Goal: Information Seeking & Learning: Learn about a topic

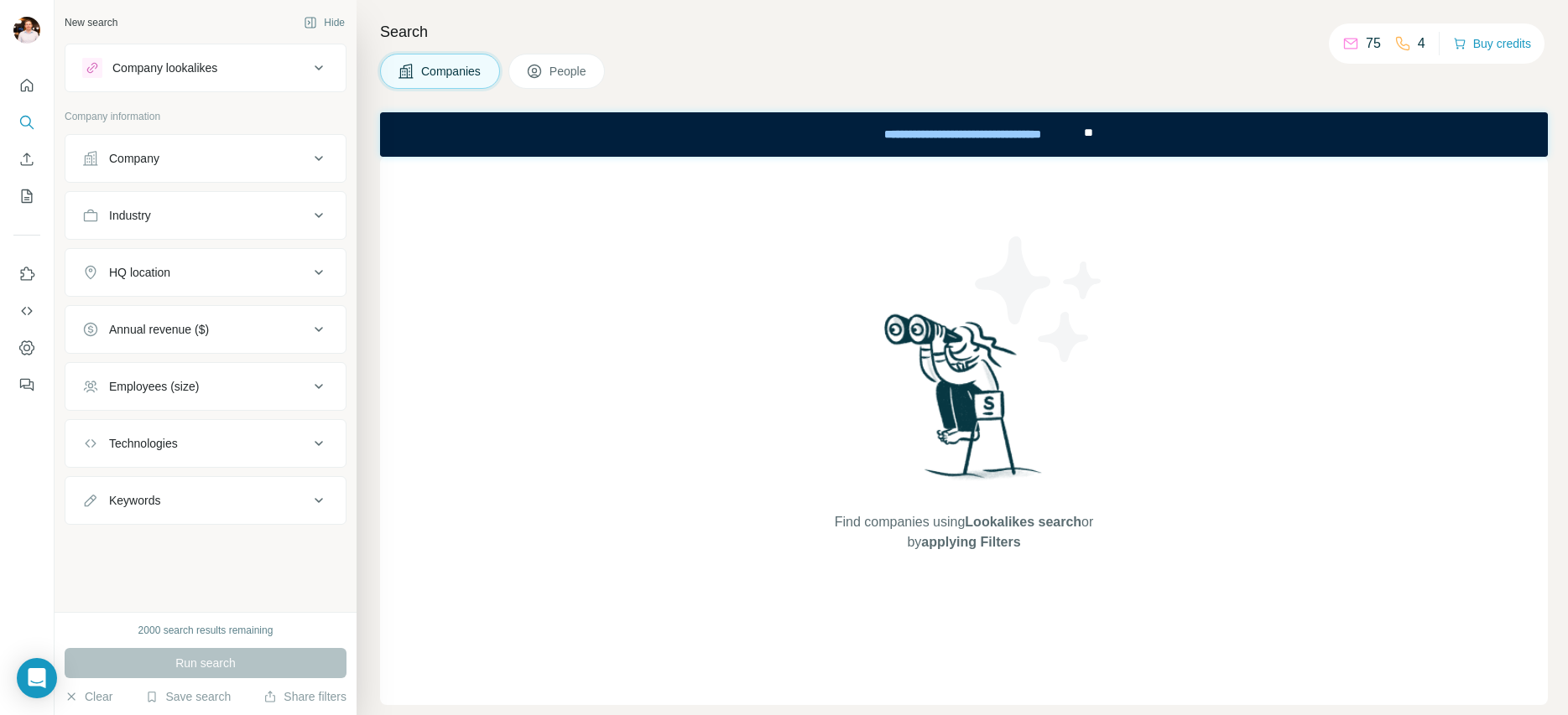
click at [881, 87] on div "Companies People" at bounding box center [964, 72] width 1168 height 35
click at [772, 82] on div "Companies People" at bounding box center [964, 72] width 1168 height 35
drag, startPoint x: 26, startPoint y: 314, endPoint x: 22, endPoint y: 265, distance: 49.2
click at [22, 267] on nav at bounding box center [27, 330] width 27 height 141
click at [37, 275] on button "Use Surfe on LinkedIn" at bounding box center [27, 274] width 27 height 30
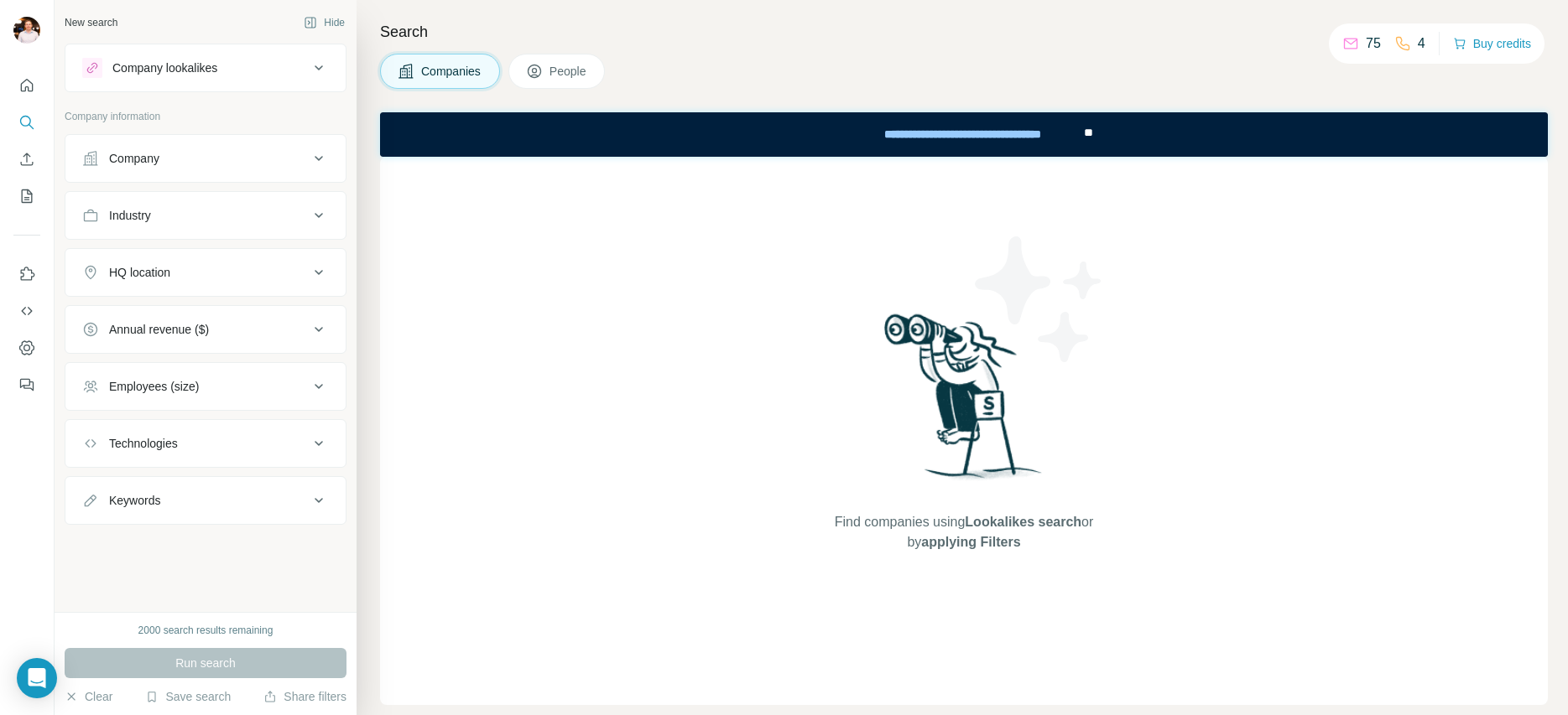
click at [841, 94] on div "Search Companies People Find companies using Lookalikes search or by applying F…" at bounding box center [962, 358] width 1211 height 715
click at [256, 83] on button "Company lookalikes" at bounding box center [205, 68] width 281 height 40
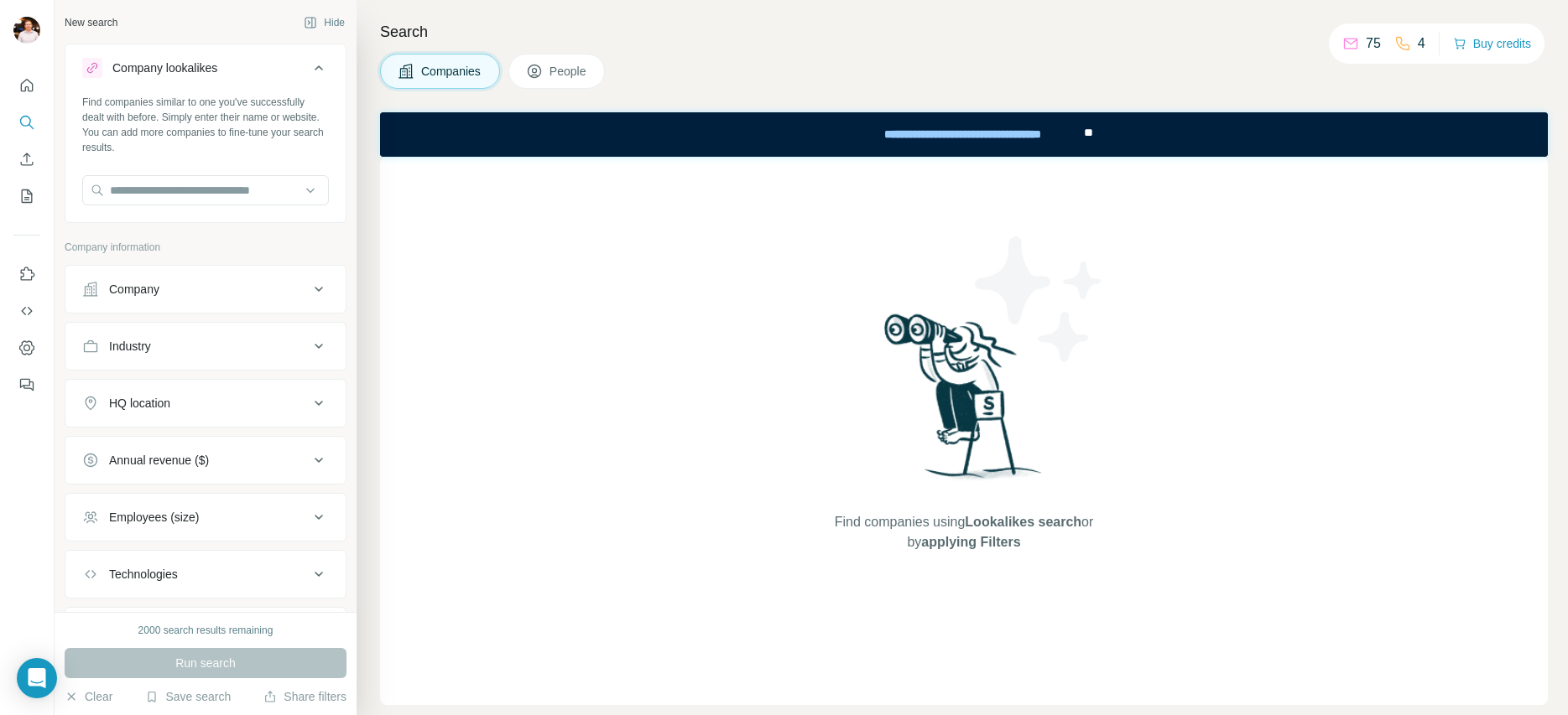
click at [251, 80] on button "Company lookalikes" at bounding box center [205, 71] width 281 height 47
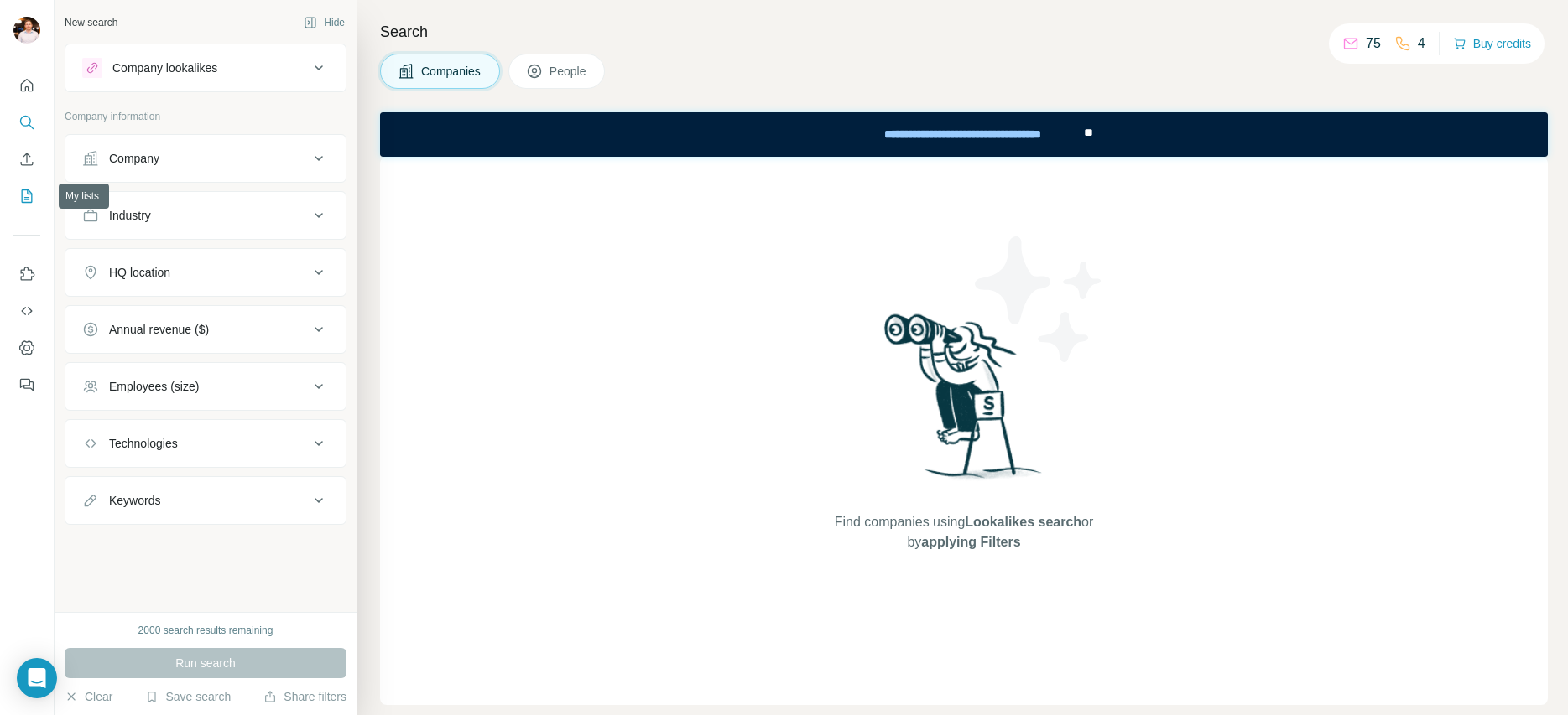
click at [24, 191] on icon "My lists" at bounding box center [27, 196] width 17 height 16
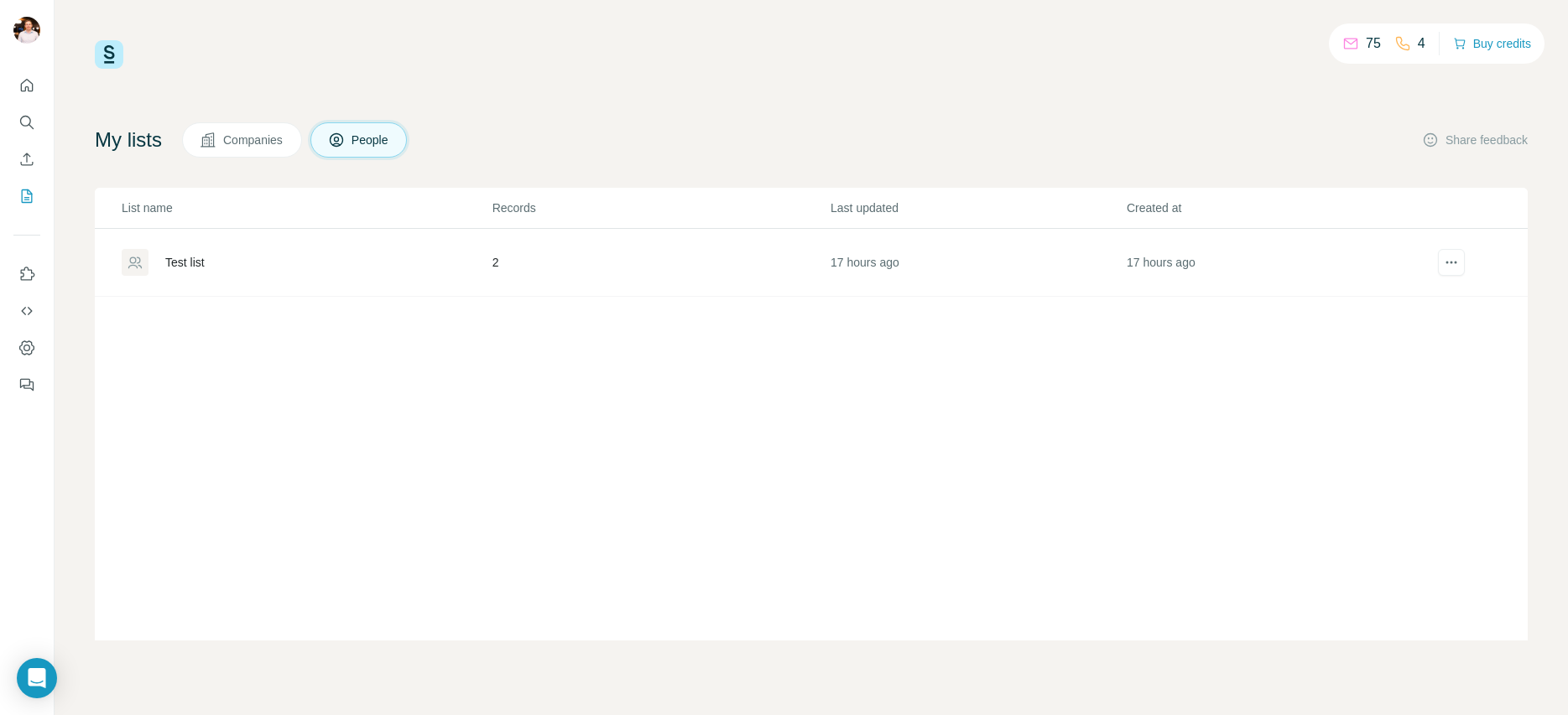
click at [264, 270] on div "Test list" at bounding box center [306, 262] width 370 height 27
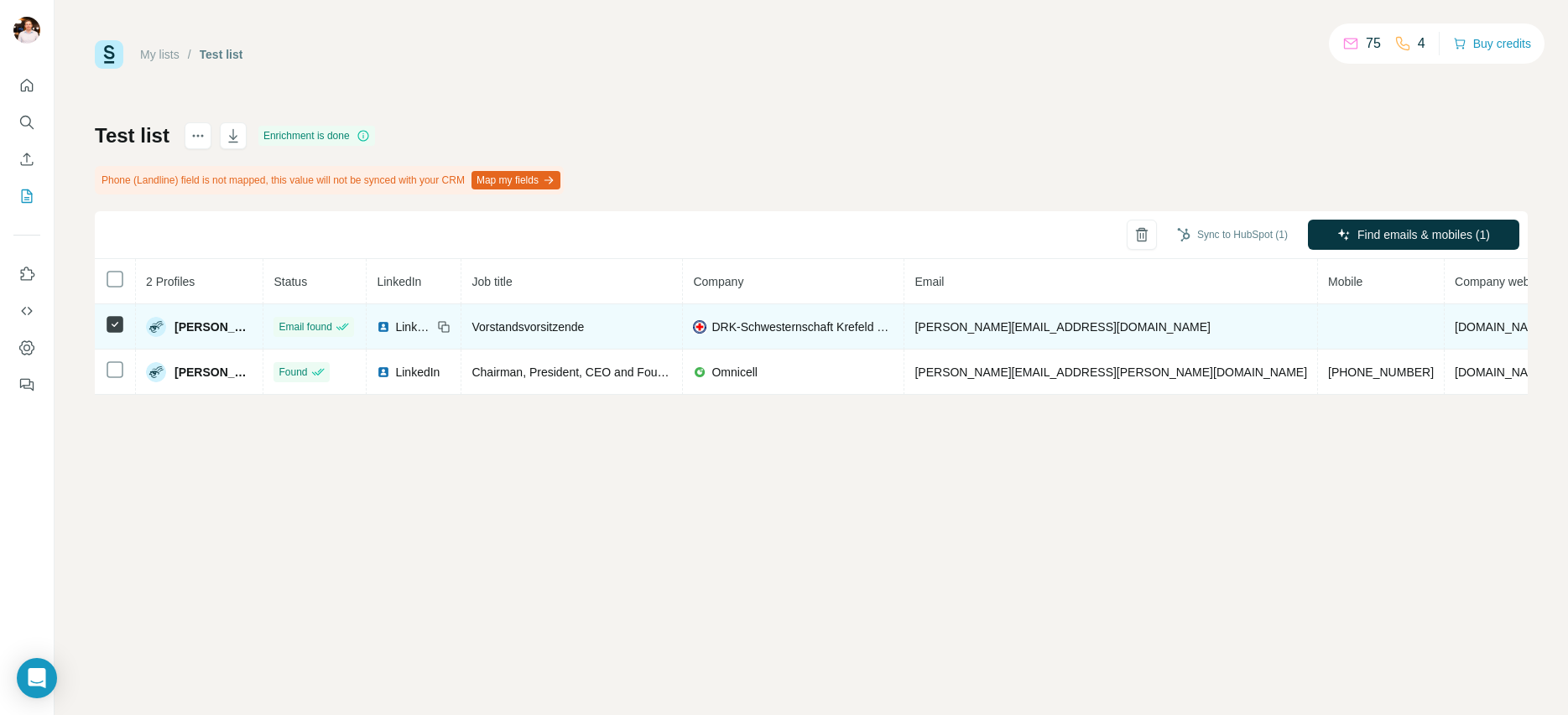
click at [1455, 326] on span "[DOMAIN_NAME]" at bounding box center [1502, 327] width 94 height 14
click at [395, 325] on span "LinkedIn" at bounding box center [414, 327] width 37 height 16
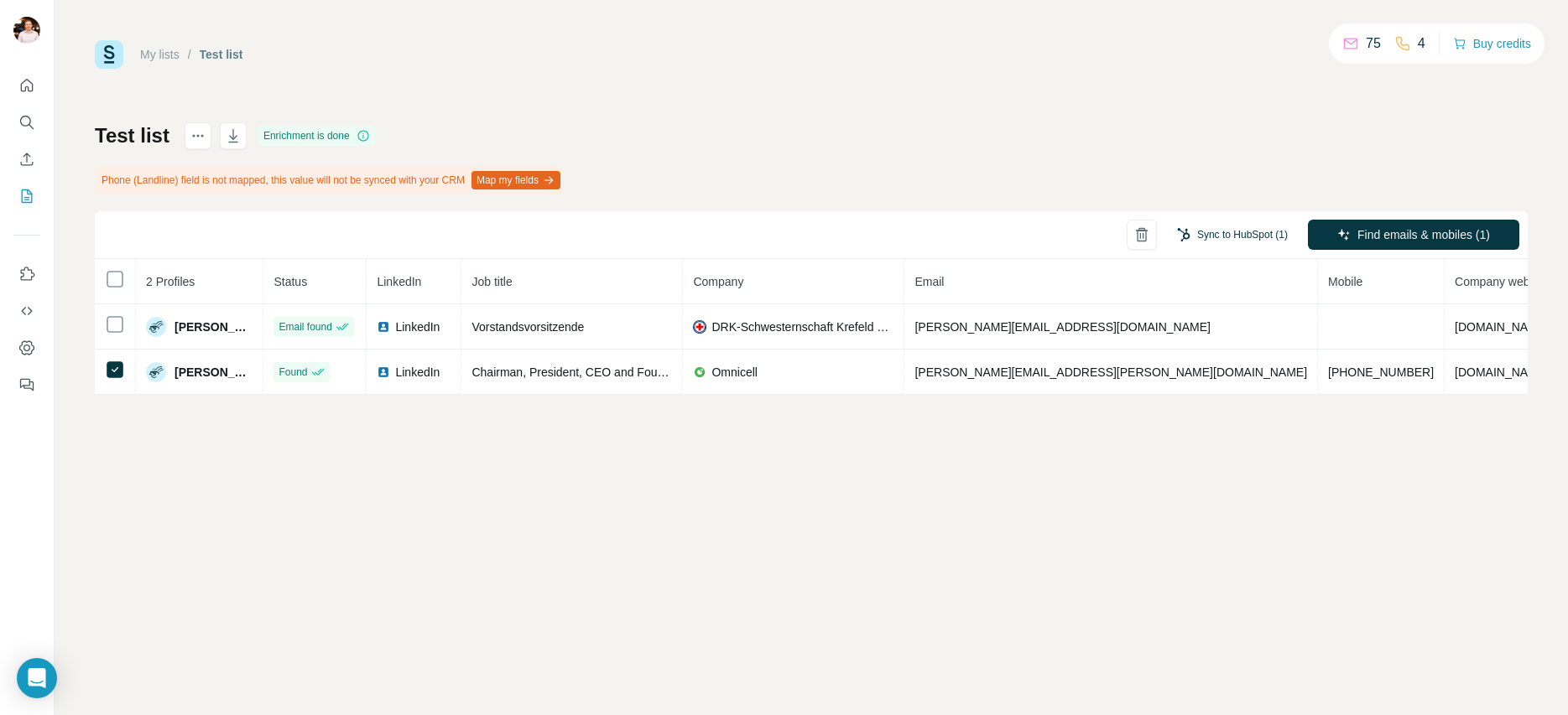
click at [1246, 237] on button "Sync to HubSpot (1)" at bounding box center [1232, 234] width 134 height 25
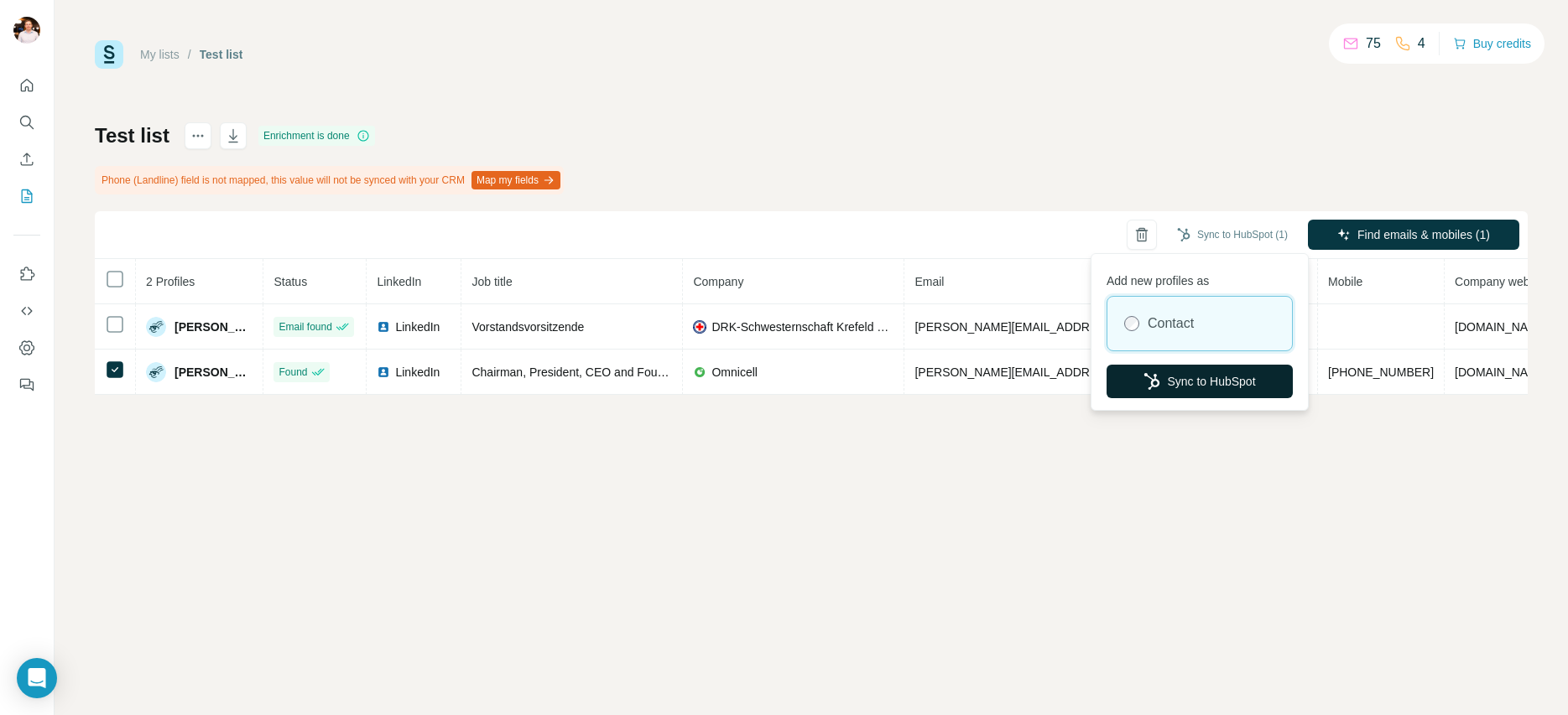
click at [1199, 381] on button "Sync to HubSpot" at bounding box center [1199, 381] width 186 height 34
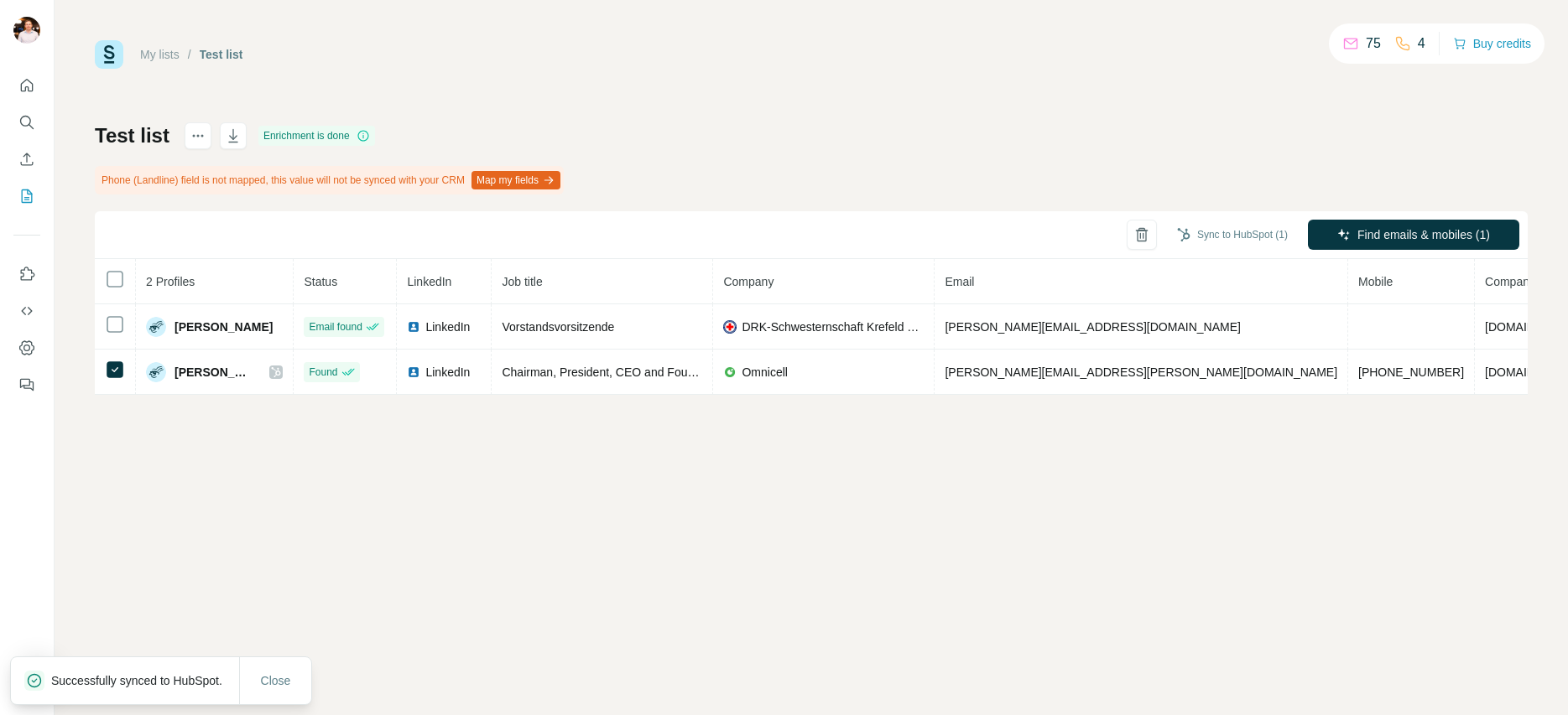
click at [360, 500] on div "My lists / Test list 75 4 Buy credits Test list Enrichment is done Phone (Landl…" at bounding box center [811, 358] width 1514 height 715
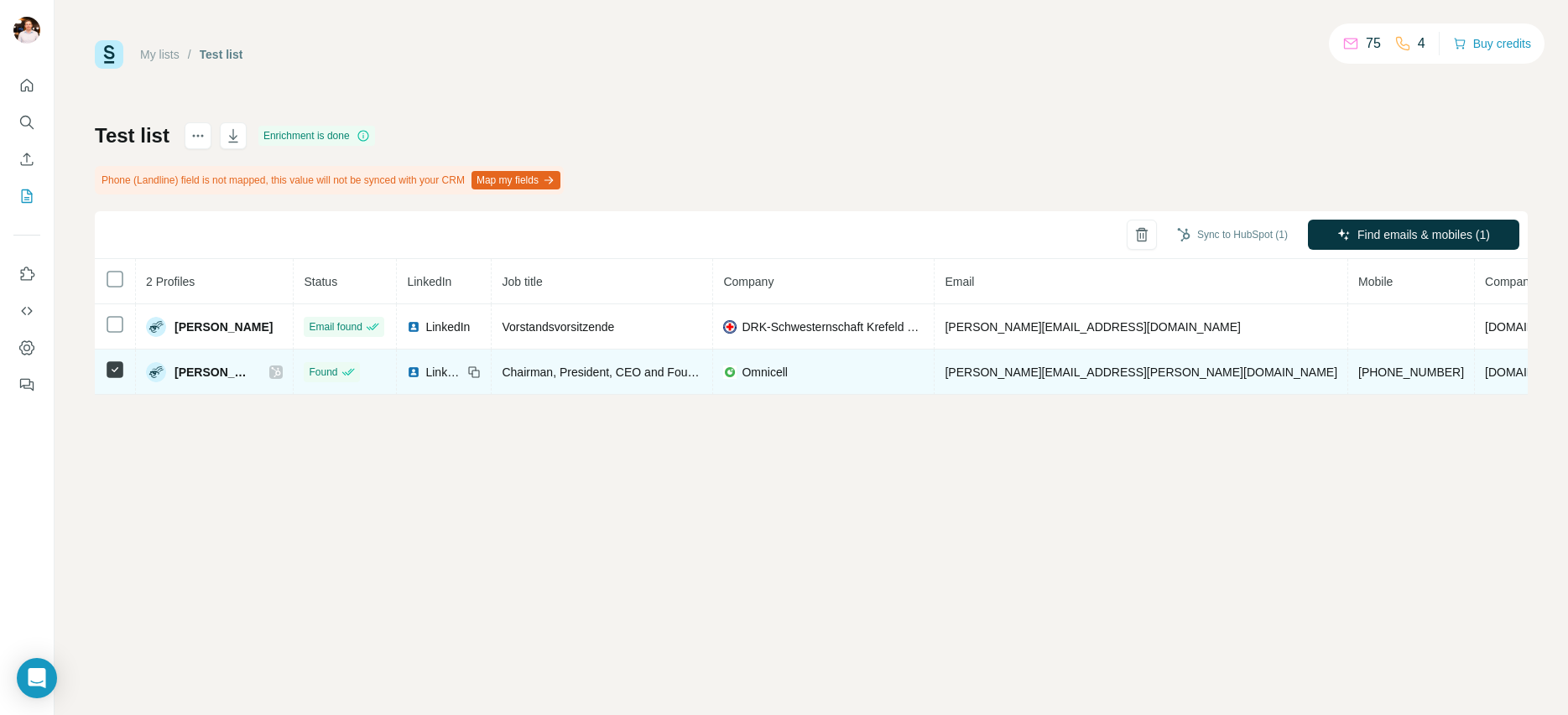
click at [407, 375] on img at bounding box center [414, 372] width 14 height 14
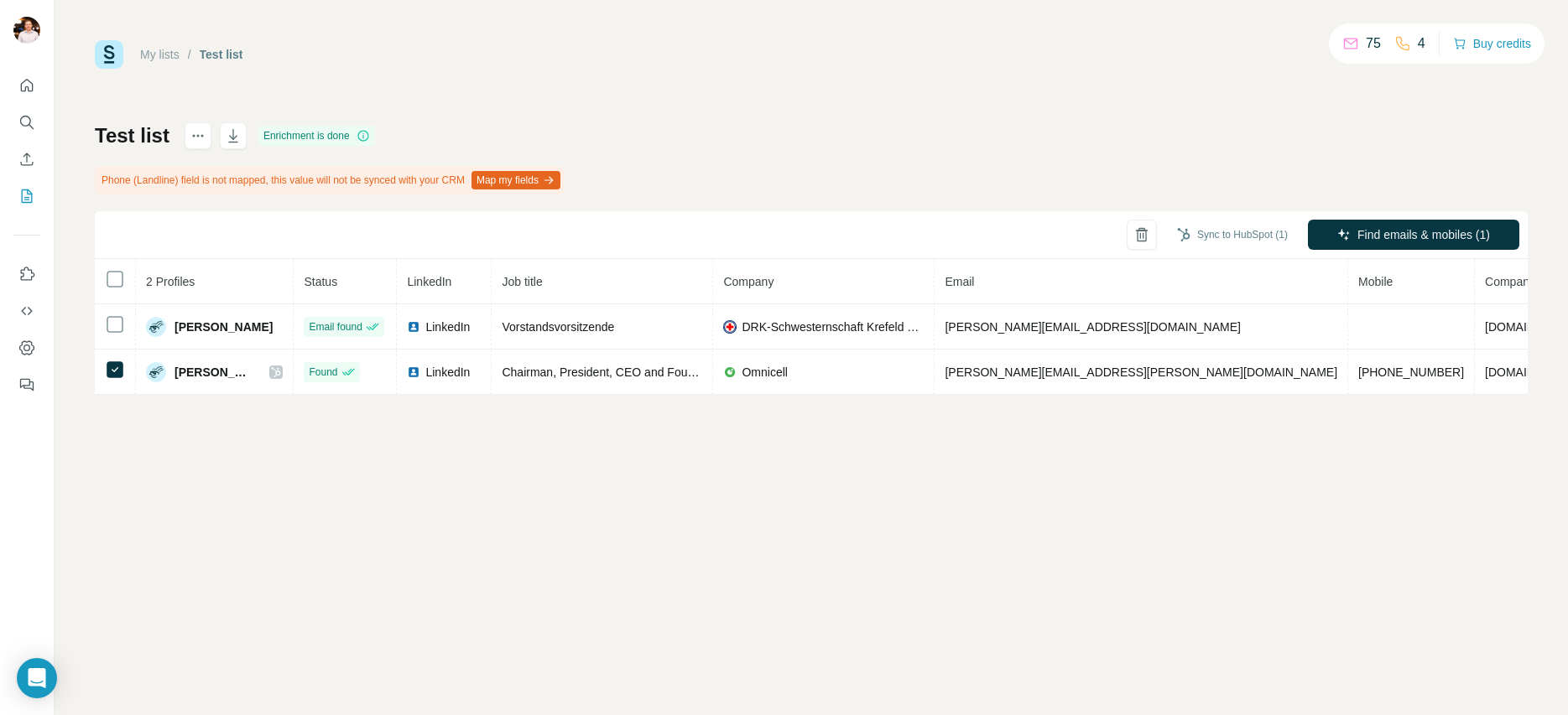
click at [734, 493] on div "My lists / Test list 75 4 Buy credits Test list Enrichment is done Phone (Landl…" at bounding box center [811, 358] width 1514 height 715
click at [845, 176] on div "Test list Enrichment is done Phone (Landline) field is not mapped, this value w…" at bounding box center [811, 258] width 1433 height 272
click at [785, 502] on div "My lists / Test list 75 4 Buy credits Test list Enrichment is done Phone (Landl…" at bounding box center [811, 358] width 1514 height 715
click at [716, 193] on div "Test list Enrichment is done Phone (Landline) field is not mapped, this value w…" at bounding box center [811, 258] width 1433 height 272
click at [794, 212] on div "Sync to HubSpot (1) Find emails & mobiles (1)" at bounding box center [811, 236] width 1433 height 48
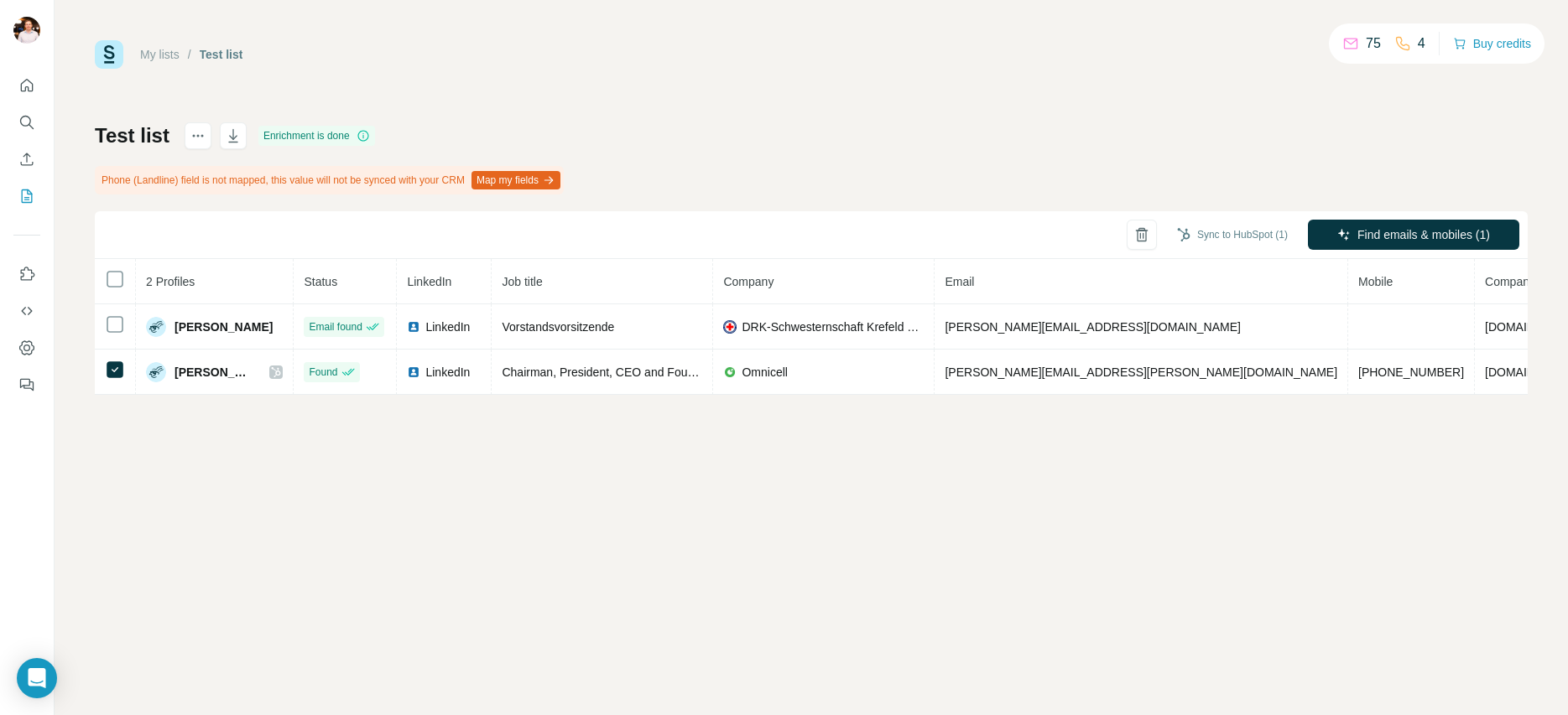
click at [542, 177] on button "Map my fields" at bounding box center [515, 181] width 89 height 18
click at [880, 172] on div "Test list Enrichment is done Phone (Landline) field is not mapped, this value w…" at bounding box center [811, 258] width 1433 height 272
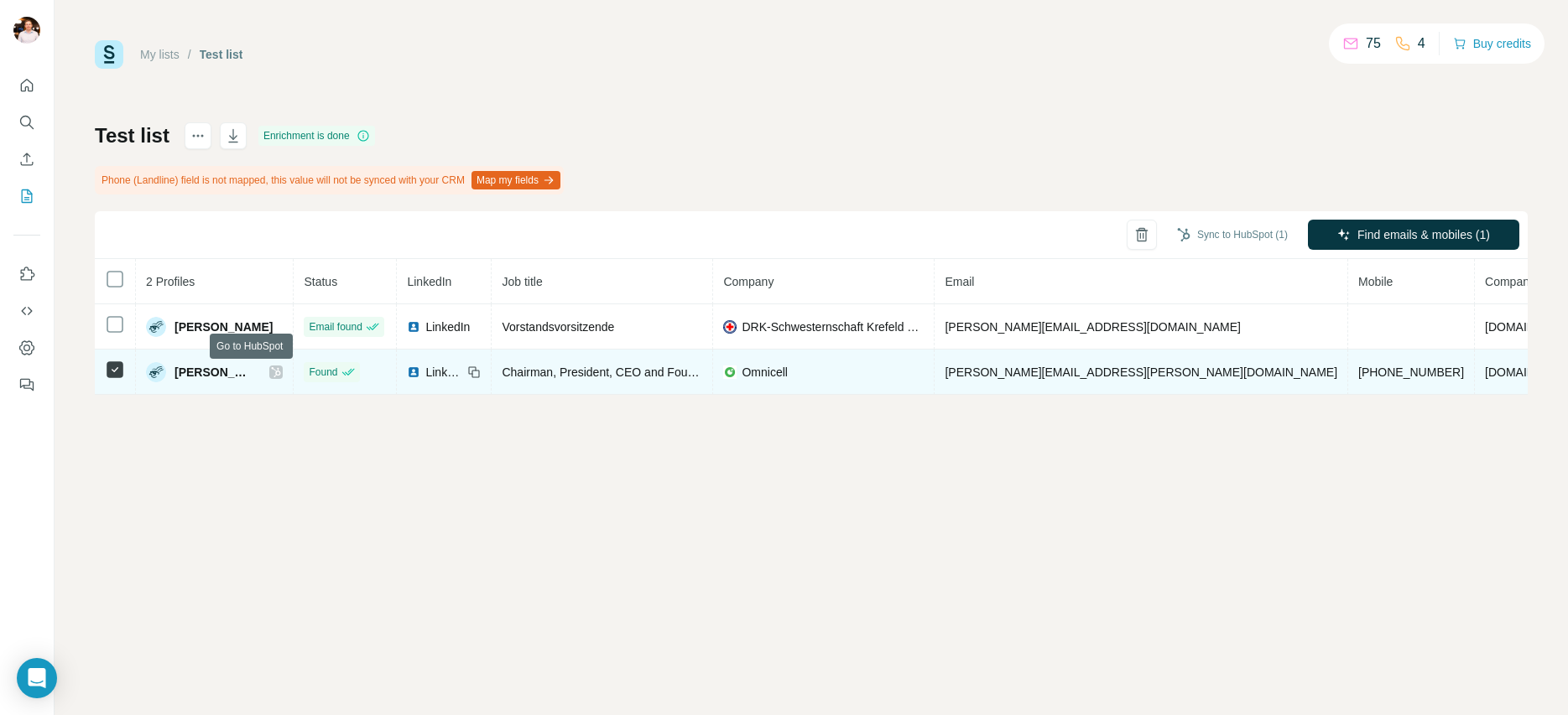
click at [271, 376] on icon at bounding box center [276, 372] width 10 height 14
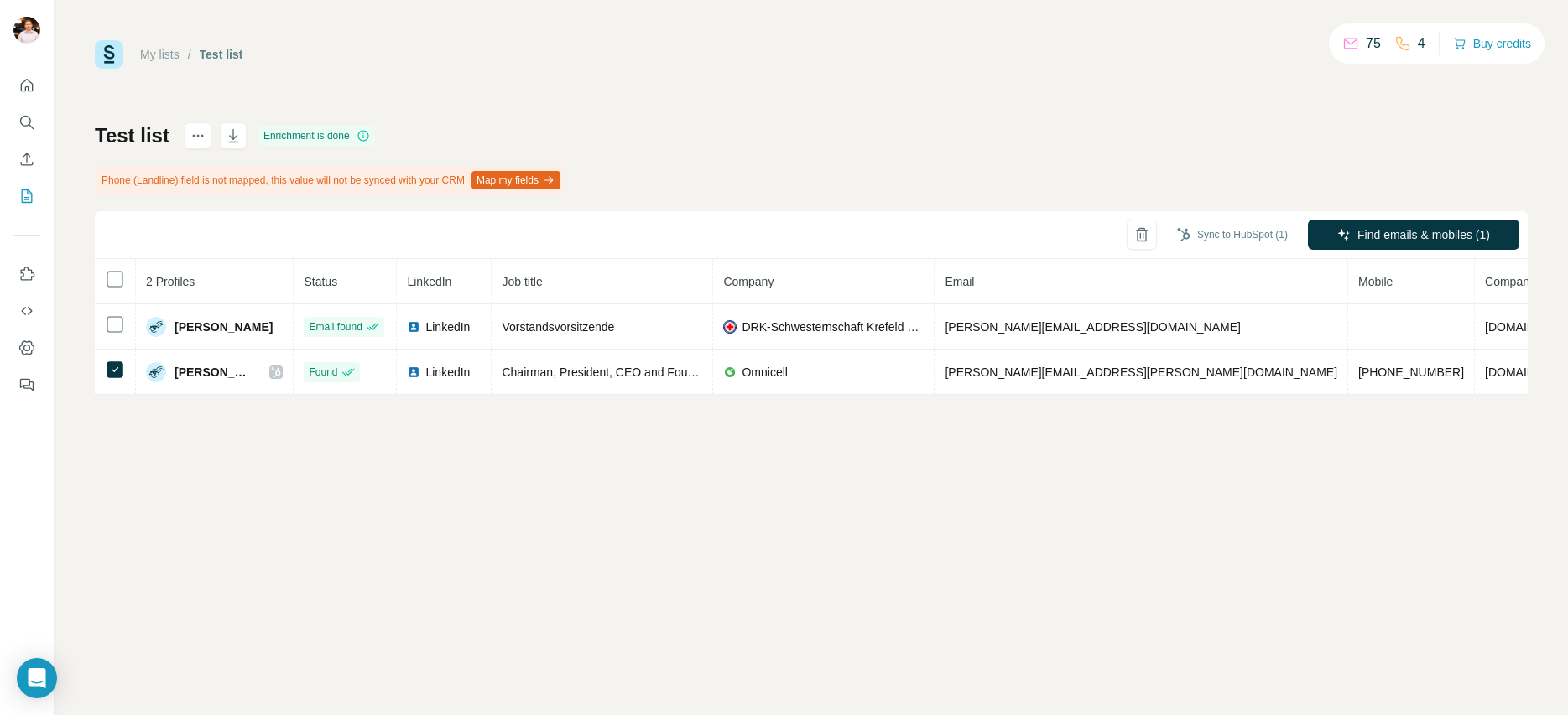
click at [779, 527] on div "My lists / Test list 75 4 Buy credits Test list Enrichment is done Phone (Landl…" at bounding box center [811, 358] width 1514 height 715
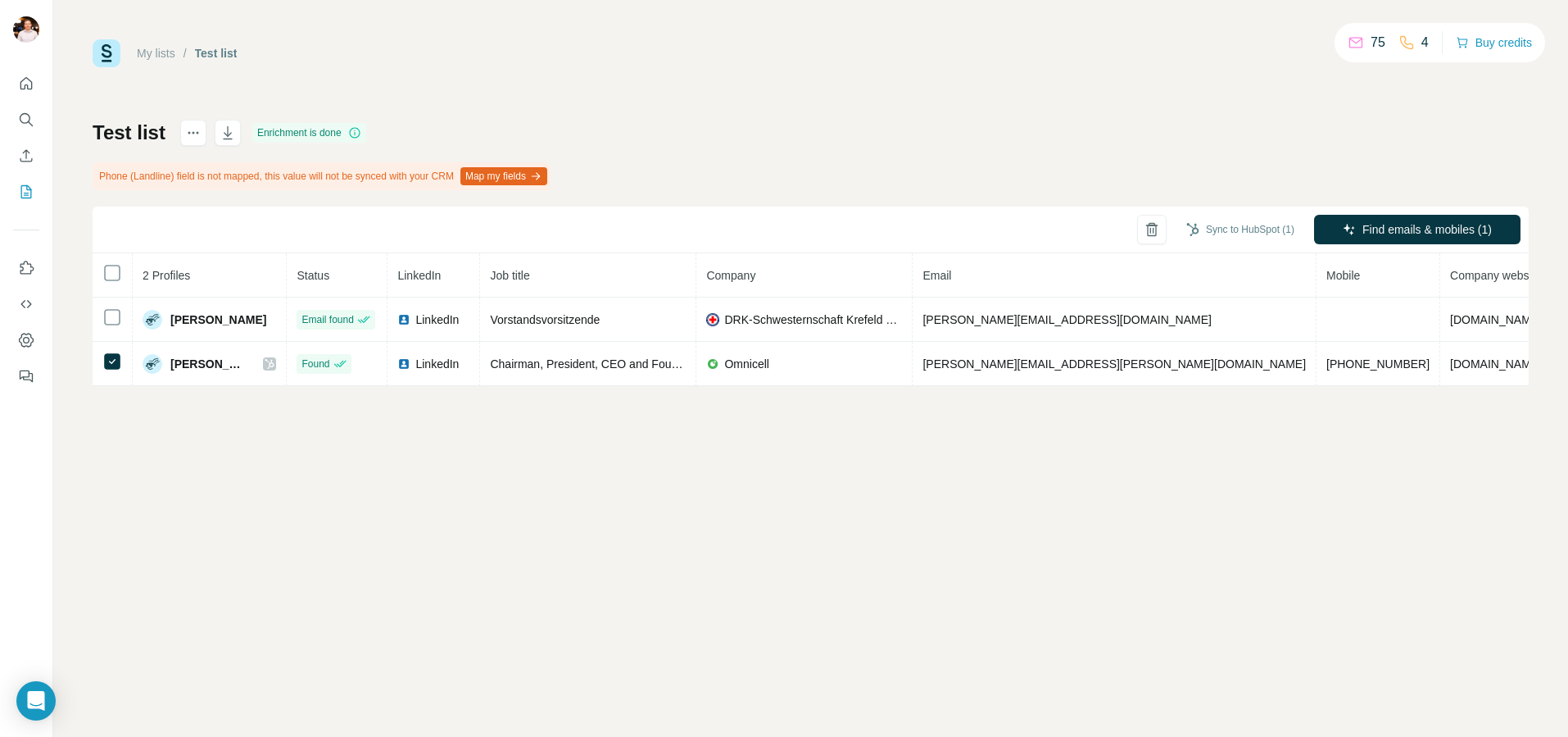
click at [1117, 617] on div "My lists / Test list 75 4 Buy credits Test list Enrichment is done Phone (Landl…" at bounding box center [810, 368] width 1515 height 737
click at [786, 474] on div "My lists / Test list 75 4 Buy credits Test list Enrichment is done Phone (Landl…" at bounding box center [810, 368] width 1515 height 737
click at [860, 162] on div "Test list Enrichment is done Phone (Landline) field is not mapped, this value w…" at bounding box center [810, 253] width 1436 height 266
click at [880, 573] on div "My lists / Test list 75 4 Buy credits Test list Enrichment is done Phone (Landl…" at bounding box center [810, 368] width 1515 height 737
click at [24, 120] on icon "Search" at bounding box center [26, 119] width 16 height 16
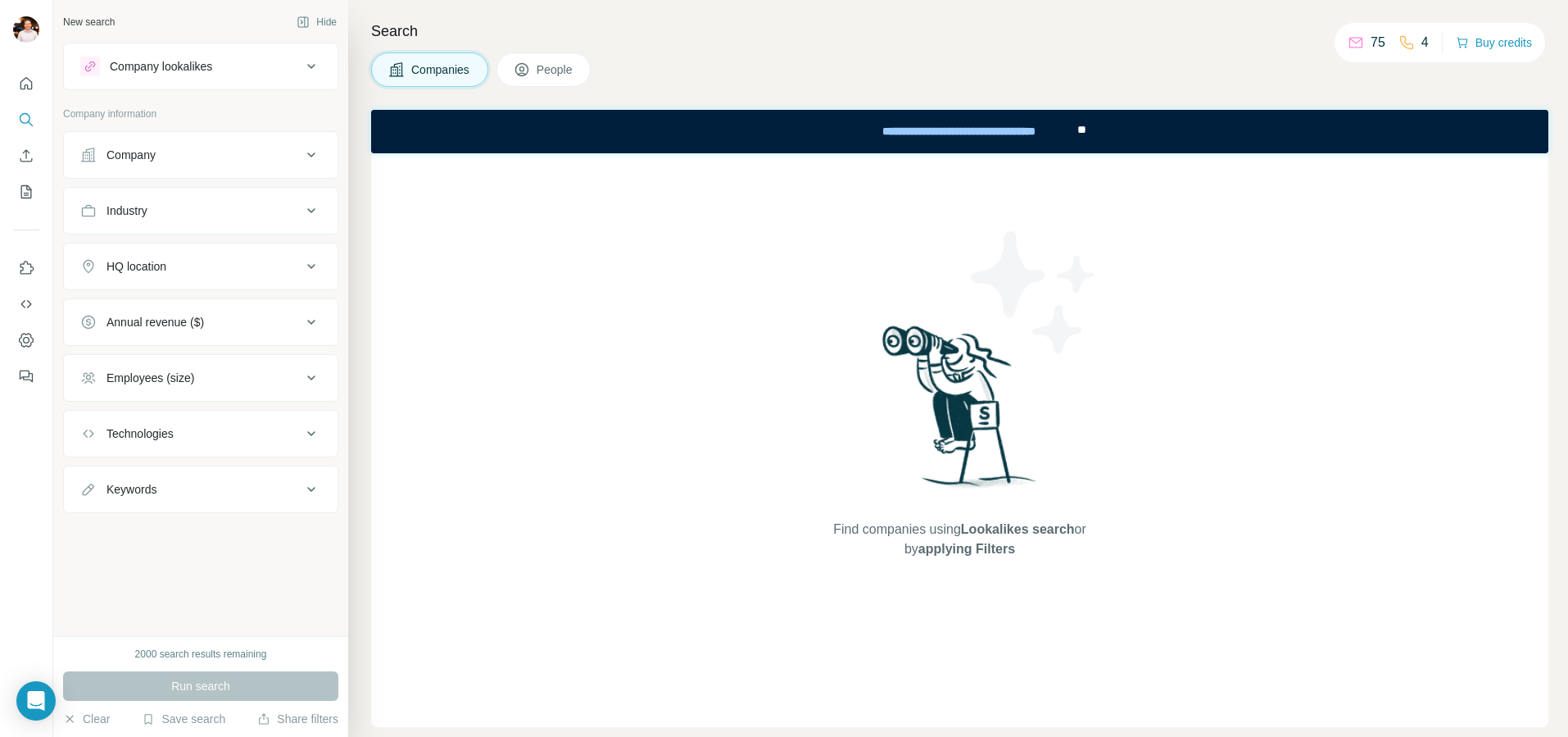
click at [526, 79] on button "People" at bounding box center [544, 70] width 95 height 34
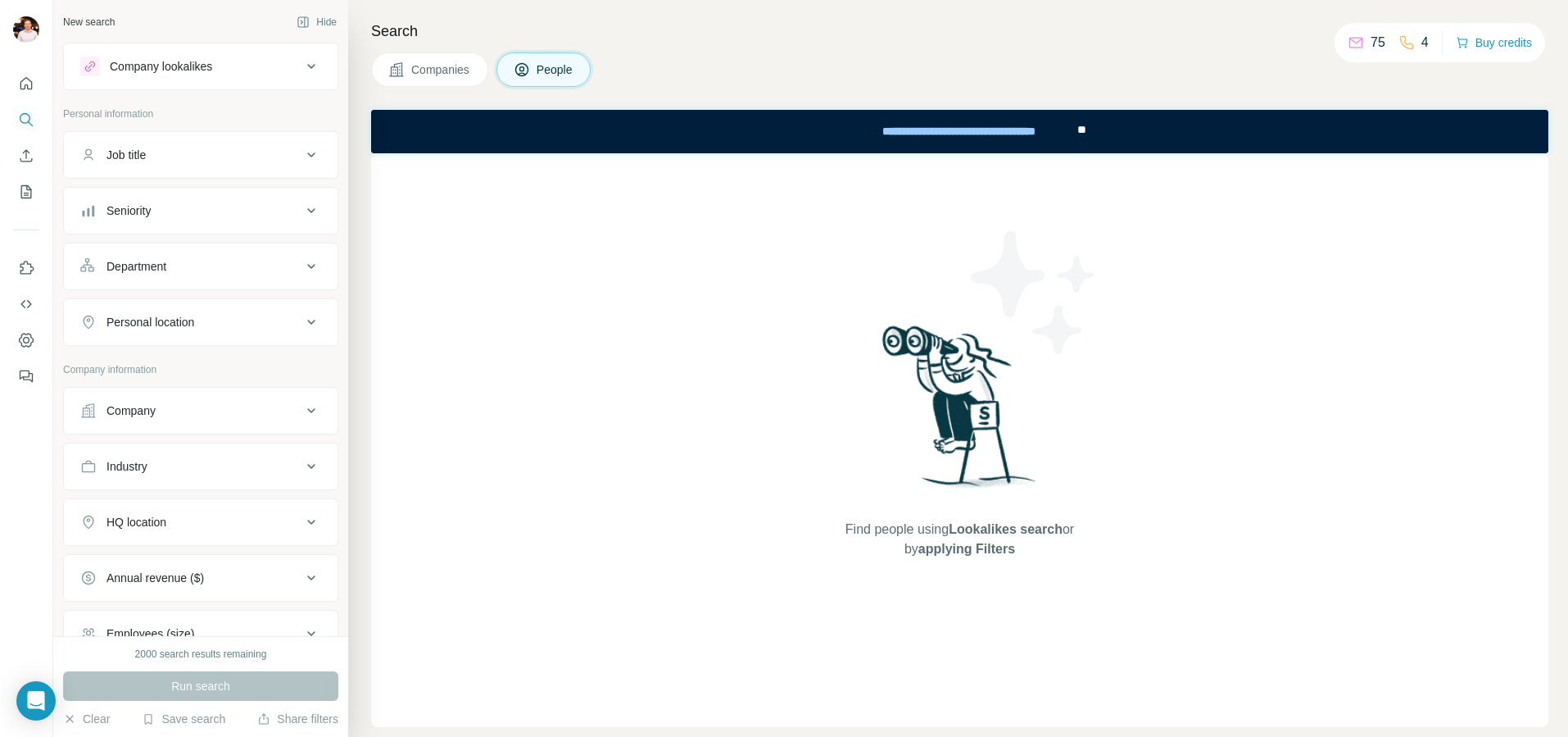
click at [278, 57] on div "Company lookalikes" at bounding box center [191, 66] width 221 height 20
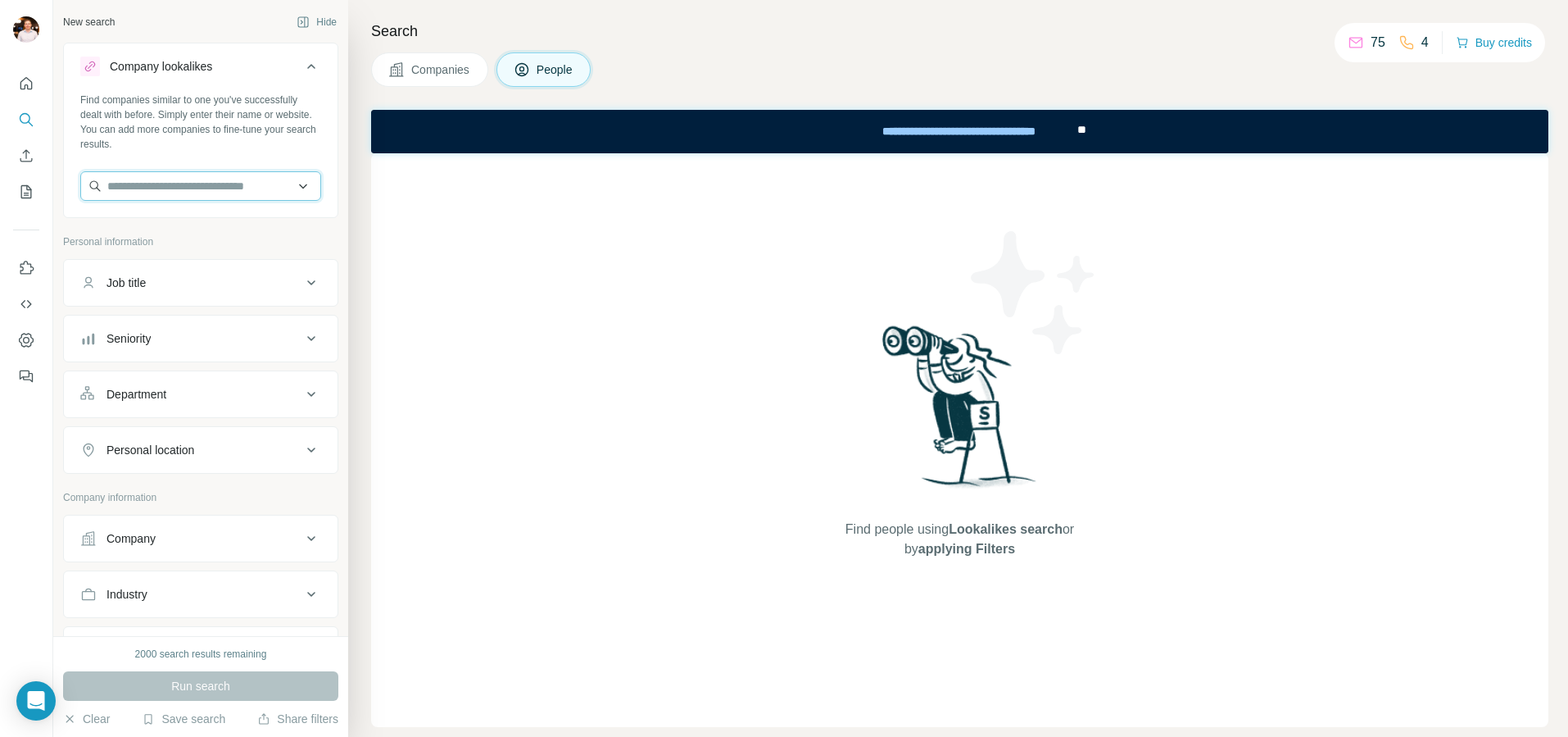
click at [169, 191] on input "text" at bounding box center [201, 185] width 241 height 30
type input "********"
click at [161, 231] on p "[DOMAIN_NAME]" at bounding box center [167, 238] width 79 height 14
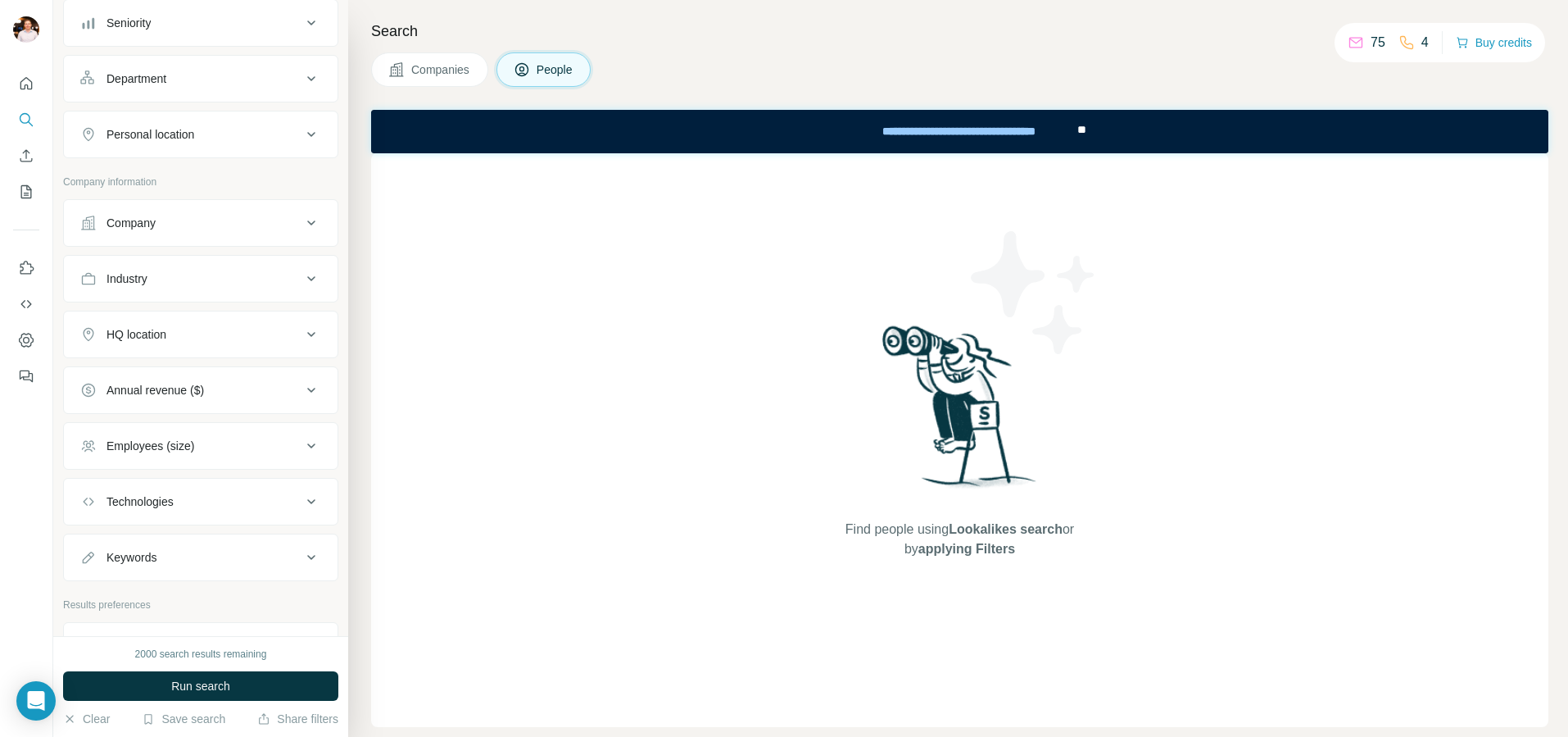
scroll to position [429, 0]
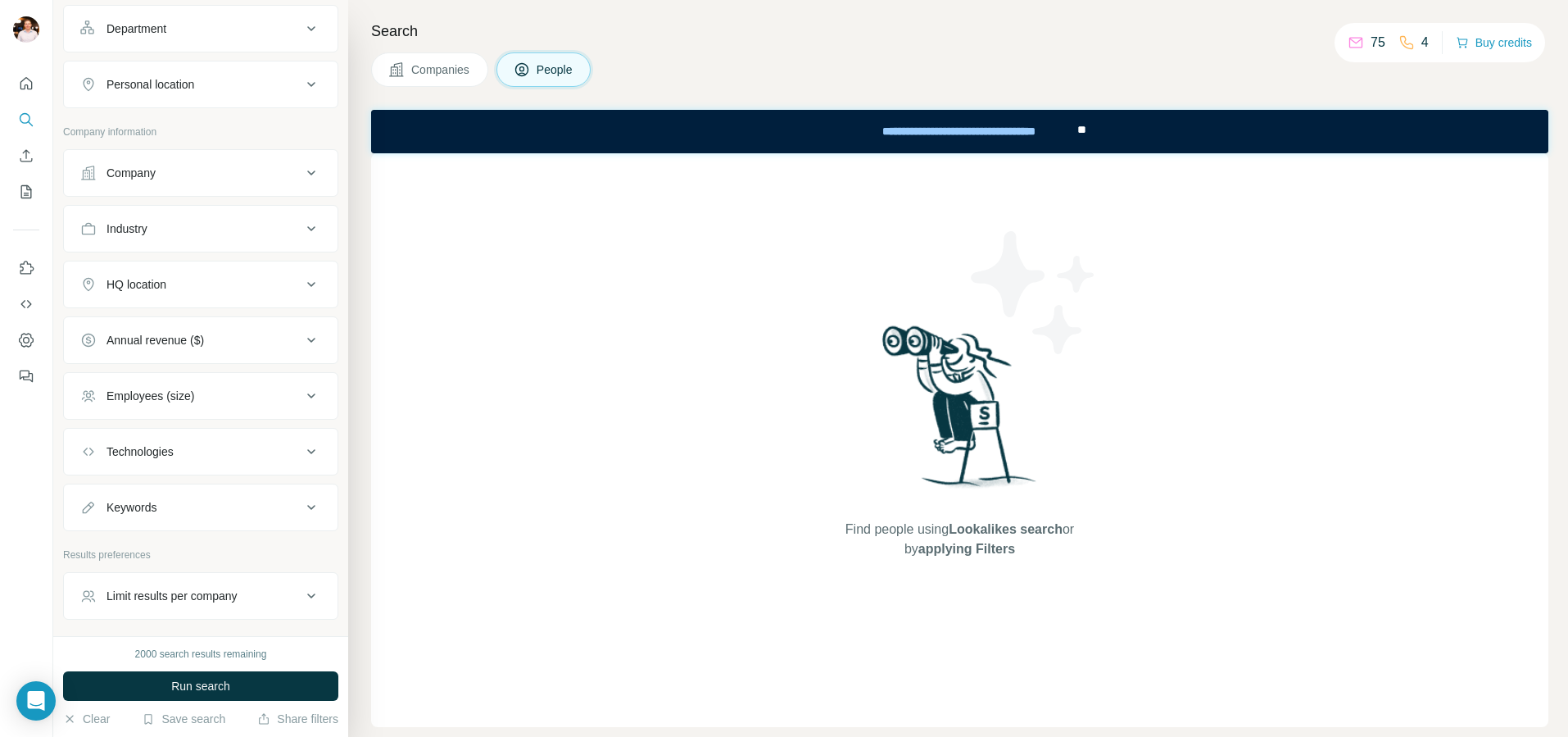
click at [224, 283] on div "HQ location" at bounding box center [191, 284] width 221 height 16
click at [191, 324] on input "text" at bounding box center [201, 325] width 241 height 30
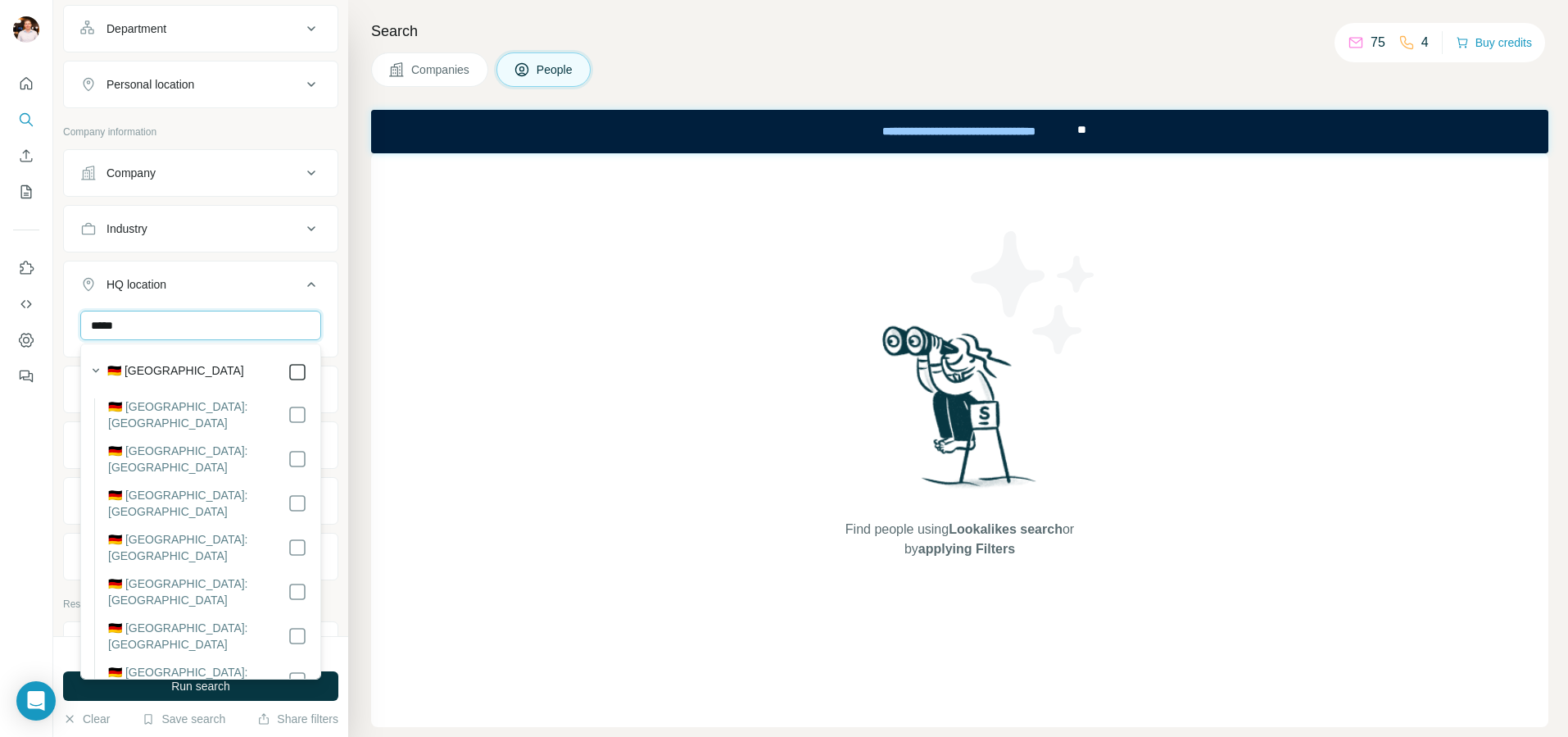
type input "*****"
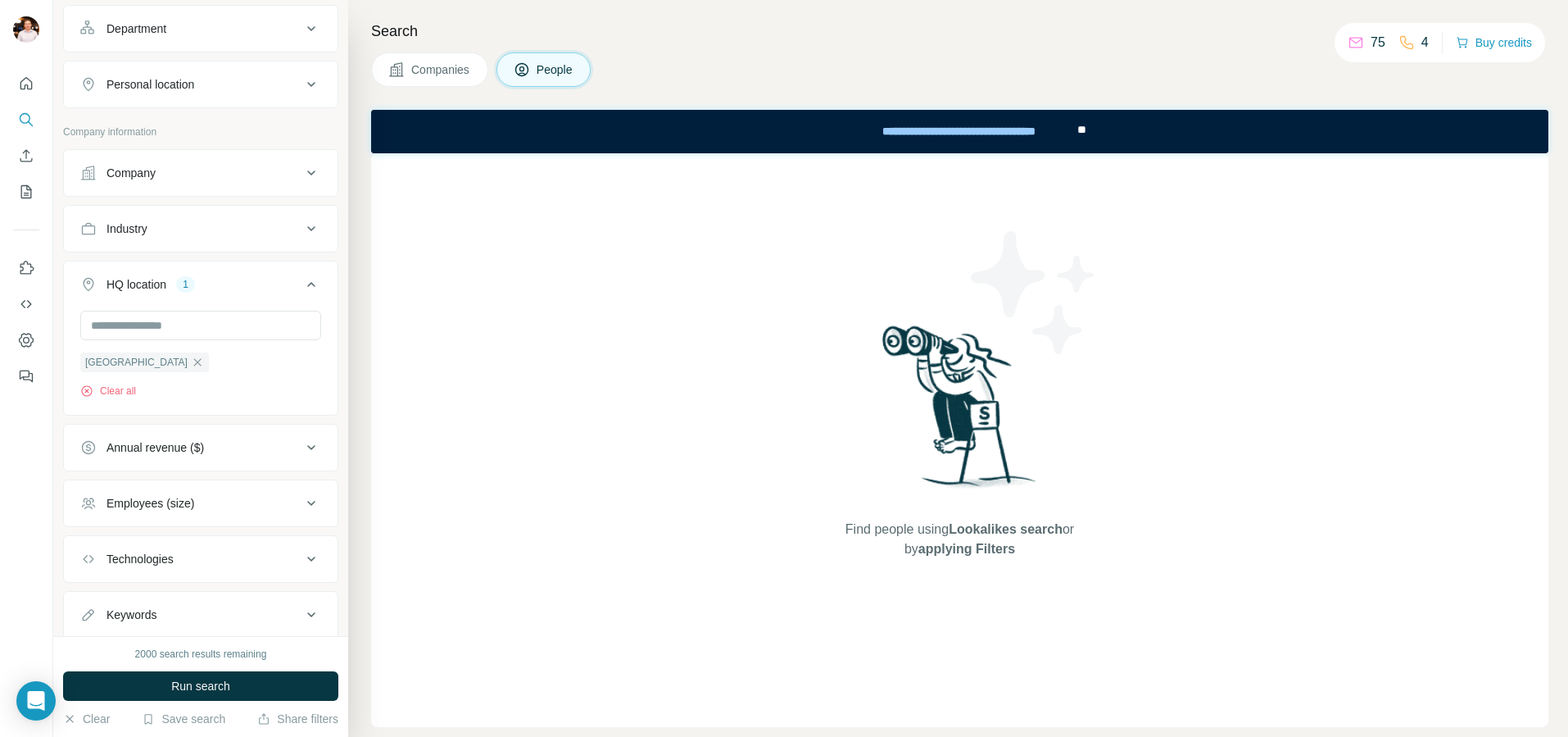
click at [391, 403] on div "Find people using Lookalikes search or by applying Filters" at bounding box center [959, 440] width 1178 height 573
click at [193, 689] on span "Run search" at bounding box center [201, 686] width 59 height 16
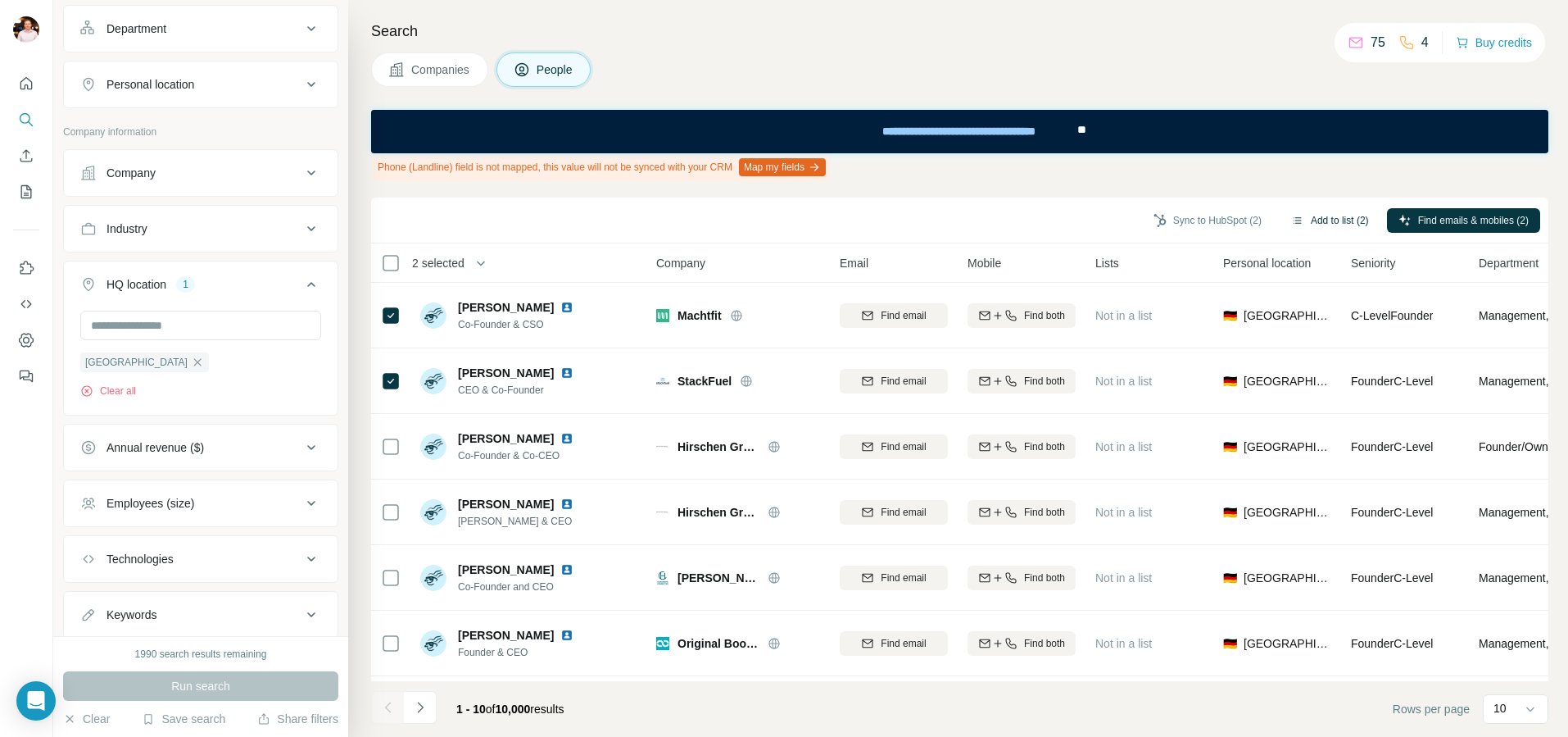
click at [1326, 215] on button "Add to list (2)" at bounding box center [1330, 219] width 101 height 24
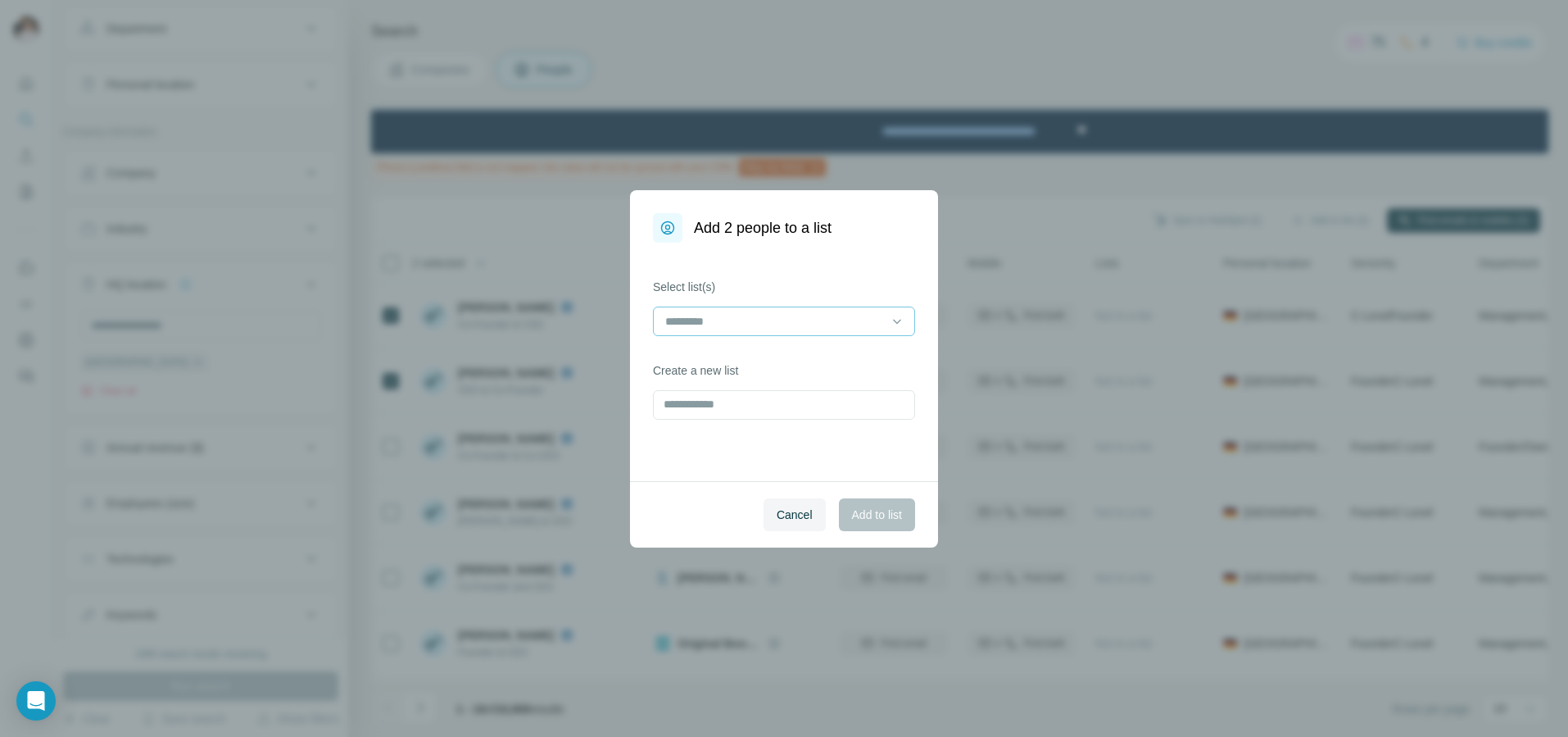
click at [799, 329] on input at bounding box center [774, 321] width 221 height 18
click at [734, 354] on div "Test list" at bounding box center [784, 358] width 235 height 16
click at [810, 437] on div "Select list(s) Test list Create a new list" at bounding box center [784, 362] width 308 height 238
click at [869, 508] on span "Add to list" at bounding box center [878, 514] width 50 height 16
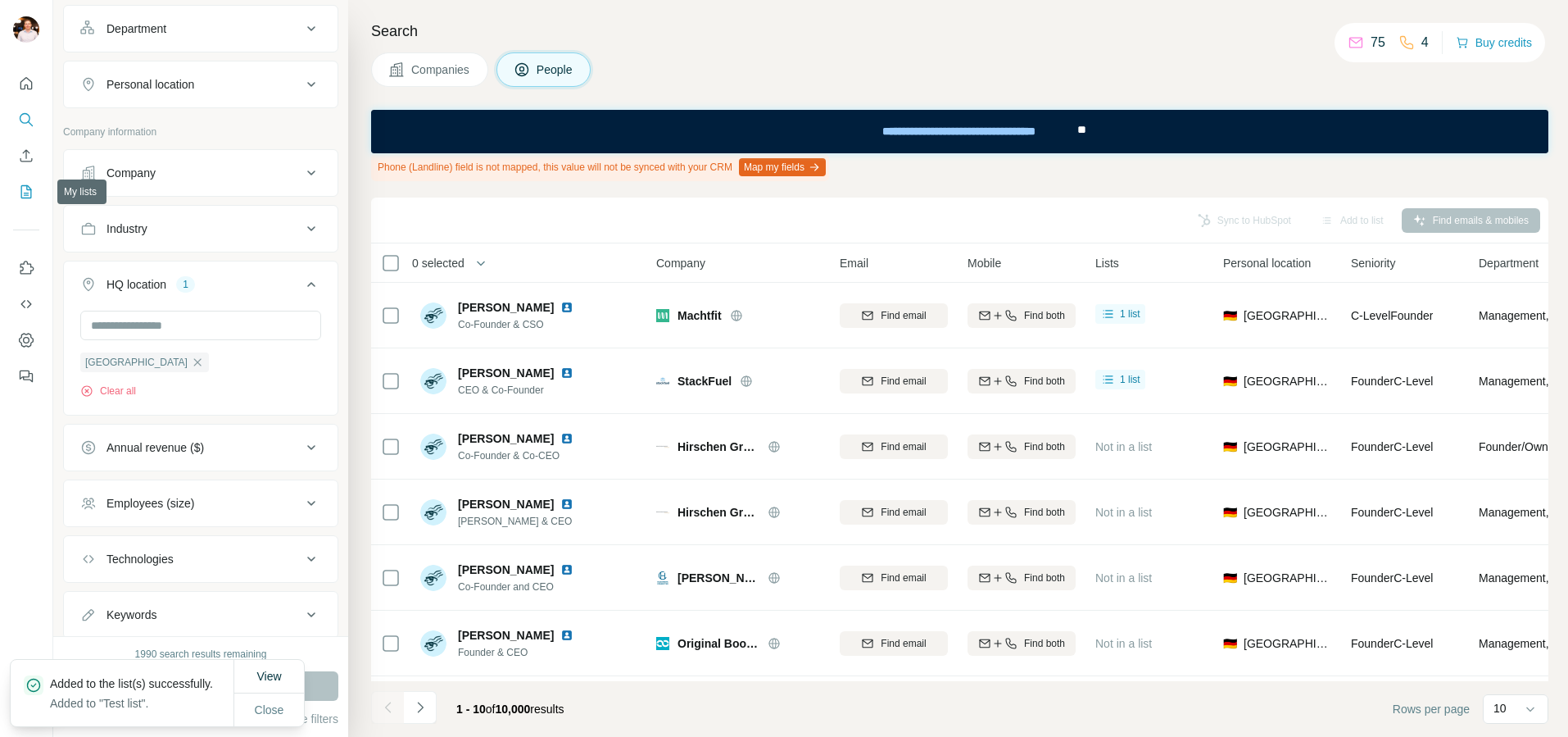
click at [30, 198] on icon "My lists" at bounding box center [26, 192] width 16 height 16
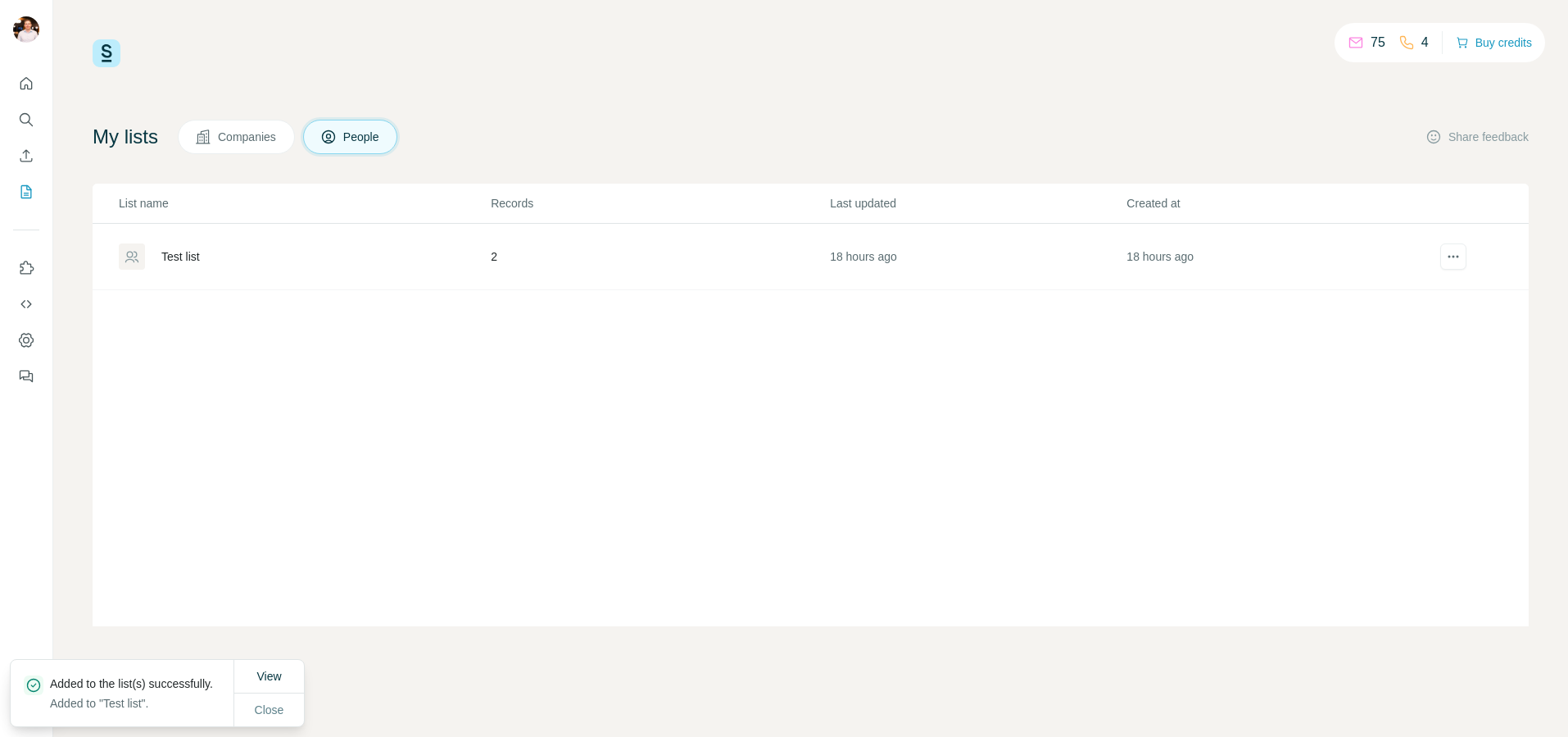
click at [201, 265] on div "Test list" at bounding box center [304, 256] width 371 height 26
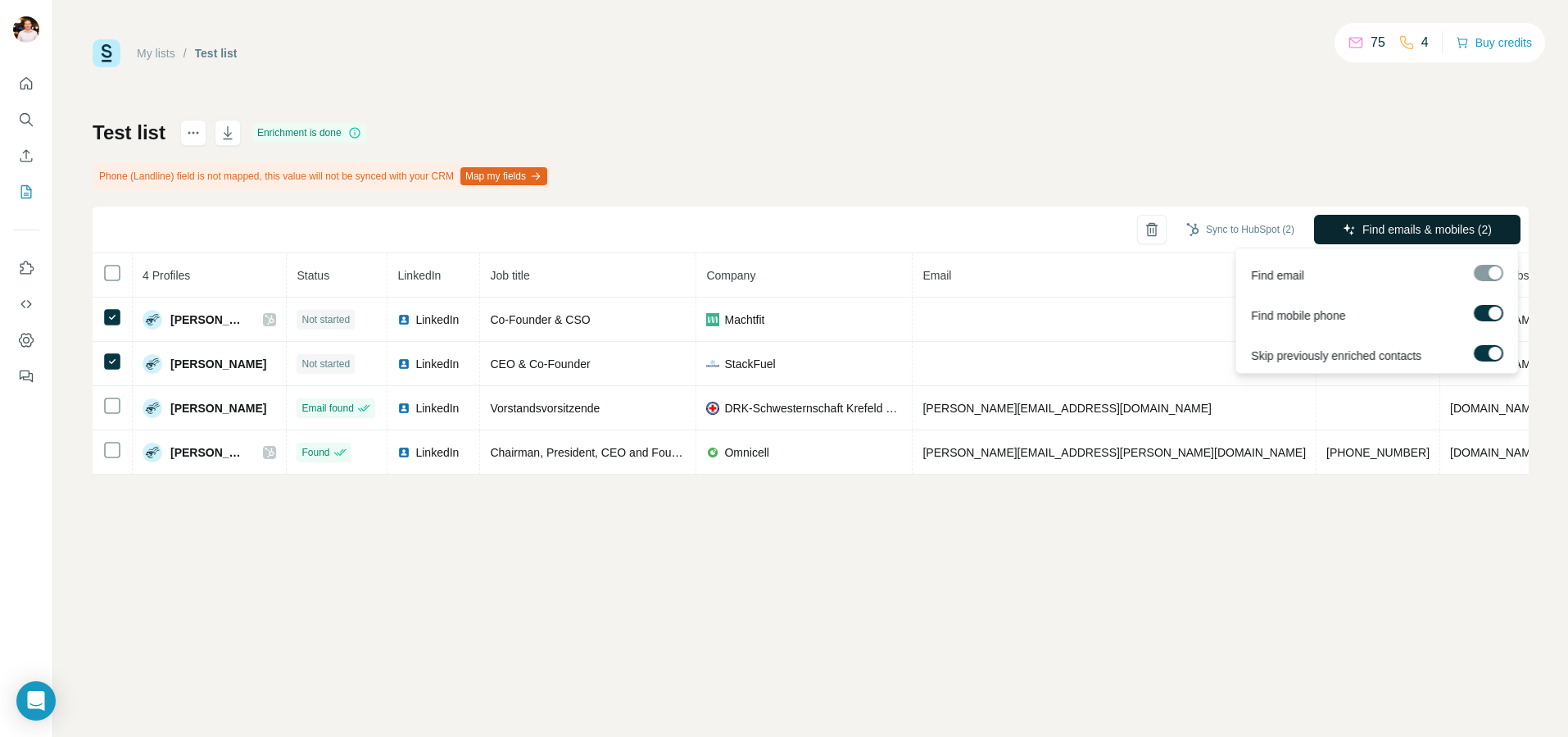
click at [1408, 228] on span "Find emails & mobiles (2)" at bounding box center [1427, 229] width 130 height 16
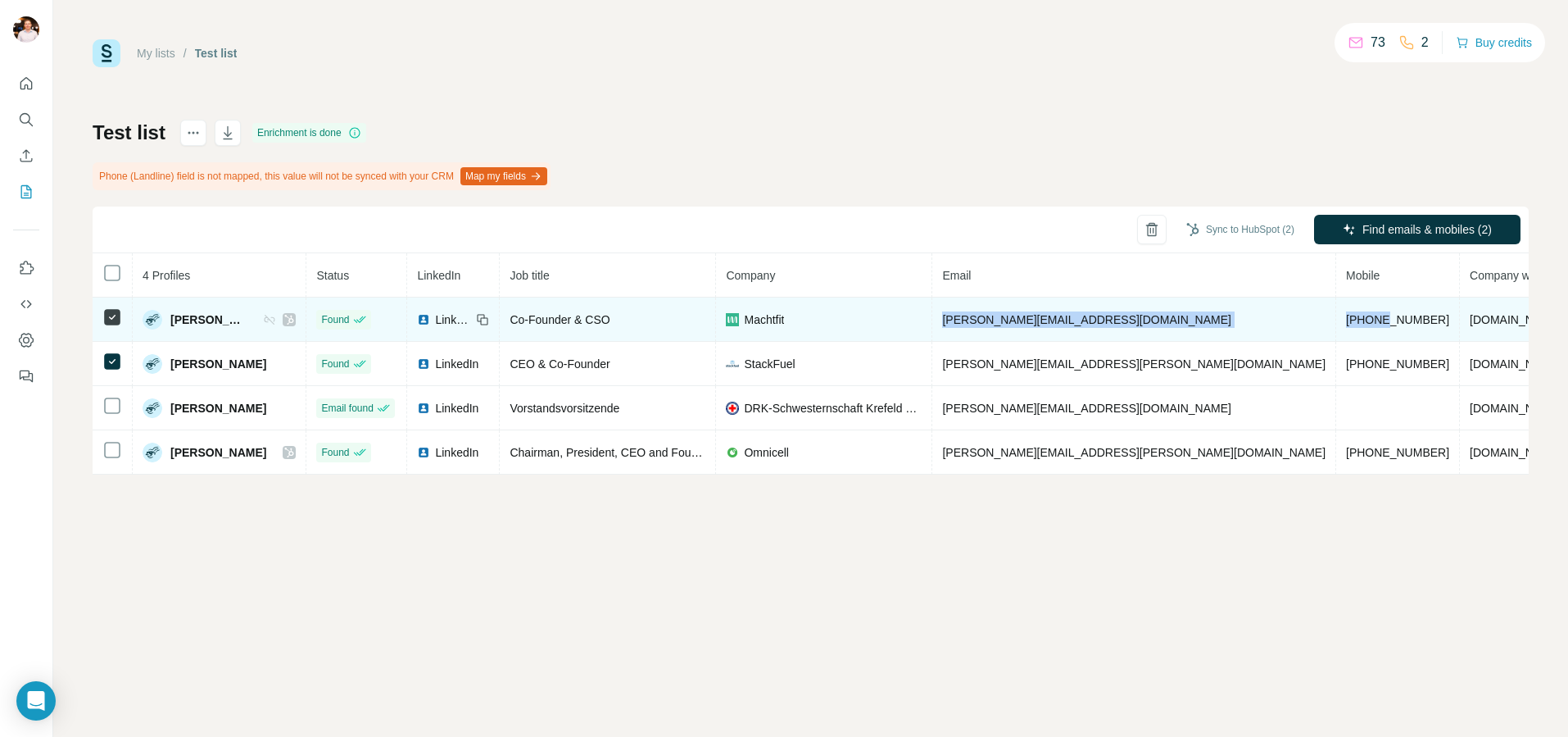
drag, startPoint x: 928, startPoint y: 322, endPoint x: 1187, endPoint y: 325, distance: 259.0
click at [1187, 325] on tr "[PERSON_NAME] Found LinkedIn Co-Founder & CSO Machtfit [PERSON_NAME][EMAIL_ADDR…" at bounding box center [933, 319] width 1683 height 44
click at [1346, 313] on span "[PHONE_NUMBER]" at bounding box center [1397, 320] width 103 height 13
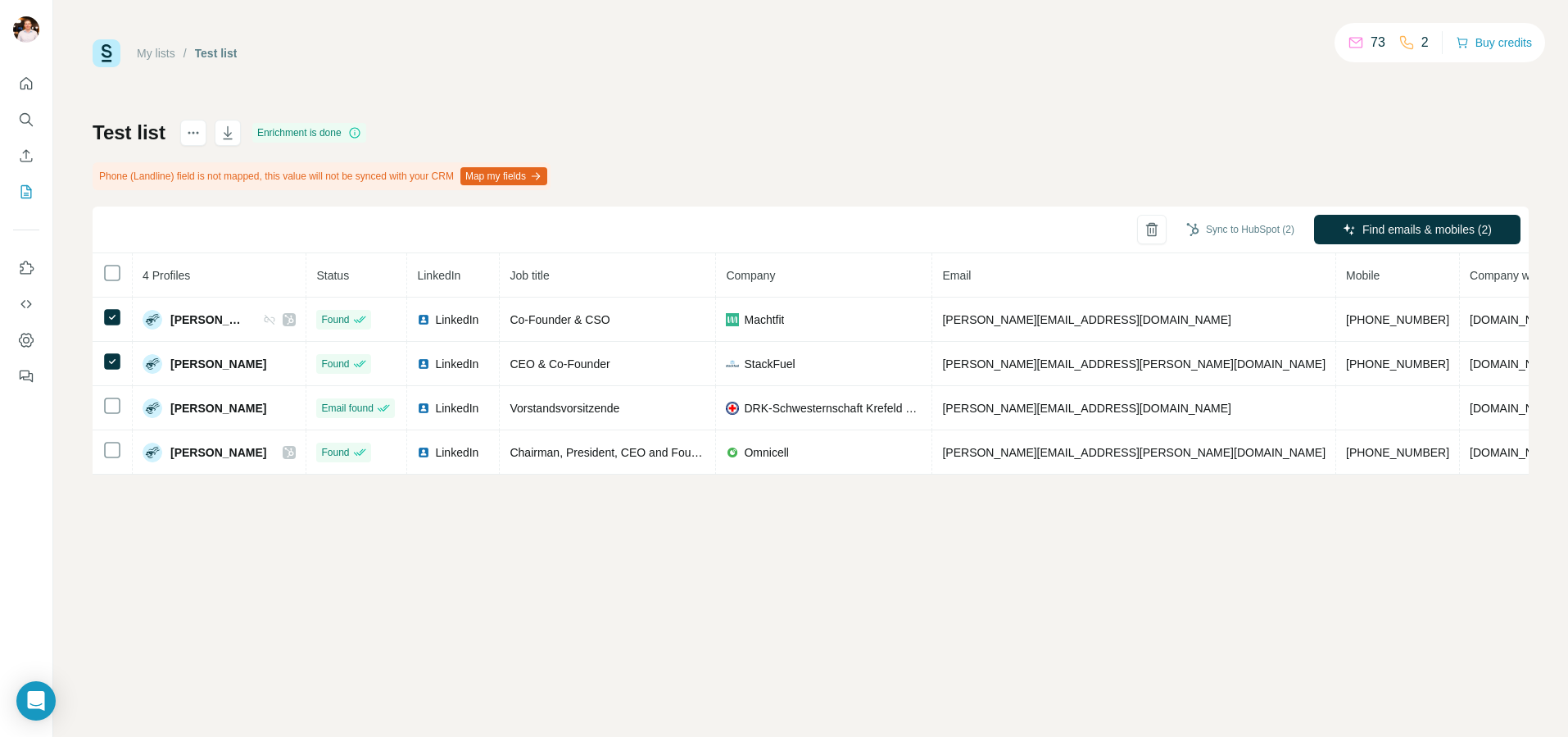
click at [888, 138] on div "Test list Enrichment is done Phone (Landline) field is not mapped, this value w…" at bounding box center [810, 297] width 1436 height 355
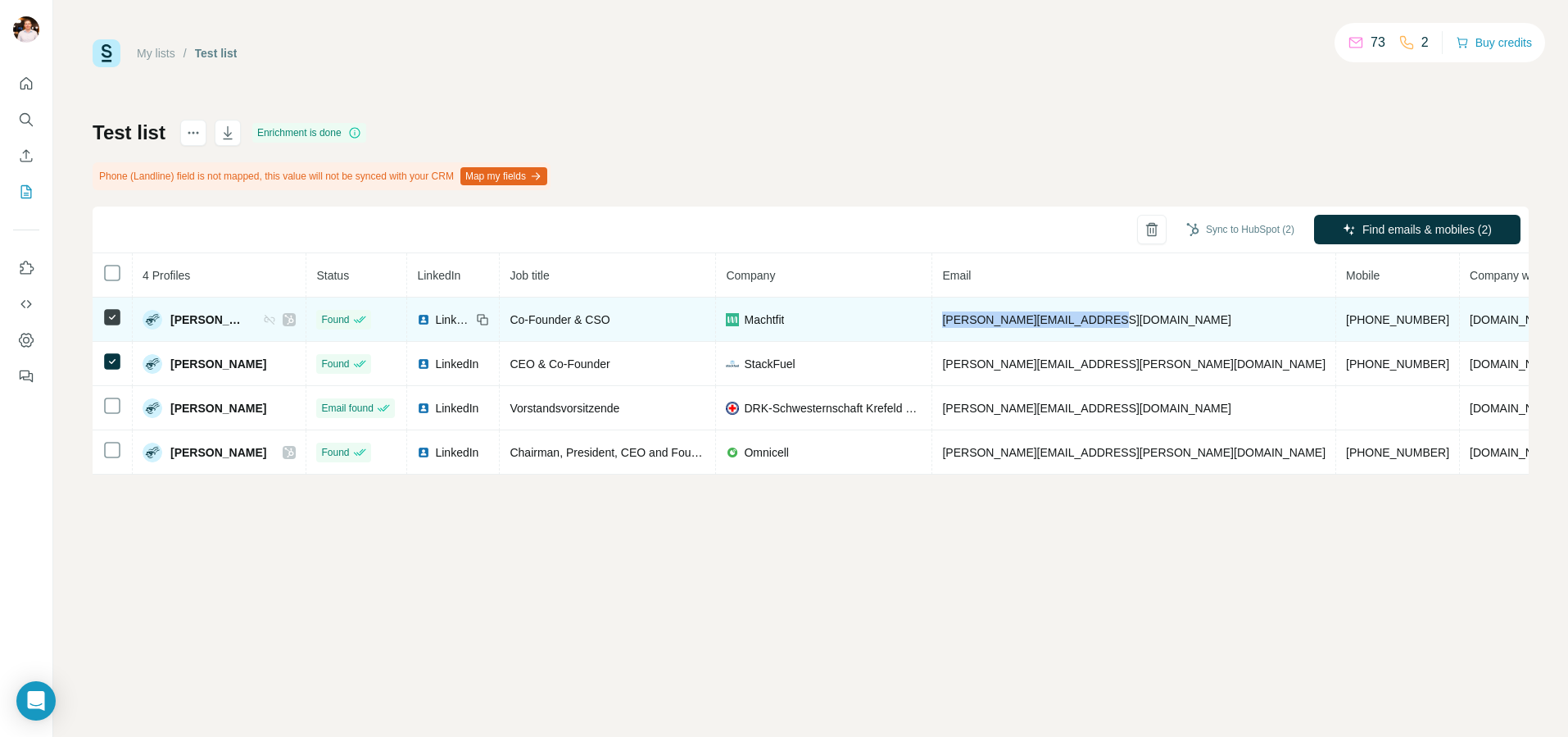
drag, startPoint x: 929, startPoint y: 319, endPoint x: 1084, endPoint y: 323, distance: 155.1
click at [1084, 323] on td "[PERSON_NAME][EMAIL_ADDRESS][DOMAIN_NAME]" at bounding box center [1134, 319] width 404 height 44
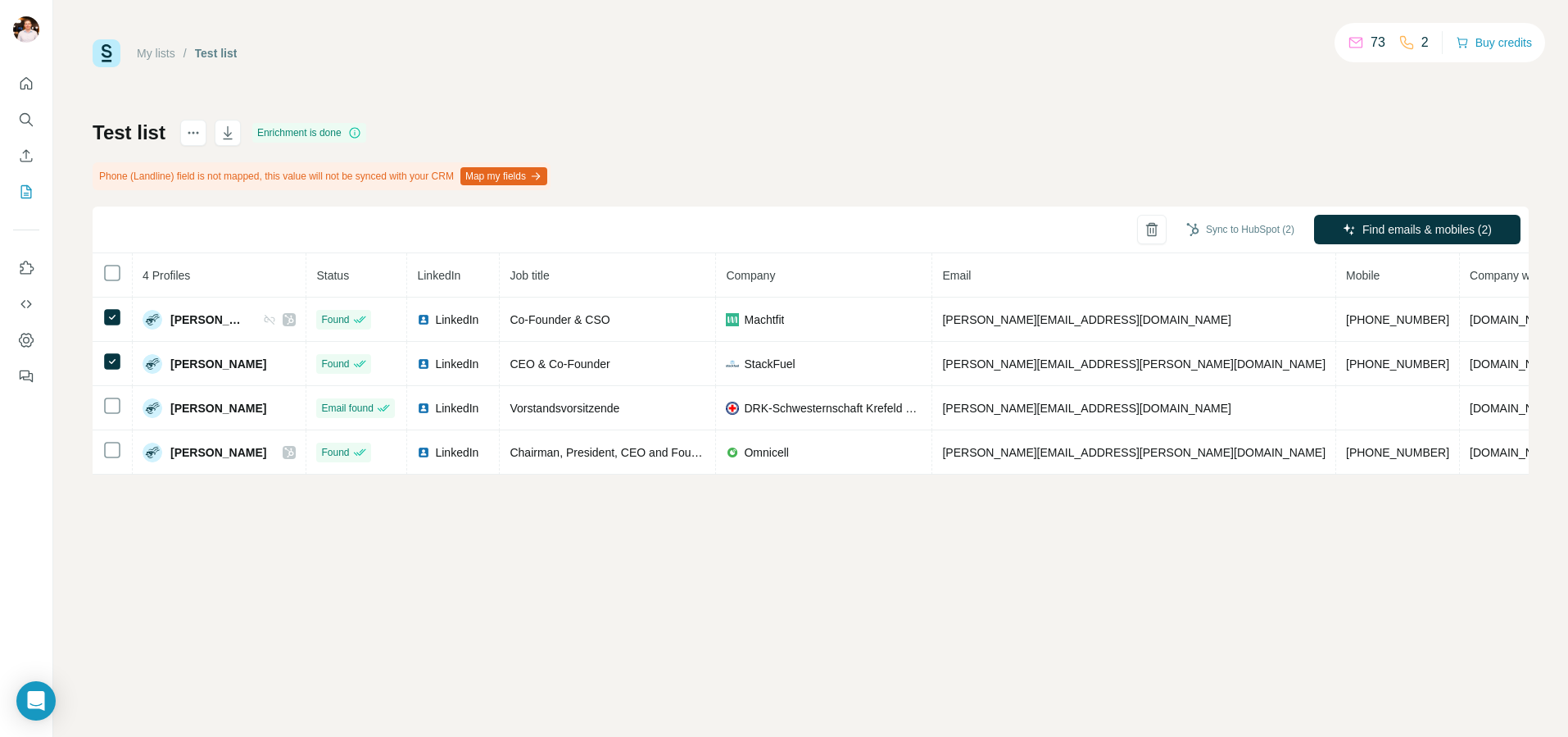
click at [966, 101] on div "My lists / Test list 73 2 Buy credits Test list Enrichment is done Phone (Landl…" at bounding box center [810, 257] width 1436 height 435
click at [884, 138] on div "Test list Enrichment is done Phone (Landline) field is not mapped, this value w…" at bounding box center [810, 297] width 1436 height 355
click at [552, 584] on div "My lists / Test list 73 2 Buy credits Test list Enrichment is done Phone (Landl…" at bounding box center [810, 368] width 1515 height 737
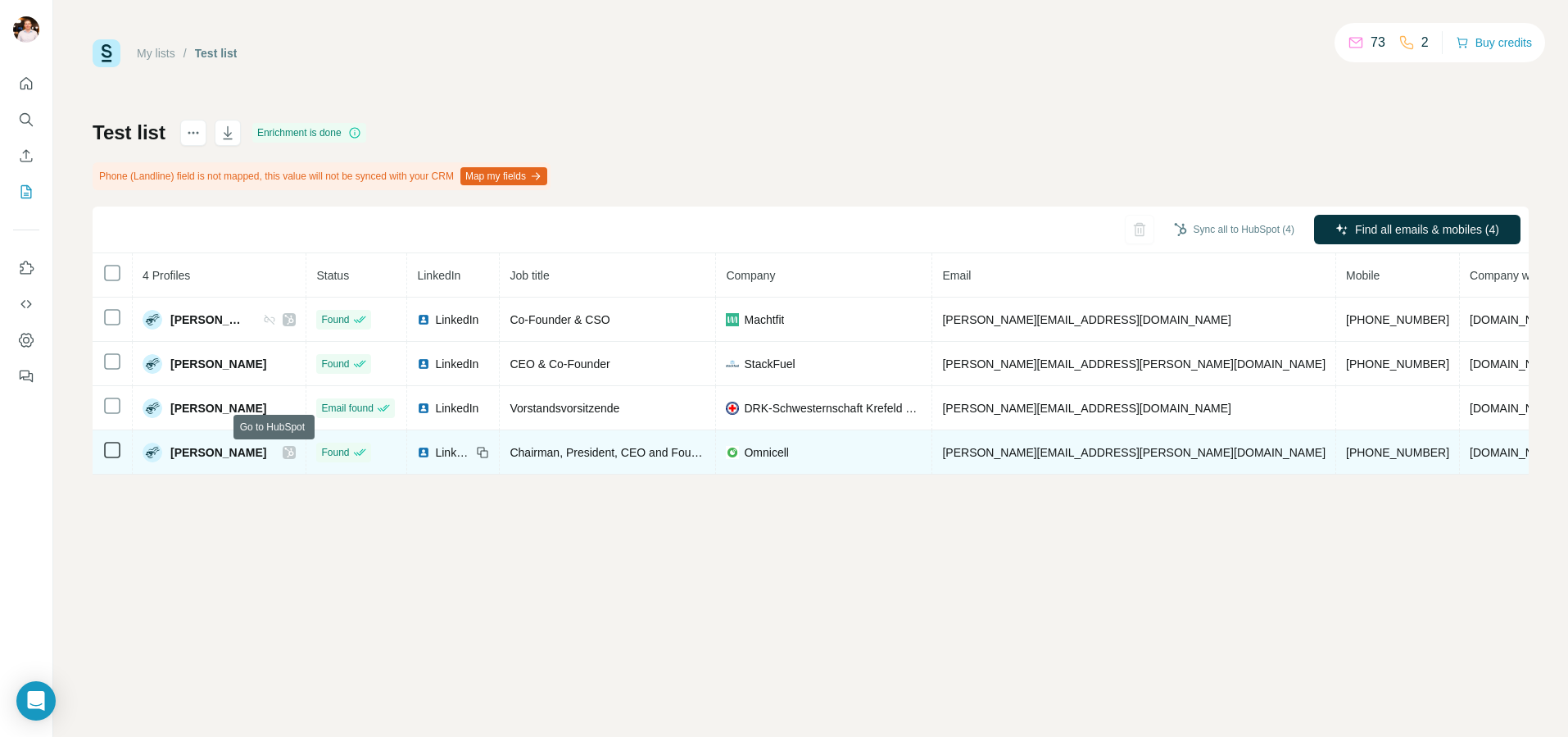
click at [285, 451] on icon at bounding box center [289, 452] width 10 height 13
click at [464, 460] on td "LinkedIn" at bounding box center [453, 451] width 92 height 44
click at [481, 450] on icon at bounding box center [484, 453] width 7 height 7
click at [435, 455] on span "LinkedIn" at bounding box center [453, 452] width 36 height 16
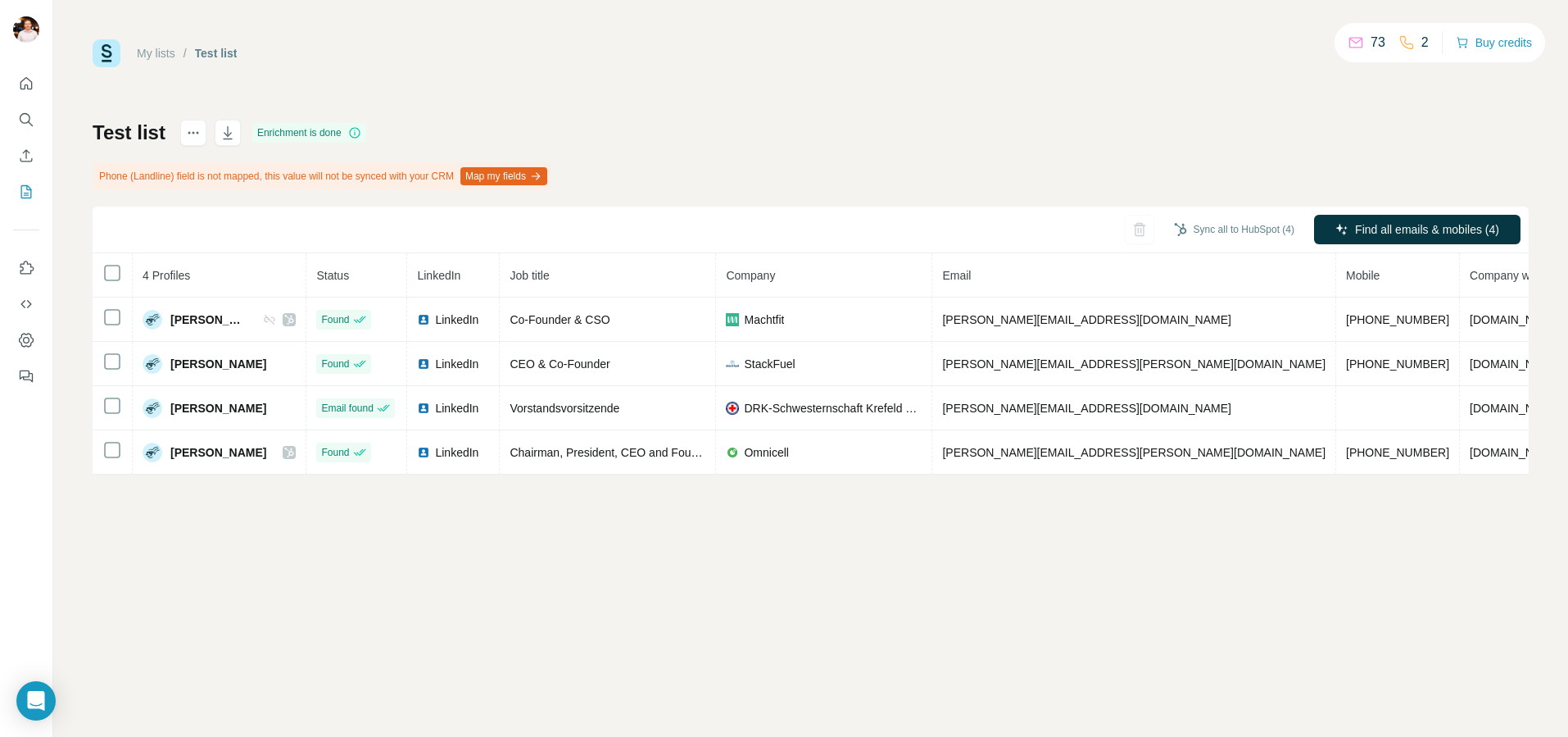
click at [784, 174] on div "Test list Enrichment is done Phone (Landline) field is not mapped, this value w…" at bounding box center [810, 297] width 1436 height 355
click at [793, 165] on div "Test list Enrichment is done Phone (Landline) field is not mapped, this value w…" at bounding box center [810, 297] width 1436 height 355
click at [784, 156] on div "Test list Enrichment is done Phone (Landline) field is not mapped, this value w…" at bounding box center [810, 297] width 1436 height 355
click at [25, 186] on icon "My lists" at bounding box center [26, 192] width 16 height 16
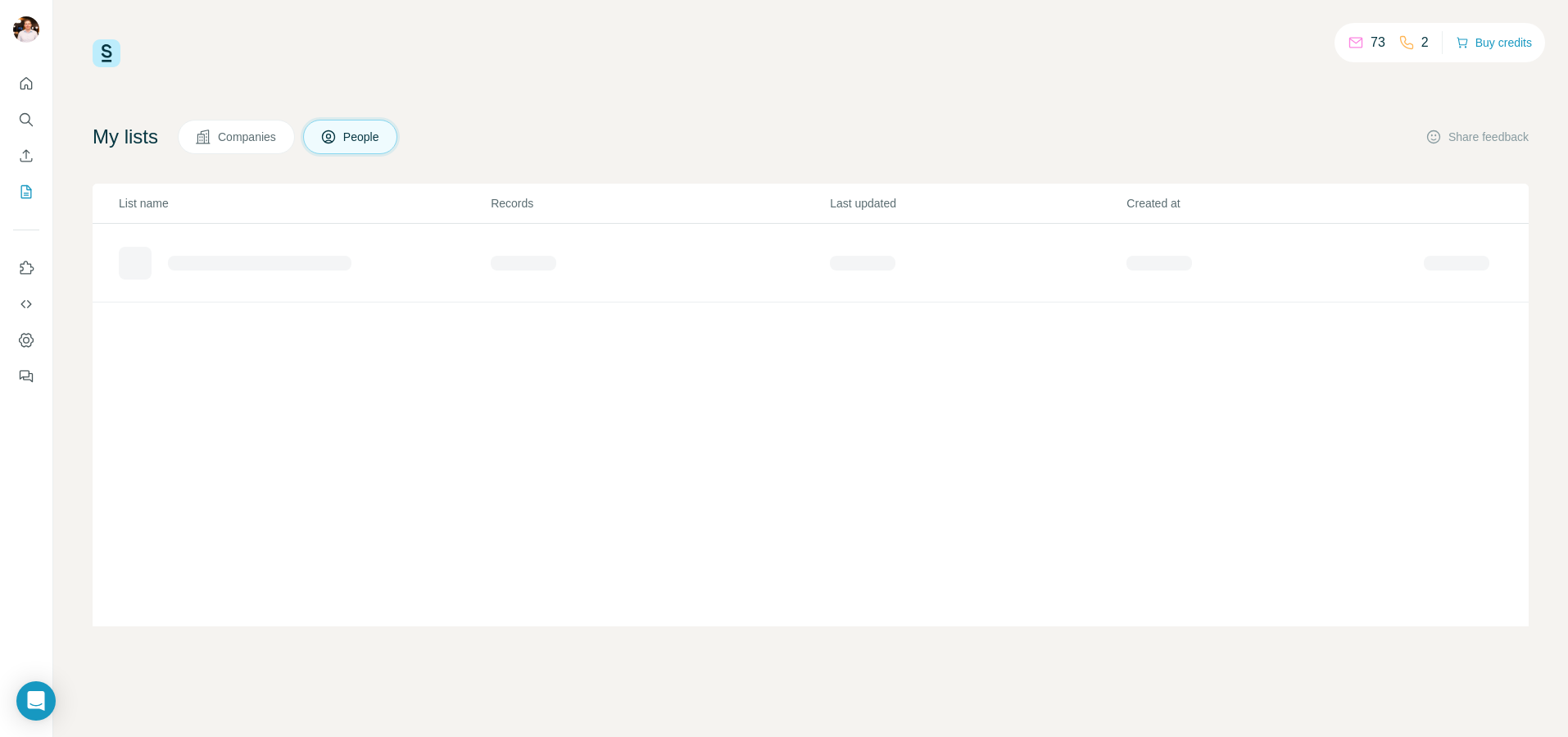
click at [358, 147] on button "People" at bounding box center [351, 137] width 95 height 34
click at [265, 146] on button "Companies" at bounding box center [236, 137] width 117 height 34
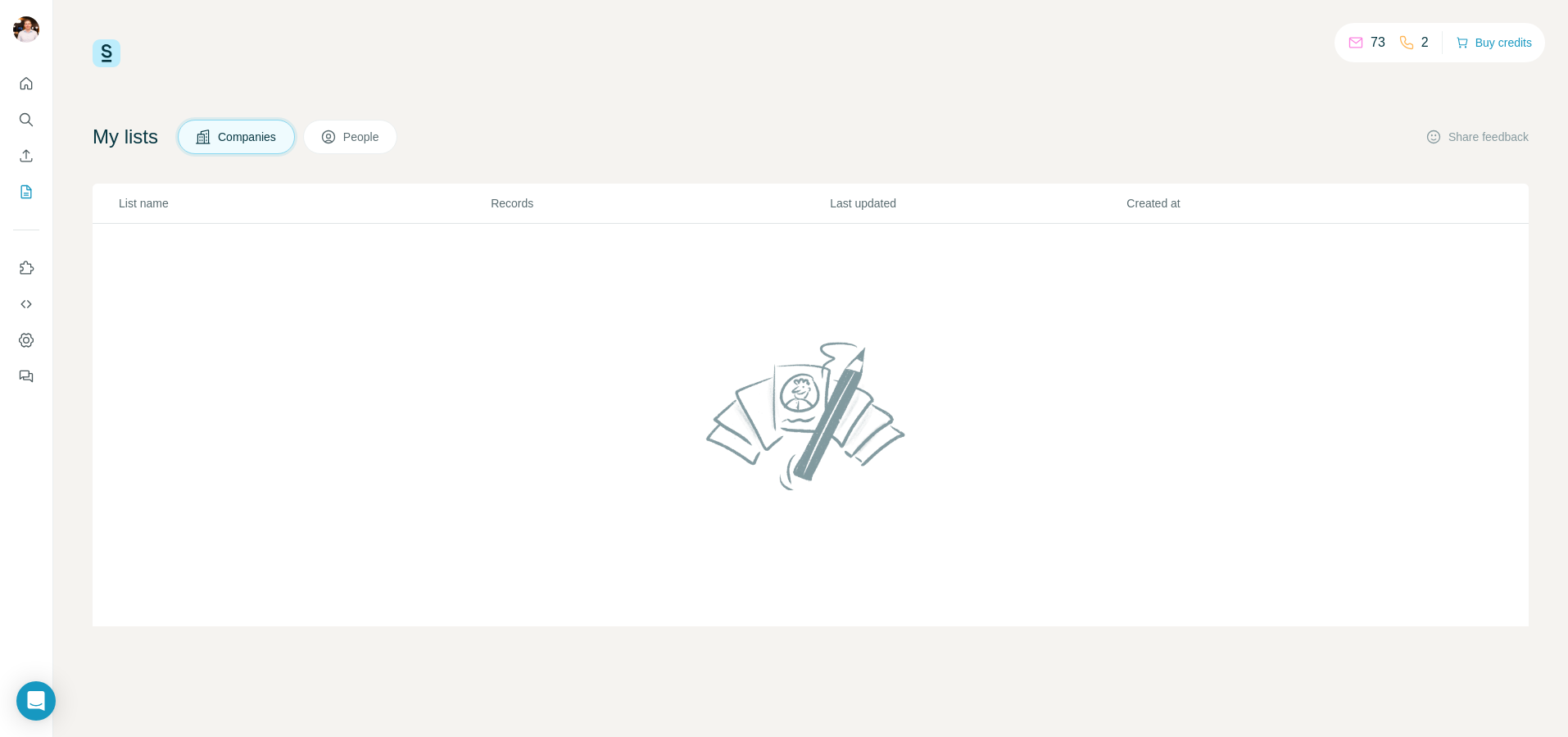
click at [381, 143] on span "People" at bounding box center [362, 137] width 38 height 16
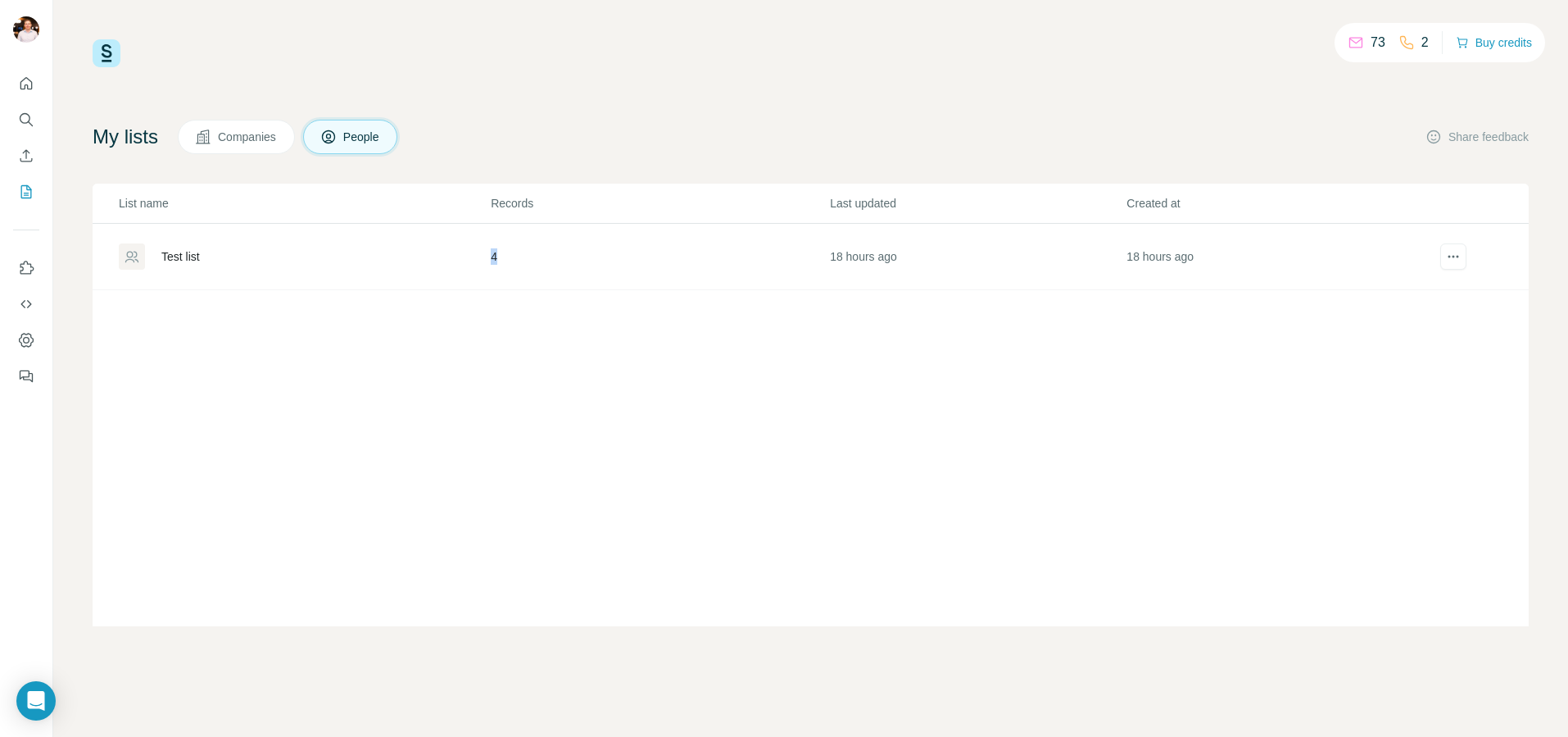
drag, startPoint x: 211, startPoint y: 265, endPoint x: 696, endPoint y: 265, distance: 485.0
click at [696, 265] on tr "Test list 4 18 hours ago 18 hours ago" at bounding box center [810, 257] width 1436 height 66
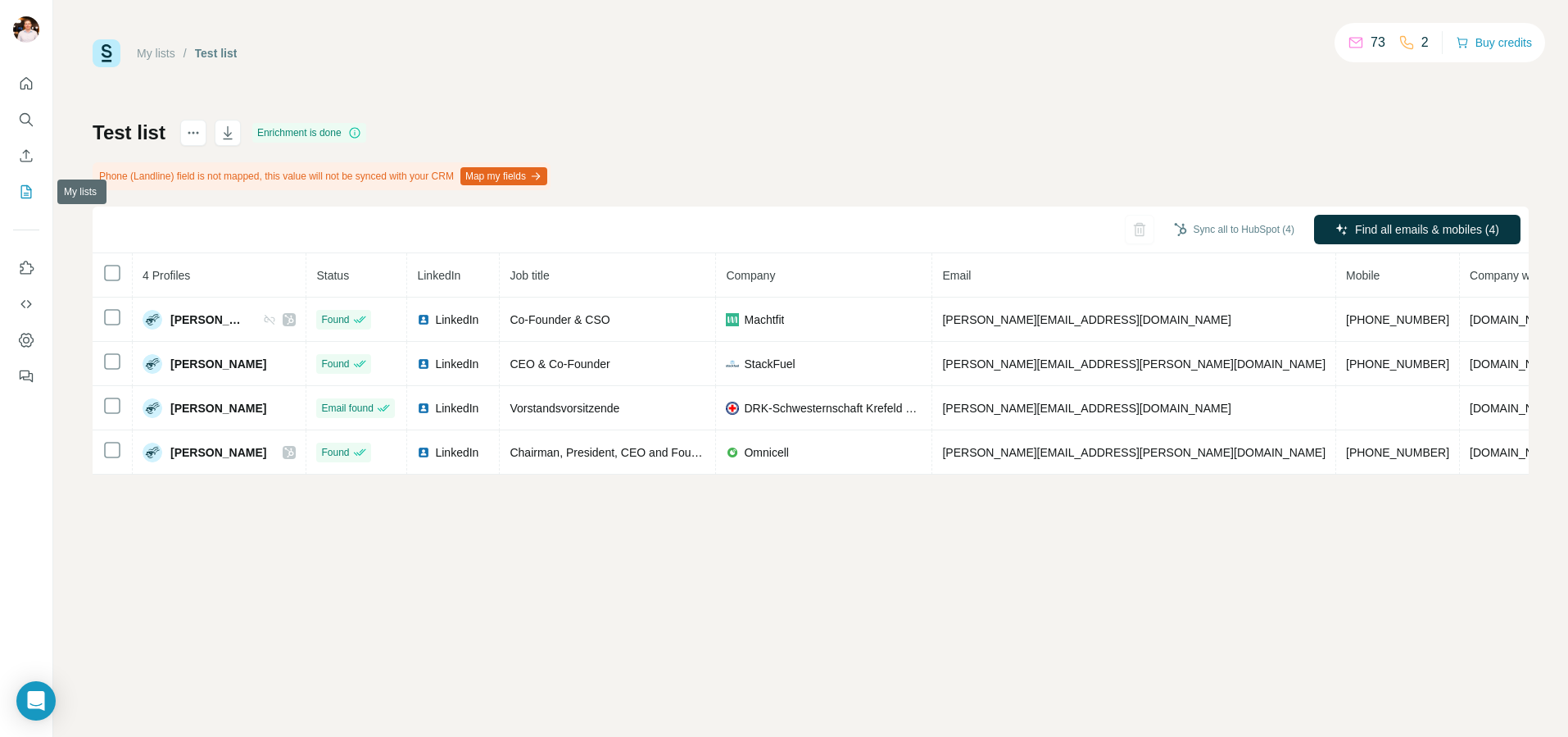
click at [25, 192] on icon "My lists" at bounding box center [26, 192] width 16 height 16
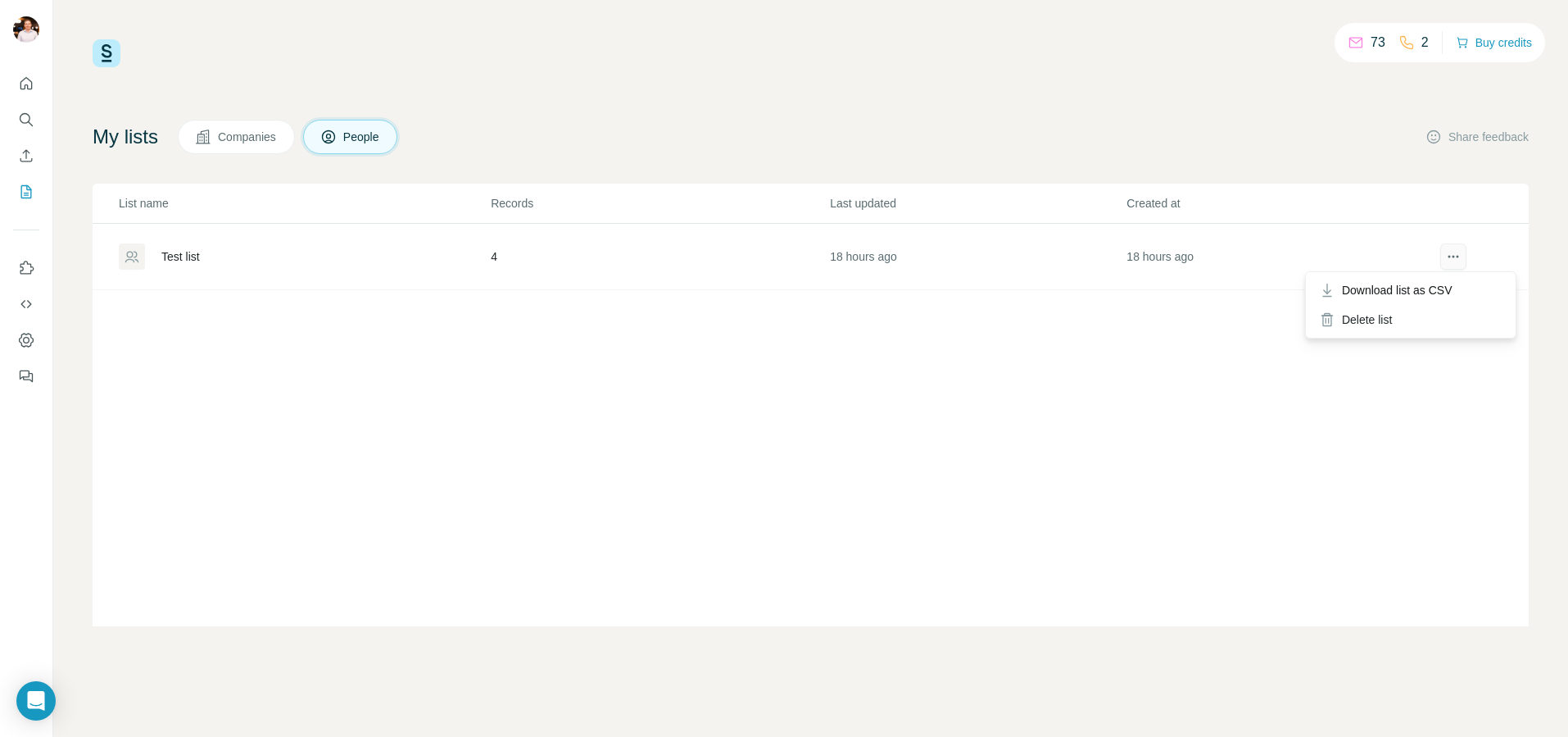
click at [1452, 245] on button "actions" at bounding box center [1453, 256] width 26 height 26
click at [1293, 142] on div "My lists Companies People Share feedback" at bounding box center [810, 137] width 1436 height 34
click at [25, 123] on icon "Search" at bounding box center [25, 118] width 11 height 11
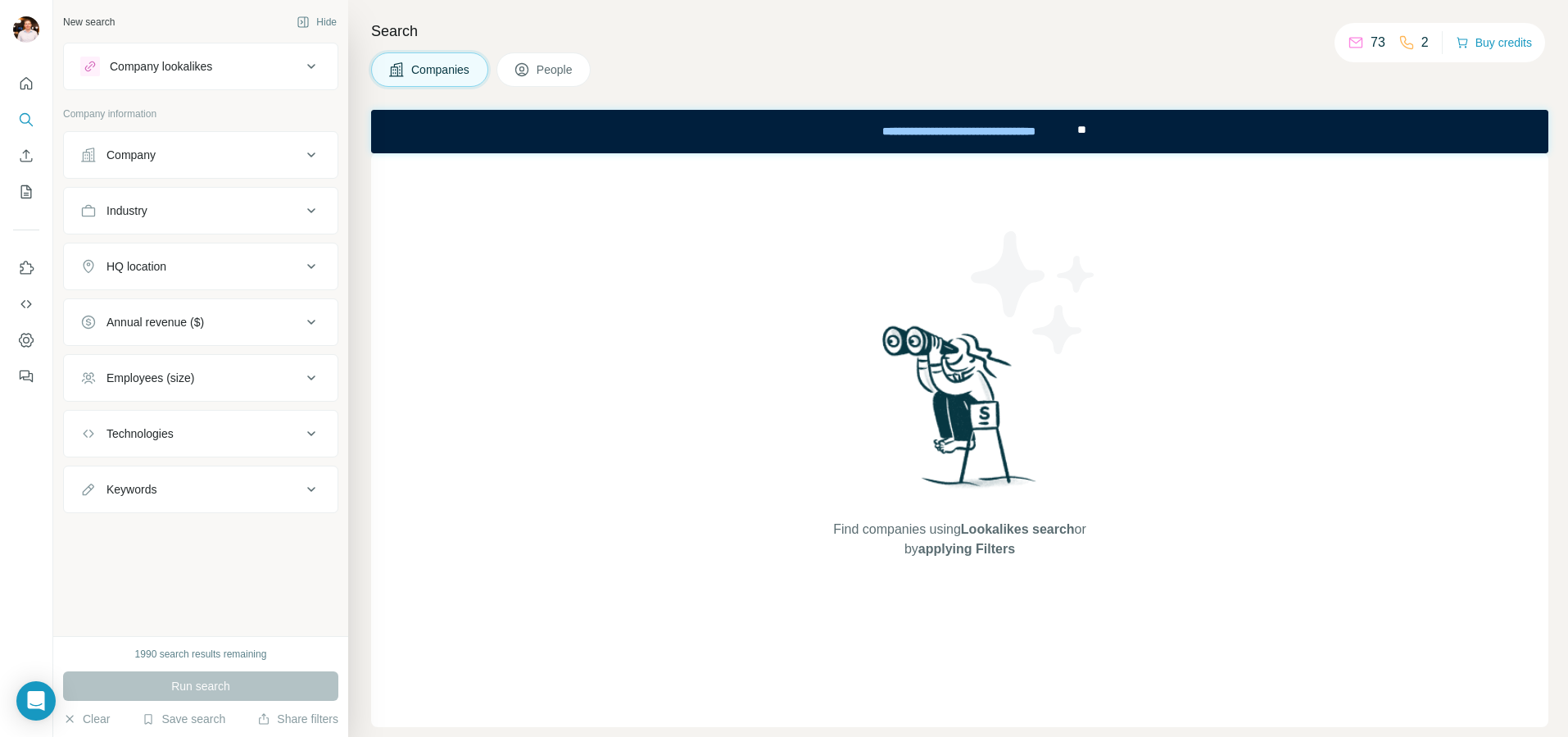
click at [255, 56] on div "Company lookalikes" at bounding box center [191, 66] width 221 height 20
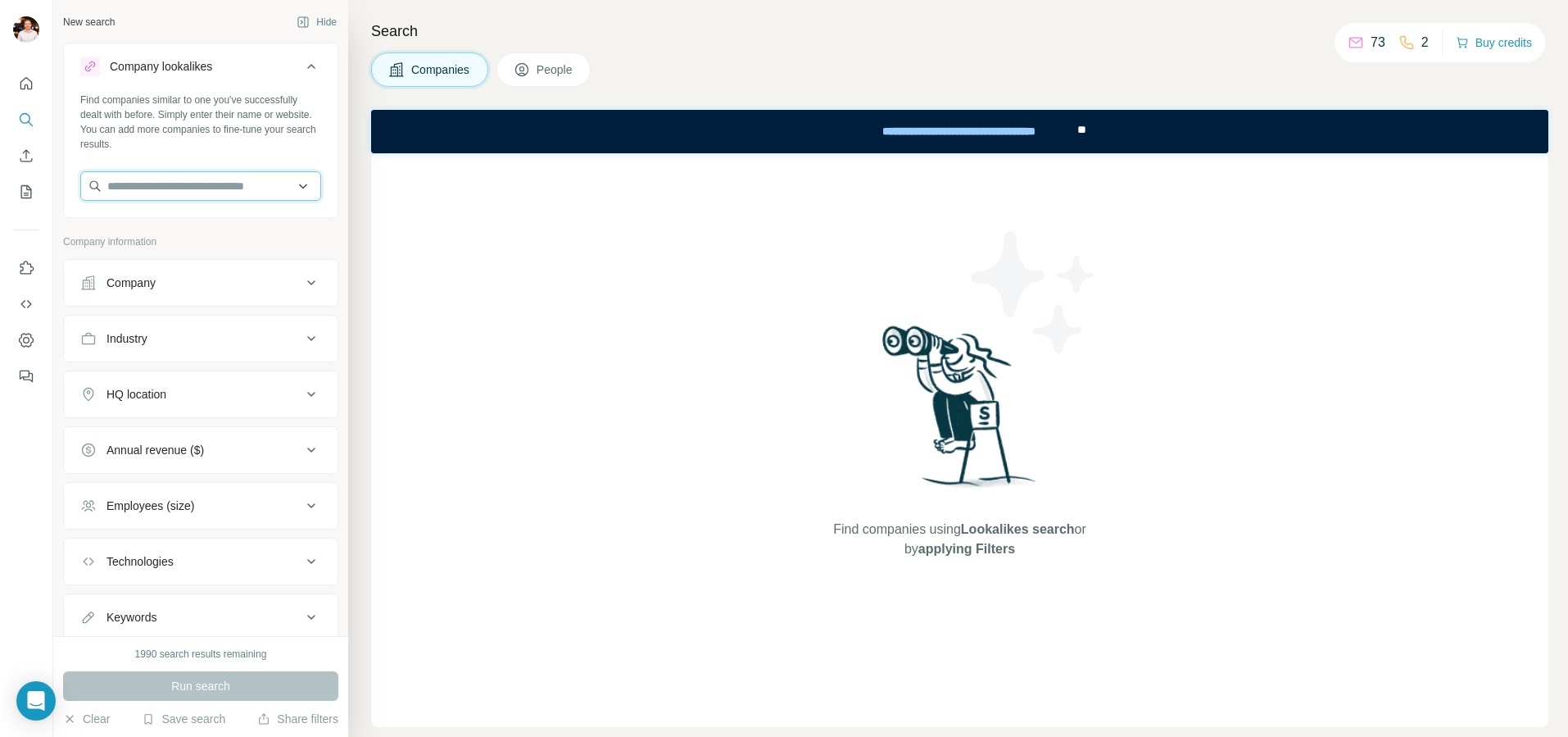
click at [151, 176] on input "text" at bounding box center [201, 185] width 241 height 30
type input "********"
click at [184, 226] on div "Hansefit [DOMAIN_NAME]" at bounding box center [201, 229] width 233 height 44
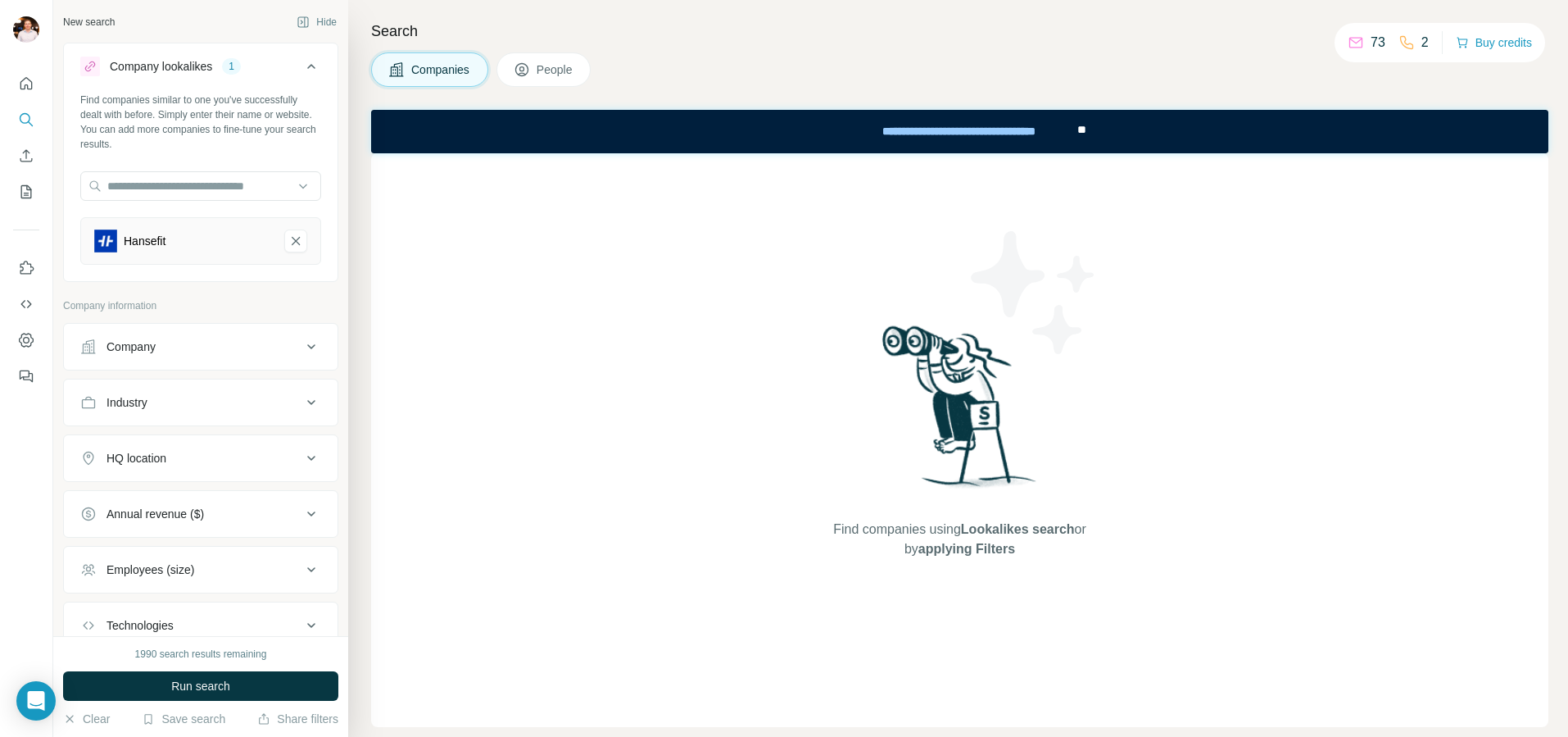
scroll to position [115, 0]
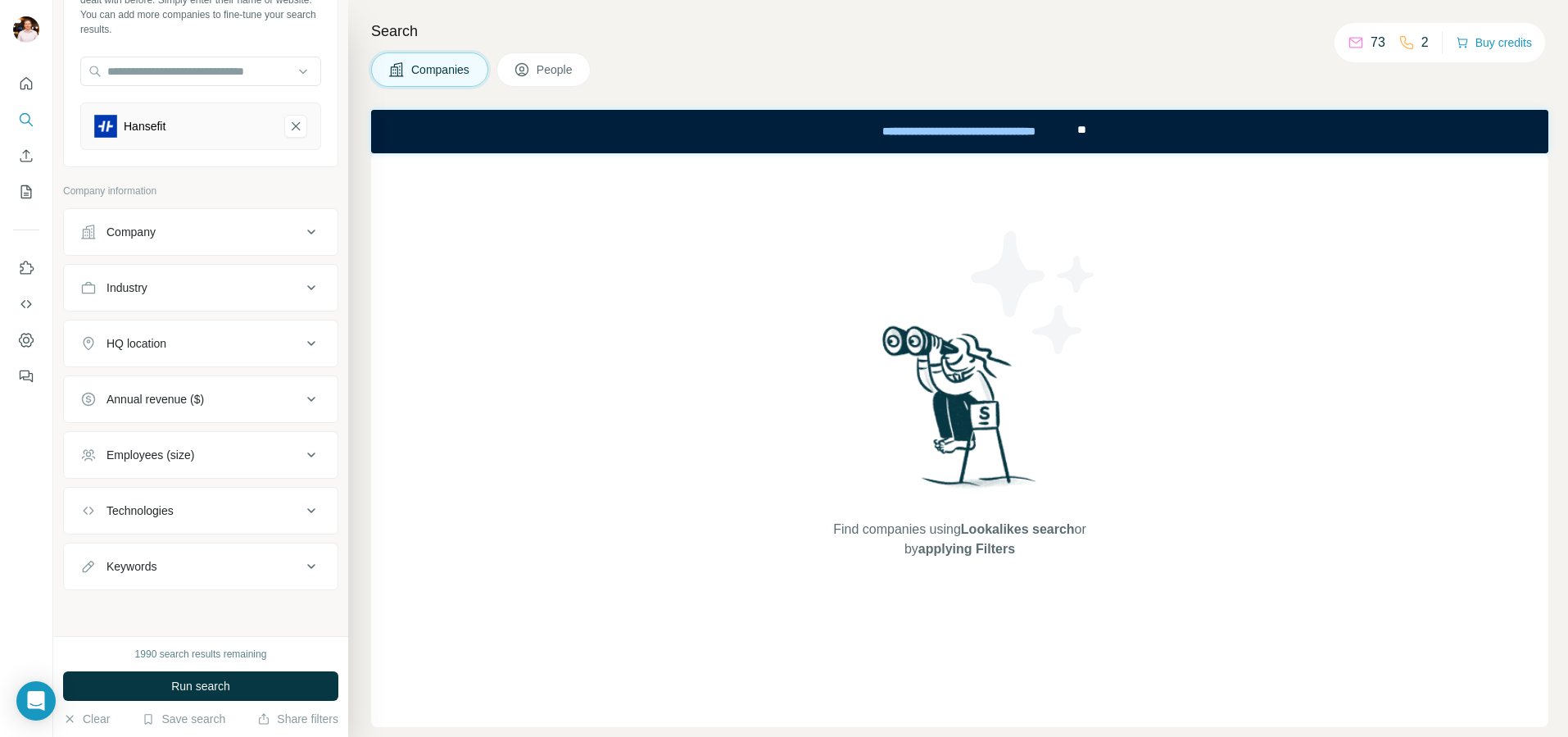
click at [247, 347] on div "HQ location" at bounding box center [191, 343] width 221 height 16
click at [187, 390] on input "text" at bounding box center [201, 384] width 241 height 30
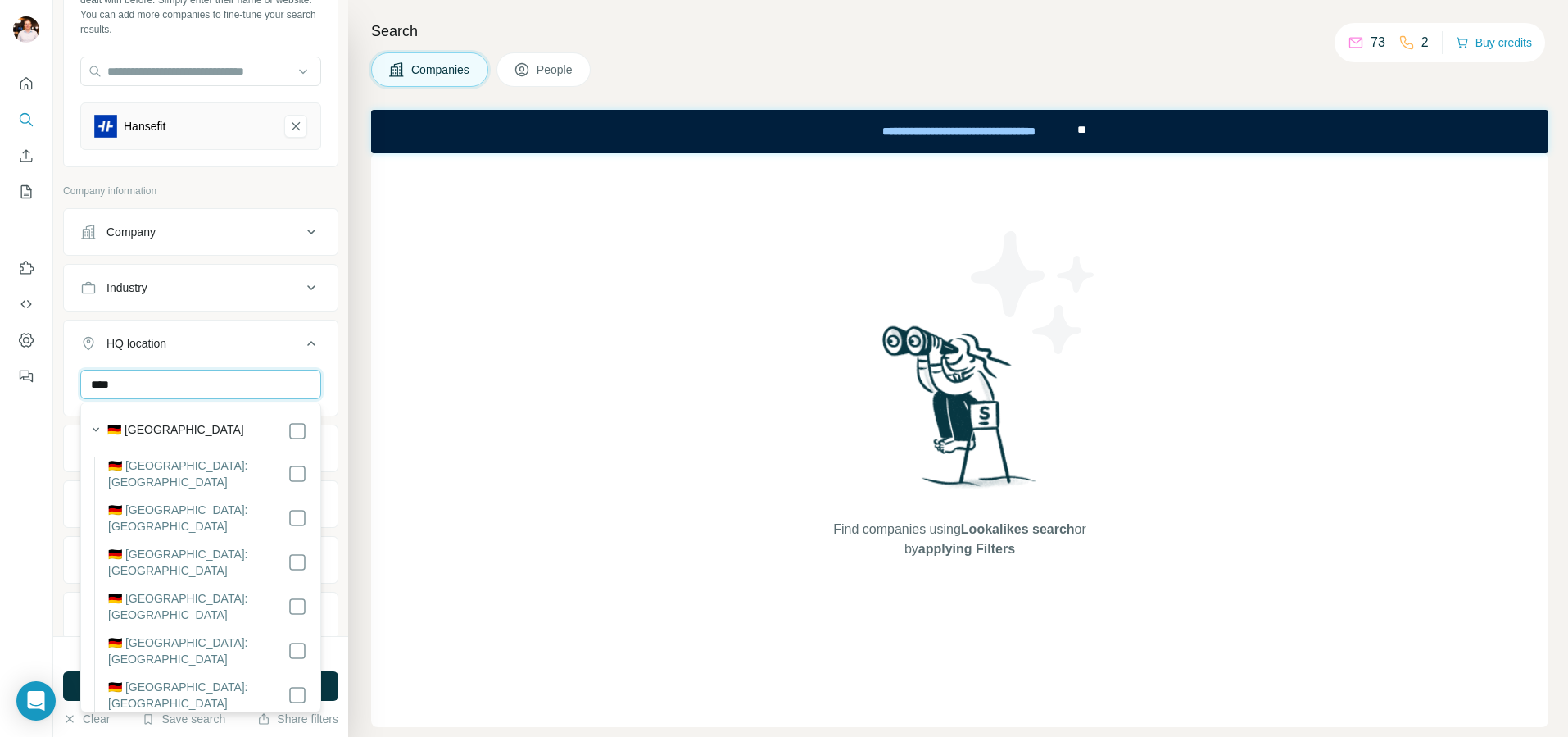
type input "****"
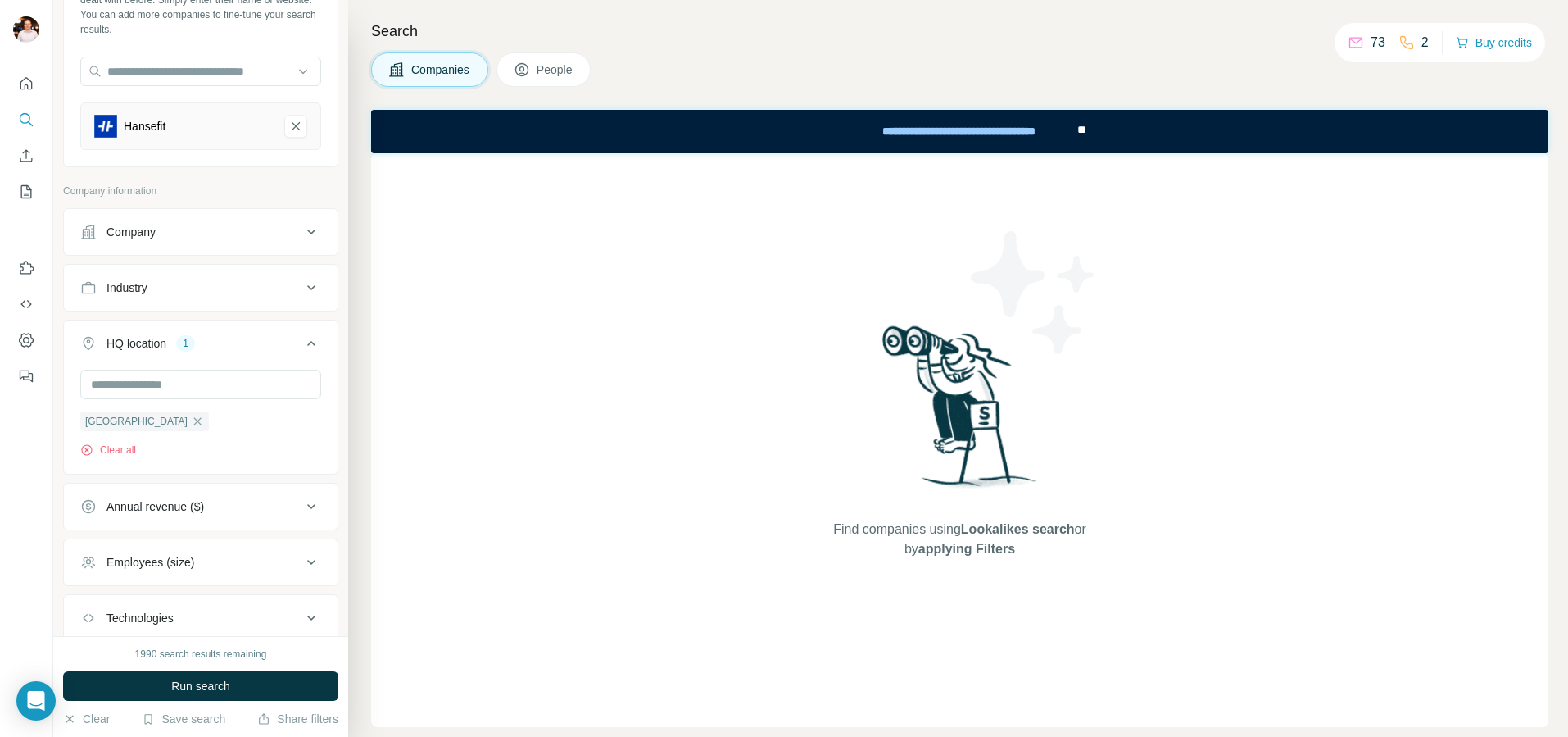
click at [243, 179] on div "Company lookalikes 1 Find companies similar to one you've successfully dealt wi…" at bounding box center [200, 312] width 275 height 769
click at [194, 694] on button "Run search" at bounding box center [200, 685] width 275 height 30
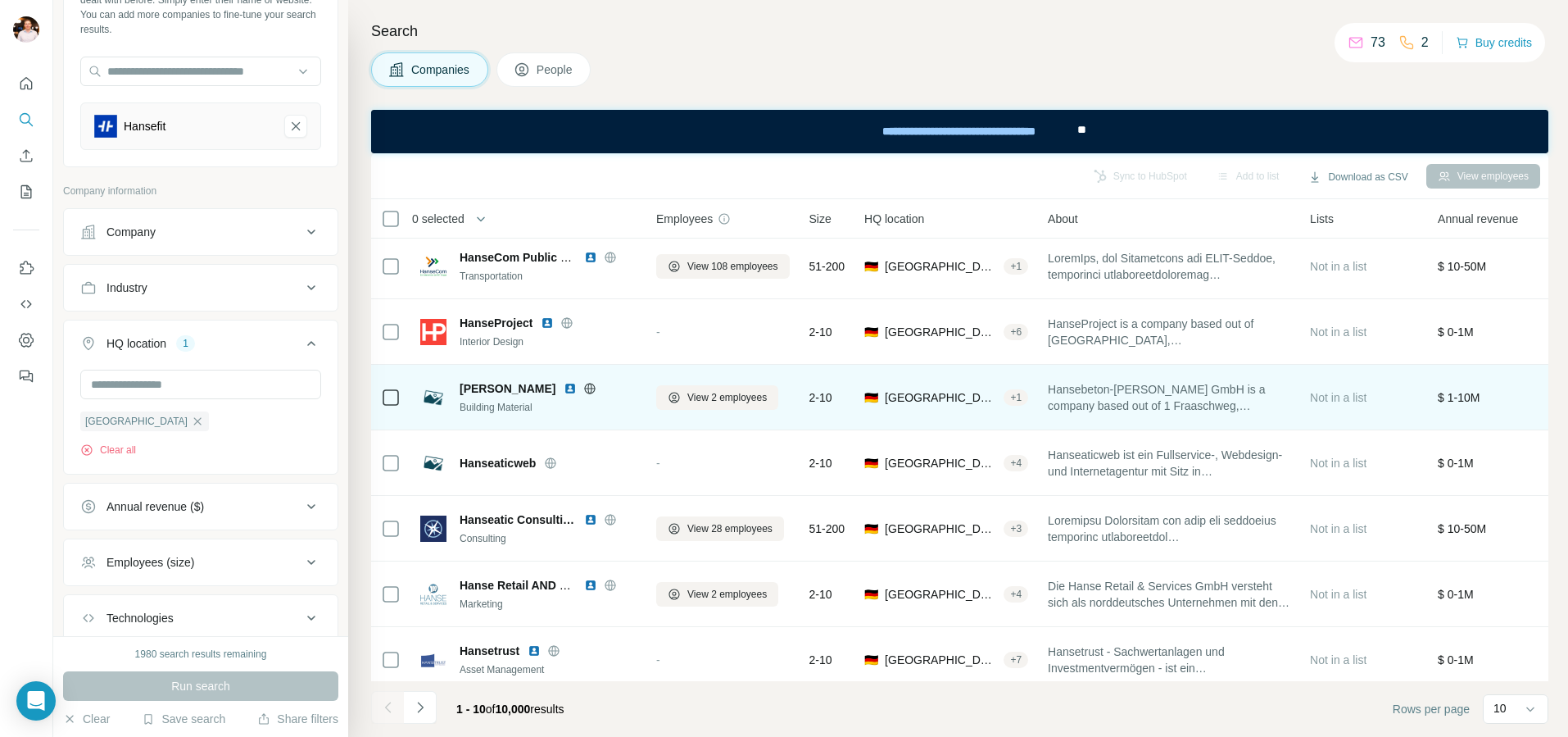
scroll to position [213, 0]
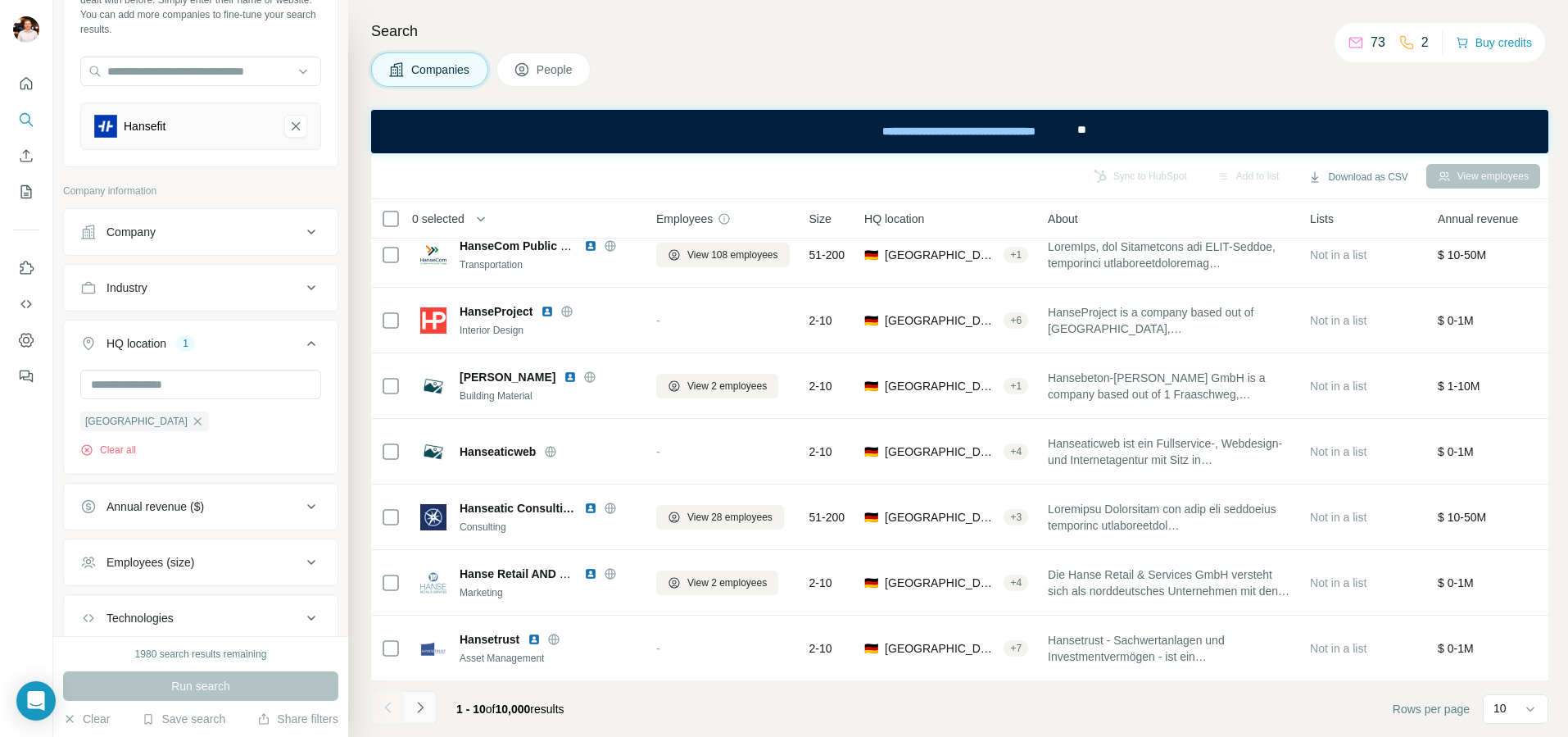
click at [417, 698] on icon "Navigate to next page" at bounding box center [420, 707] width 16 height 16
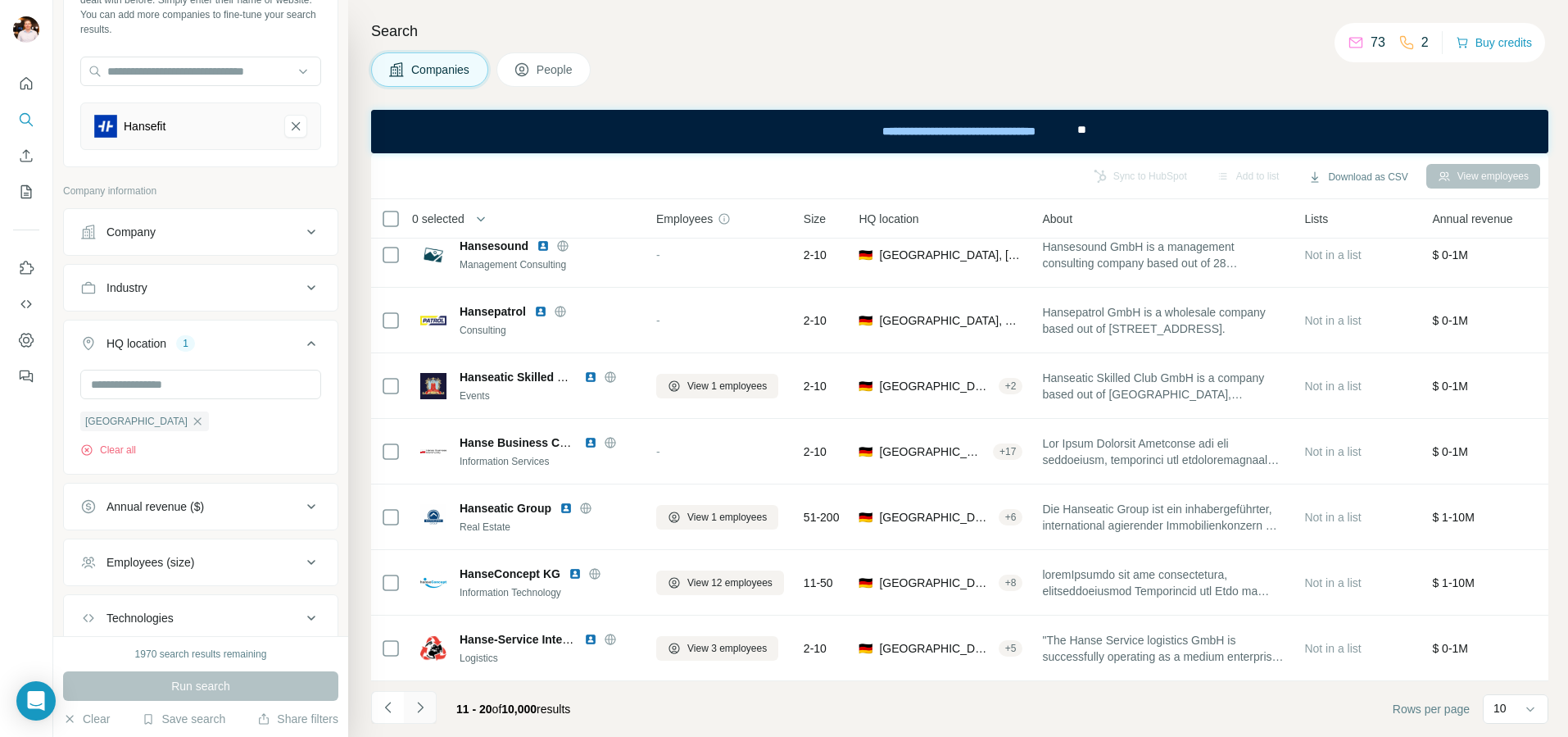
click at [419, 698] on icon "Navigate to next page" at bounding box center [420, 707] width 16 height 16
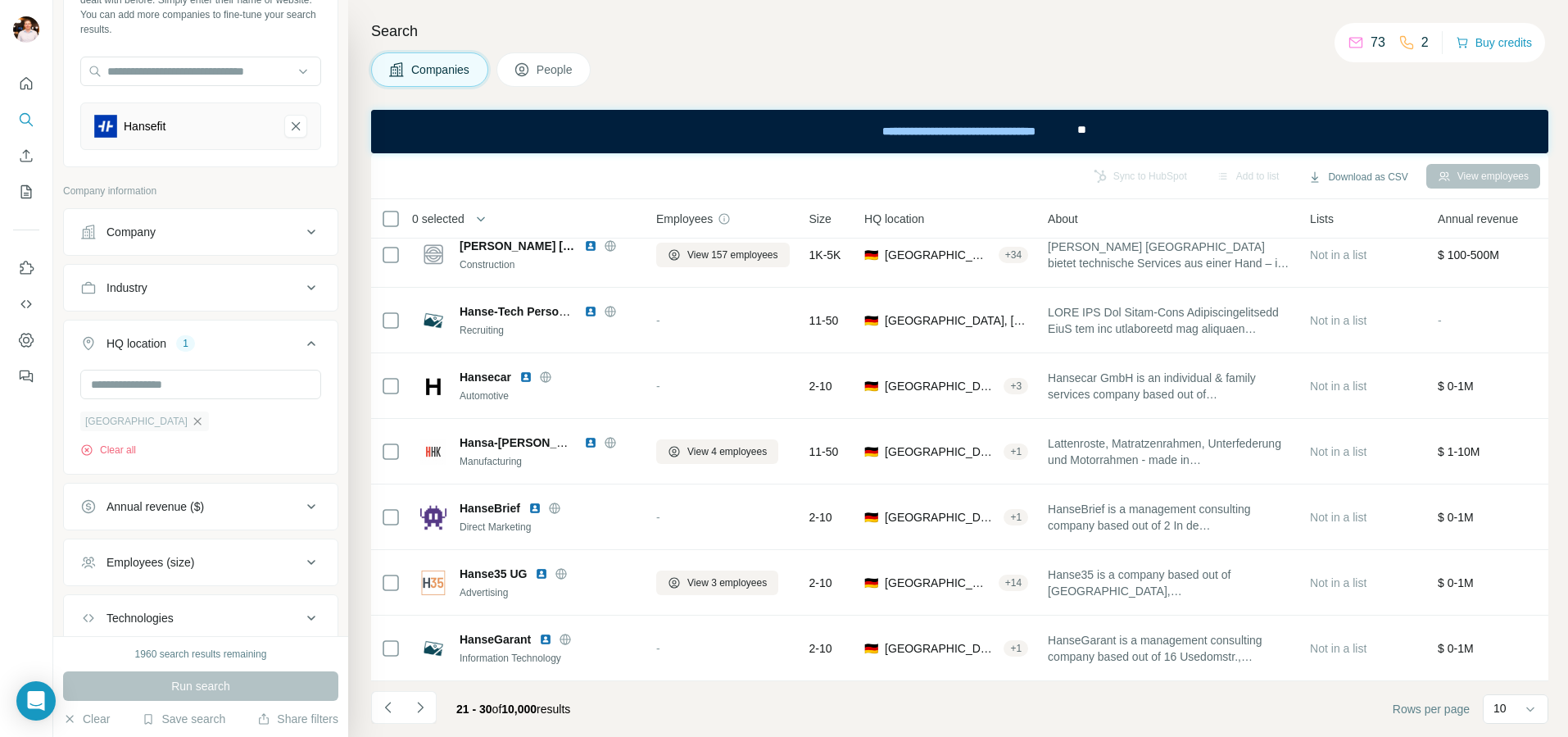
click at [191, 421] on icon "button" at bounding box center [197, 421] width 13 height 13
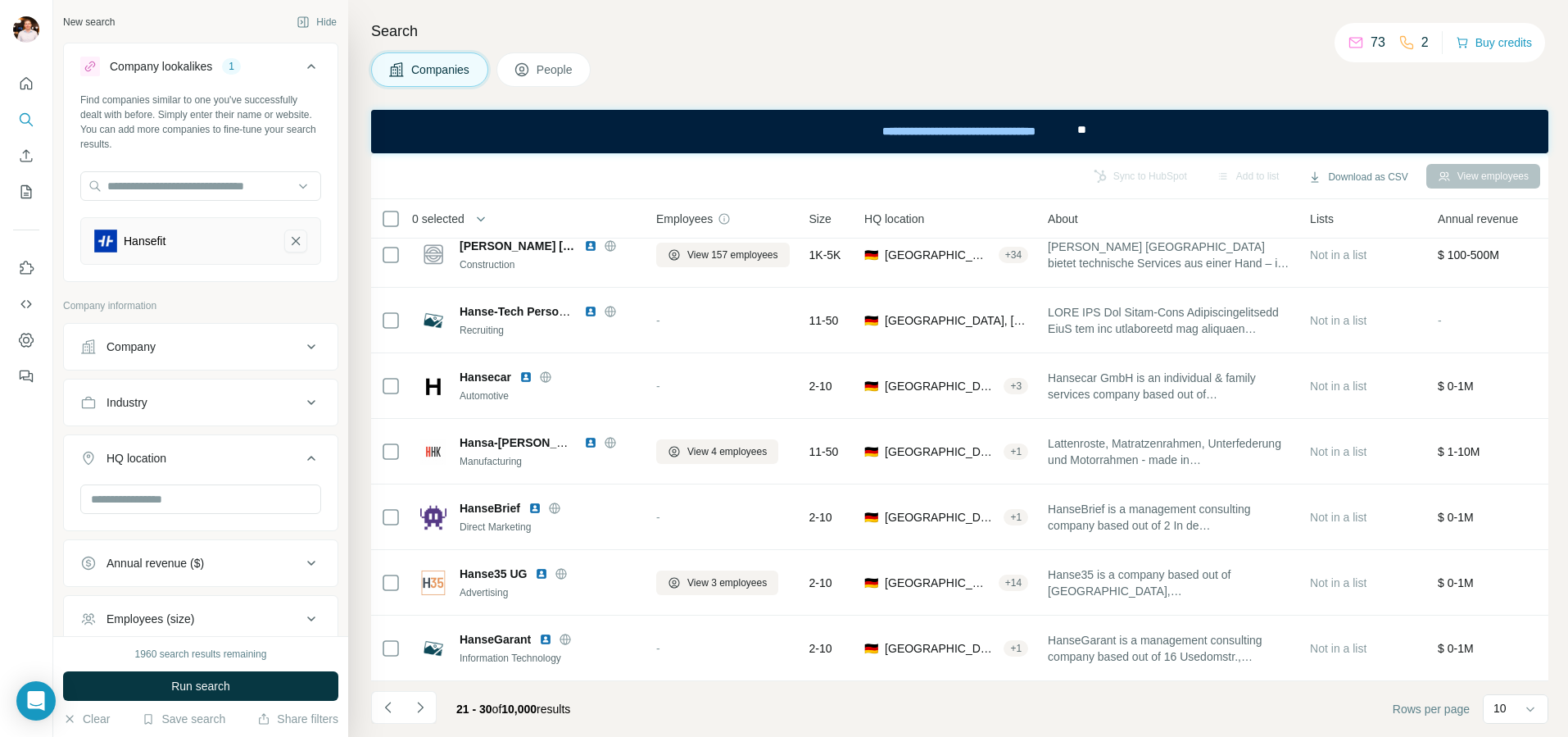
click at [306, 240] on button "Hansefit-remove-button" at bounding box center [296, 241] width 23 height 23
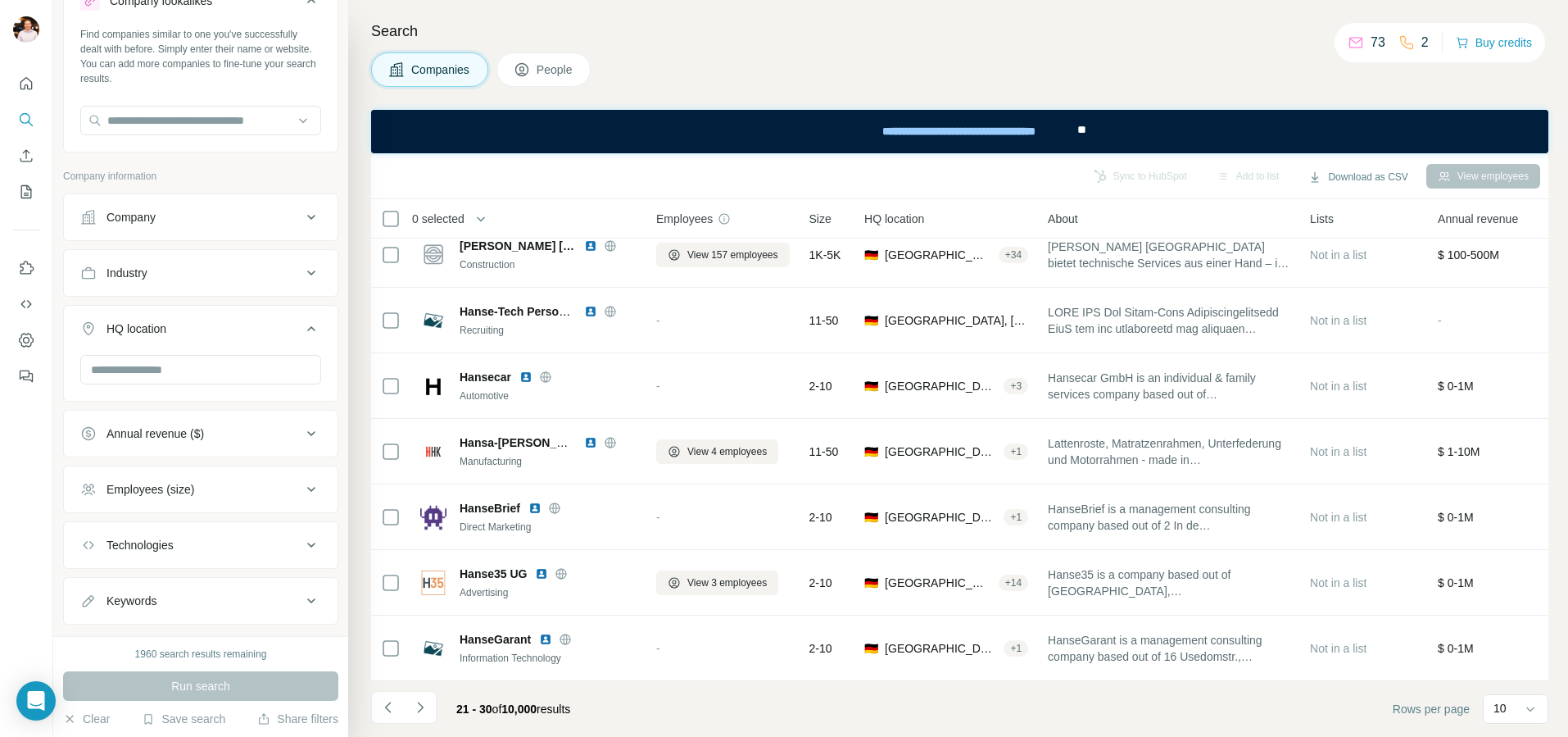
scroll to position [100, 0]
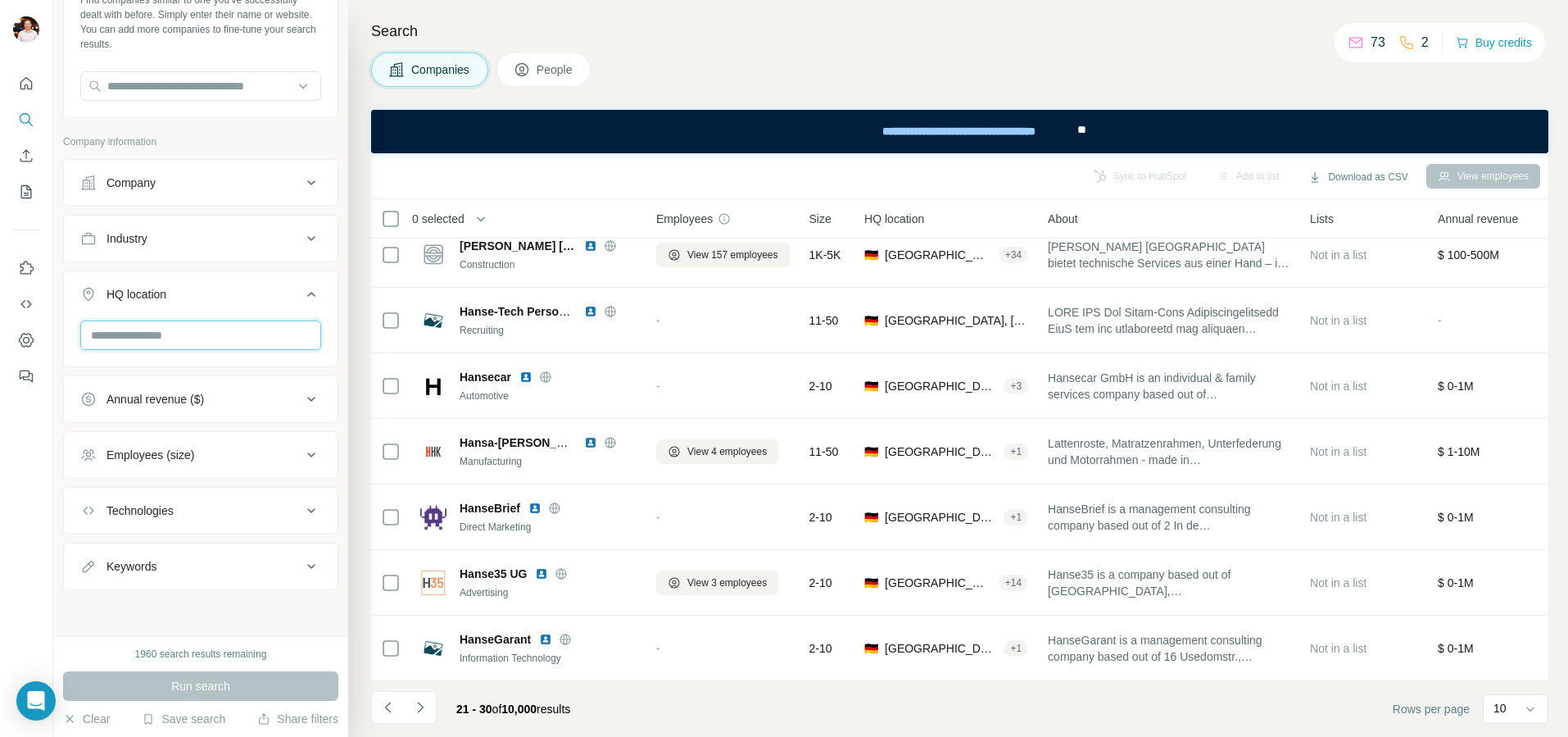
click at [205, 336] on input "text" at bounding box center [201, 335] width 241 height 30
type input "******"
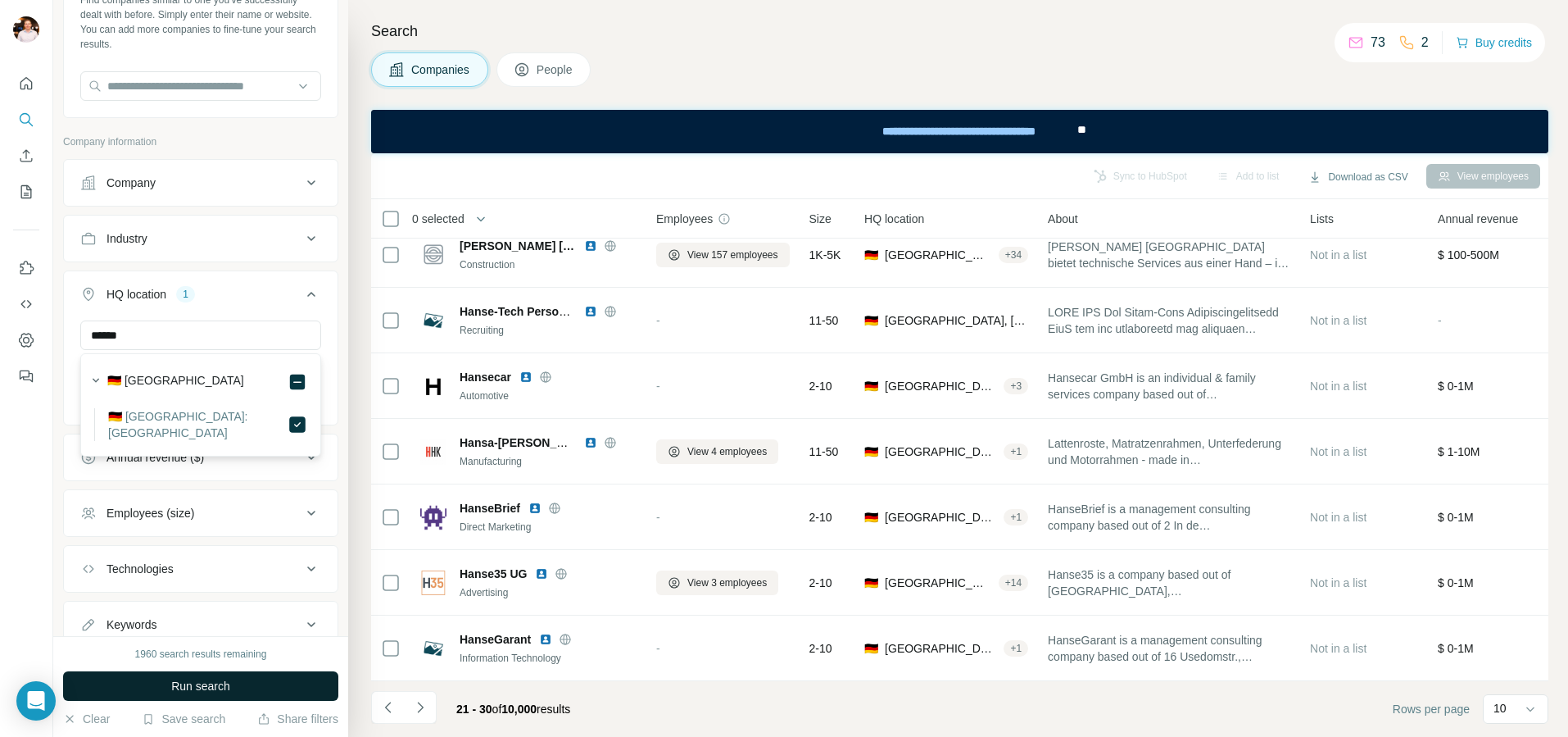
click at [188, 690] on span "Run search" at bounding box center [201, 686] width 59 height 16
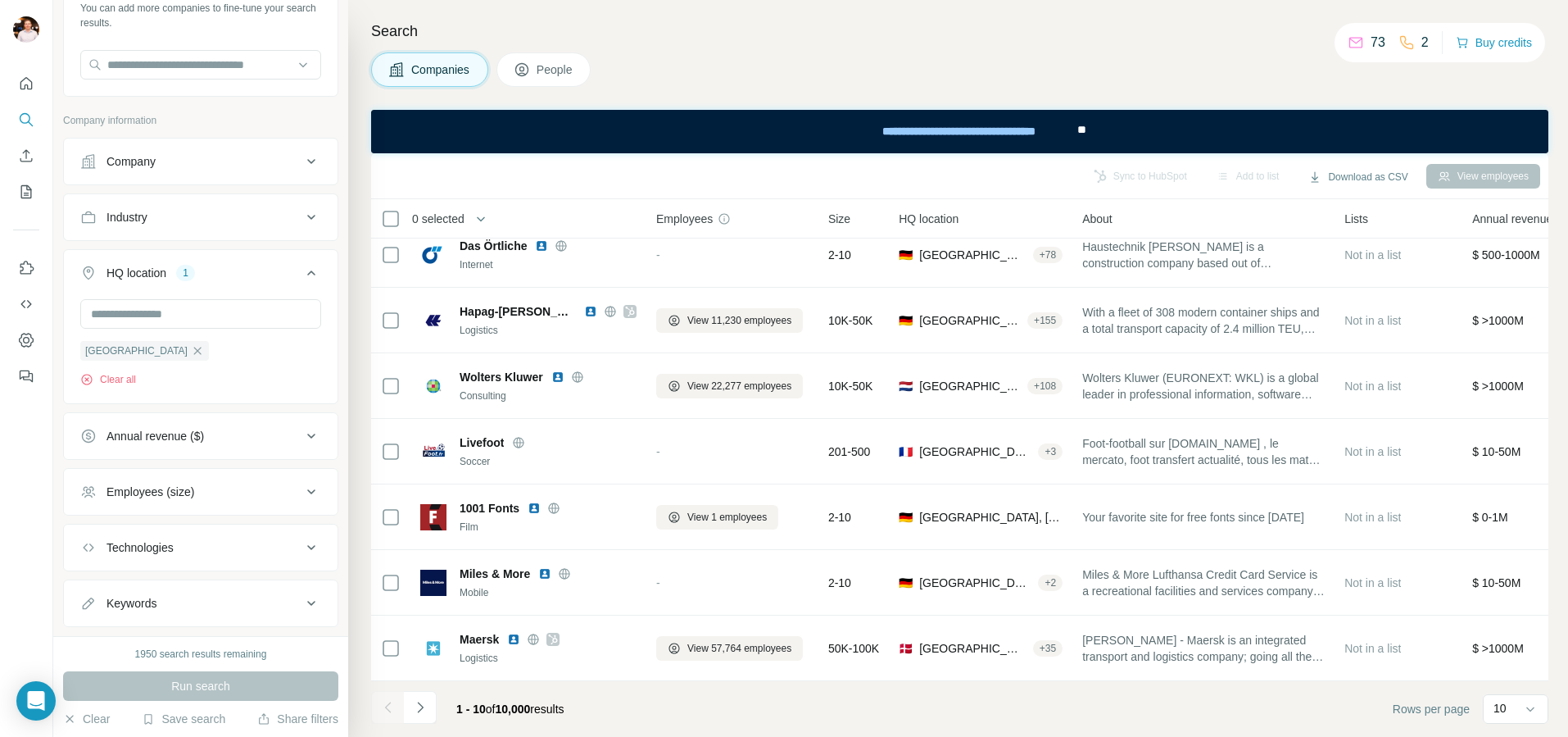
scroll to position [127, 0]
click at [272, 500] on button "Employees (size)" at bounding box center [201, 486] width 274 height 39
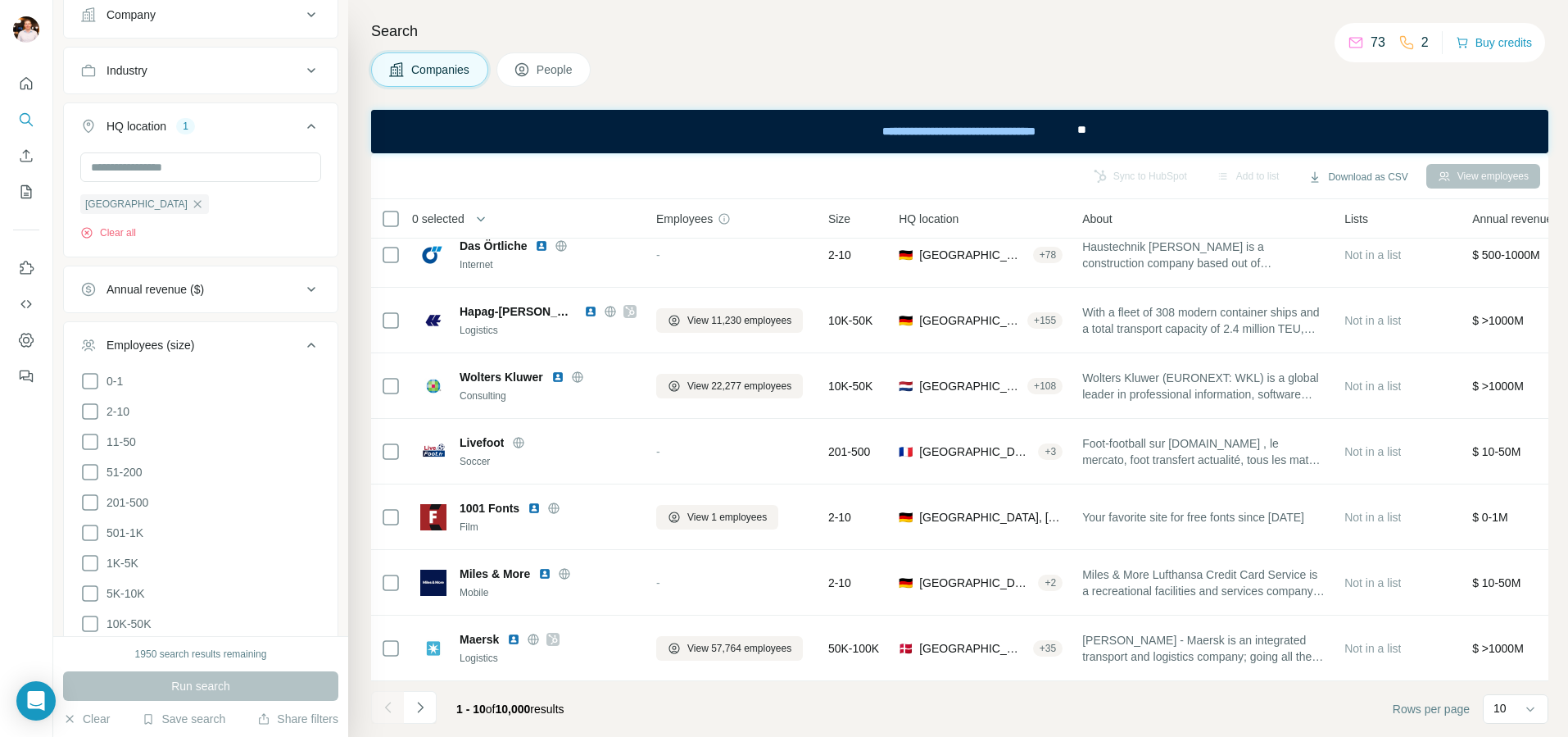
scroll to position [270, 0]
click at [91, 525] on icon at bounding box center [90, 531] width 20 height 20
click at [172, 691] on span "Run search" at bounding box center [201, 686] width 59 height 16
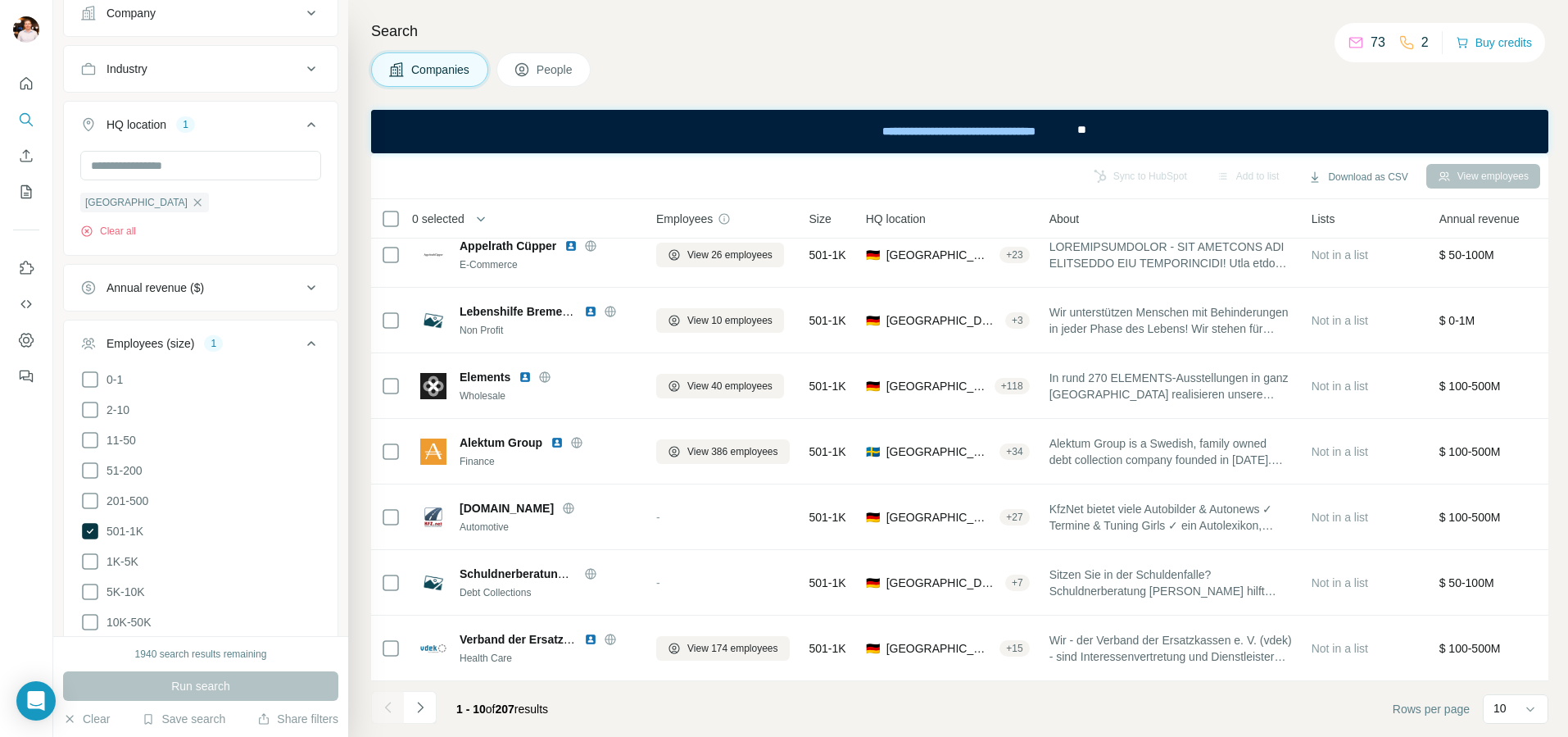
click at [314, 342] on icon at bounding box center [312, 343] width 20 height 20
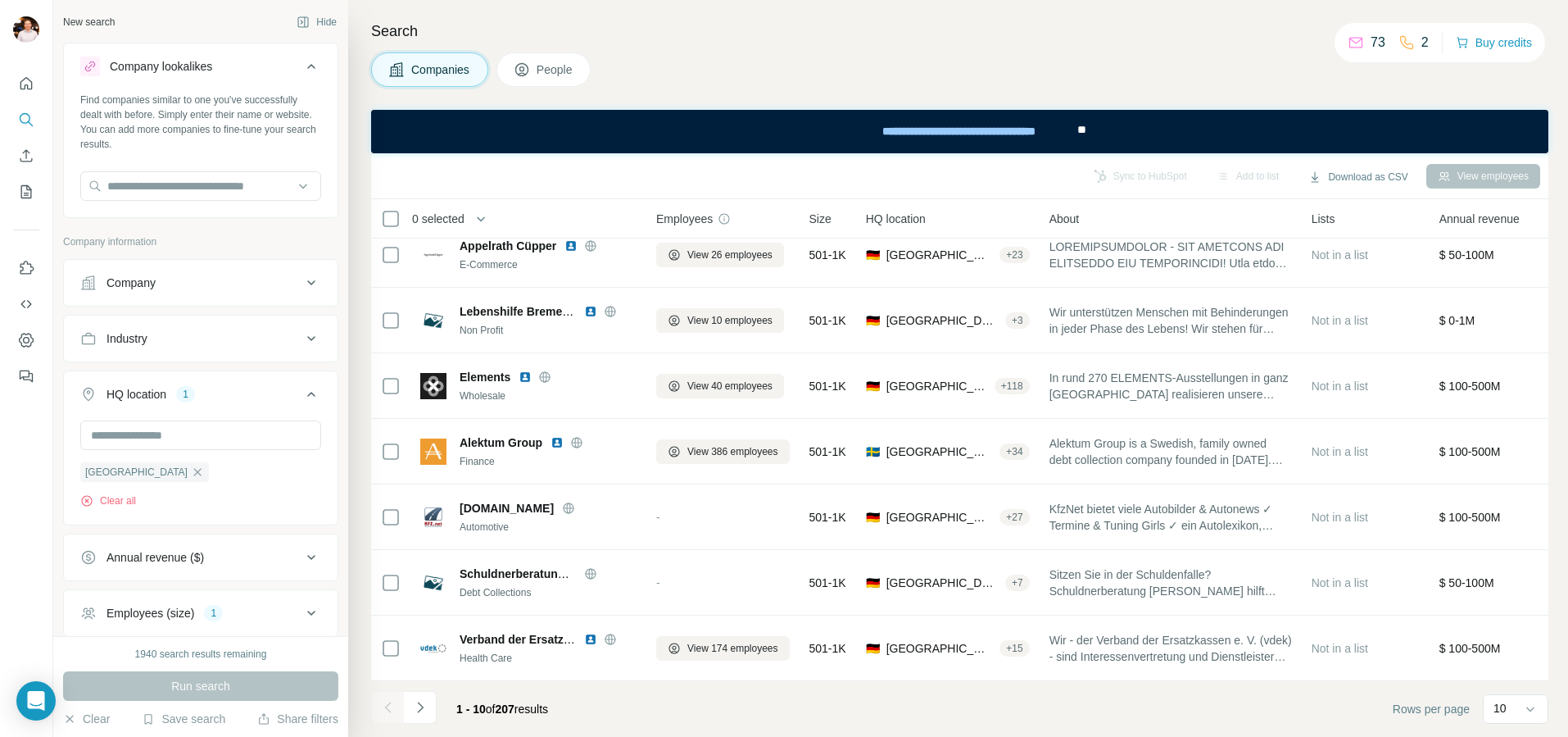
scroll to position [159, 0]
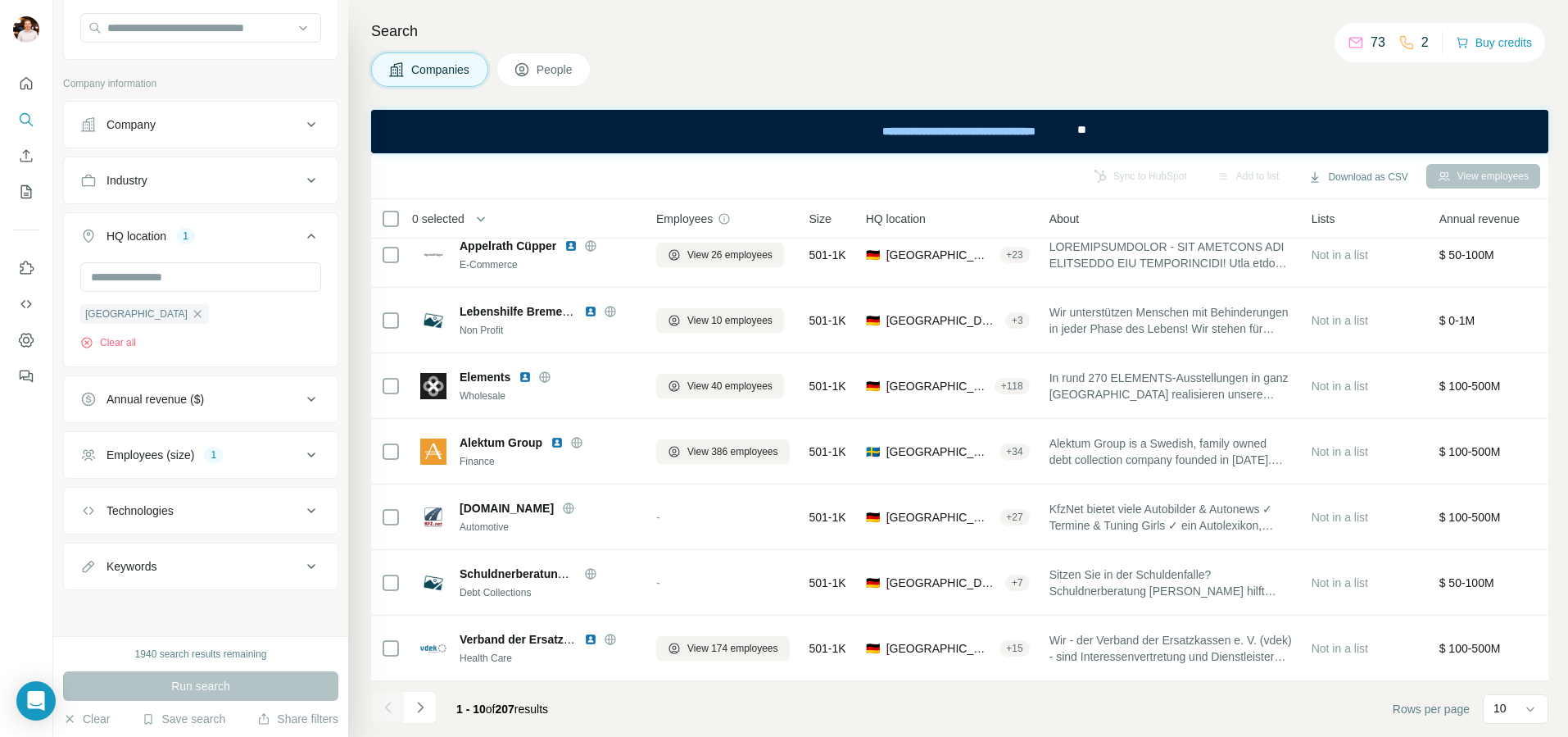
click at [255, 565] on div "Keywords" at bounding box center [191, 566] width 221 height 16
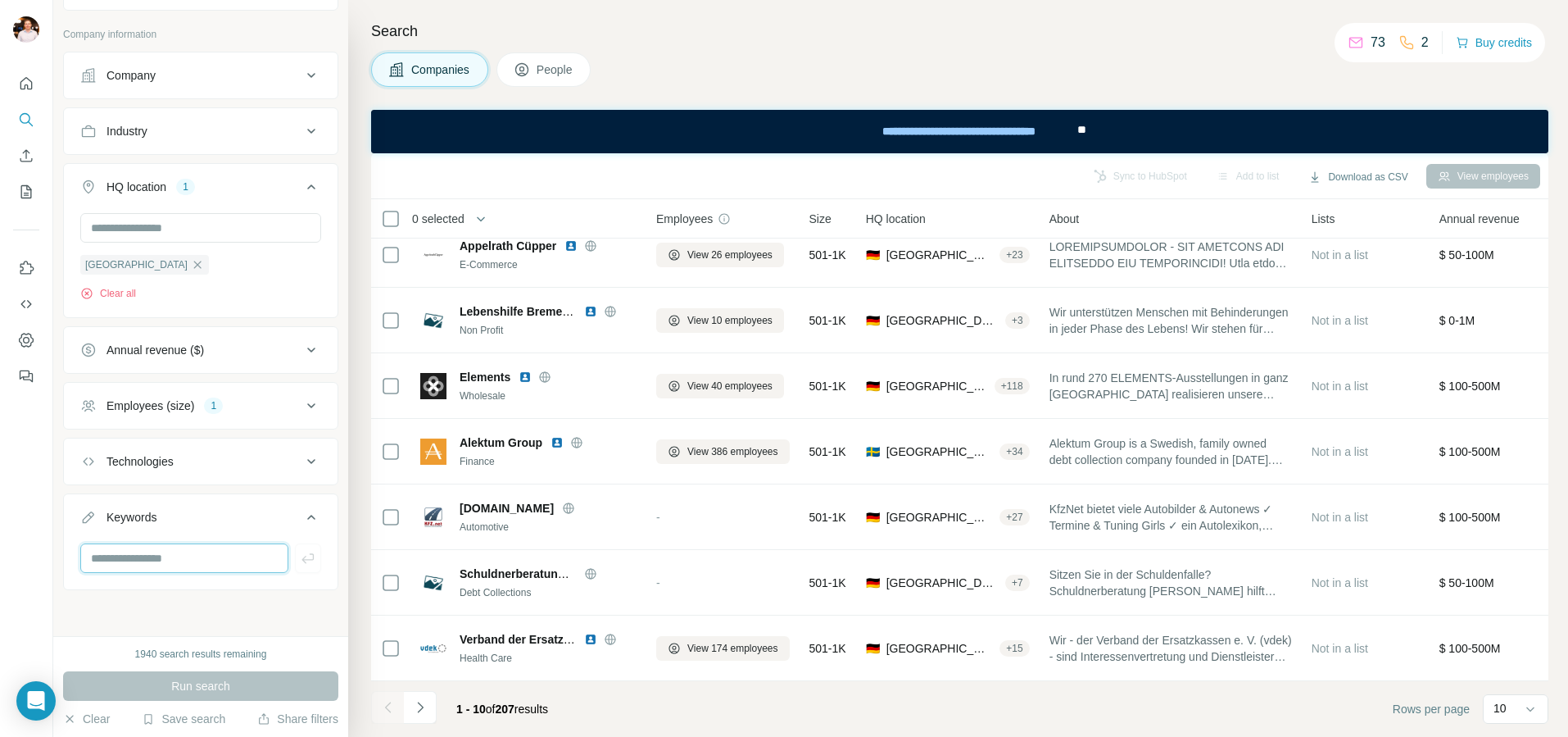
click at [219, 561] on input "text" at bounding box center [184, 558] width 208 height 30
click at [222, 493] on div "Keywords" at bounding box center [200, 542] width 275 height 97
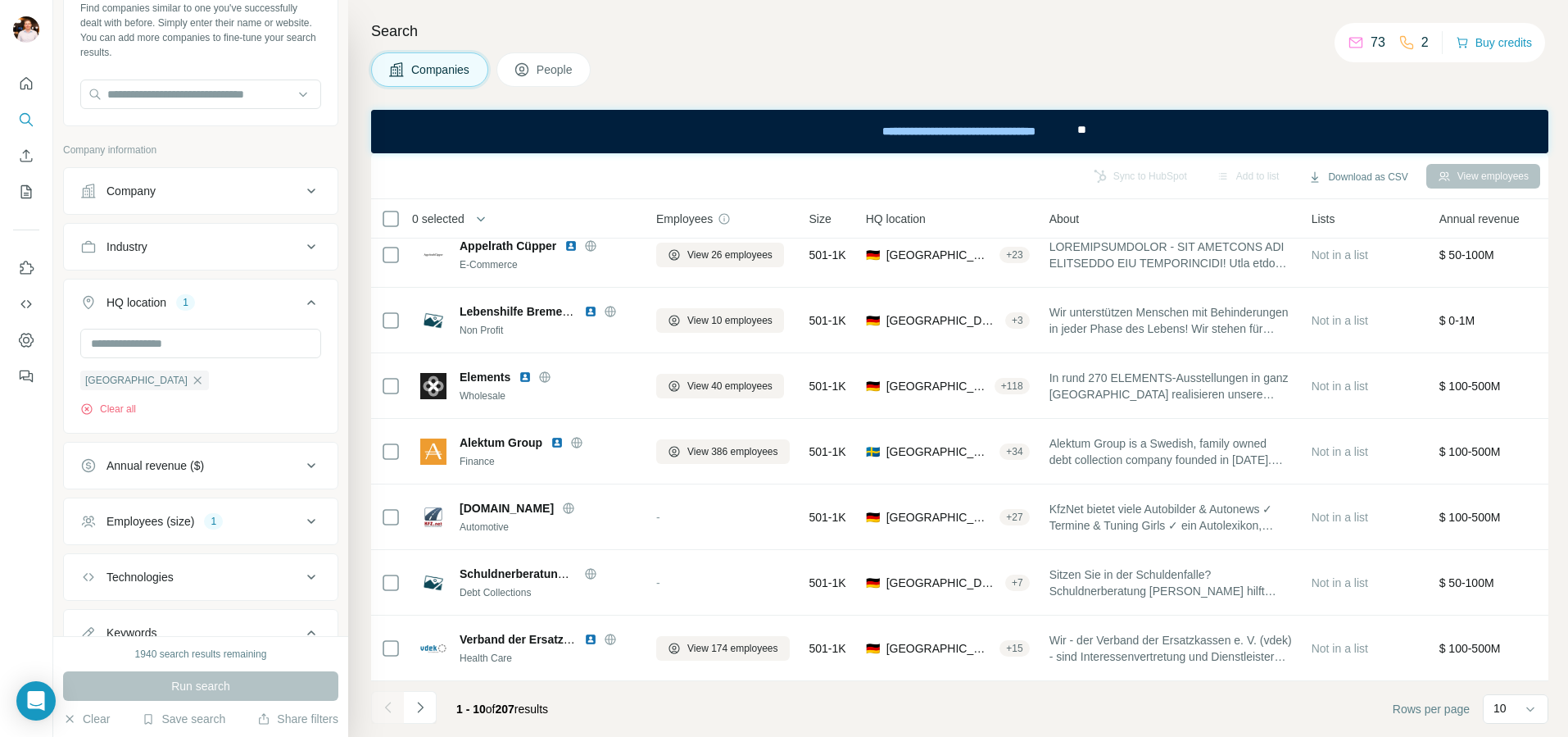
scroll to position [0, 0]
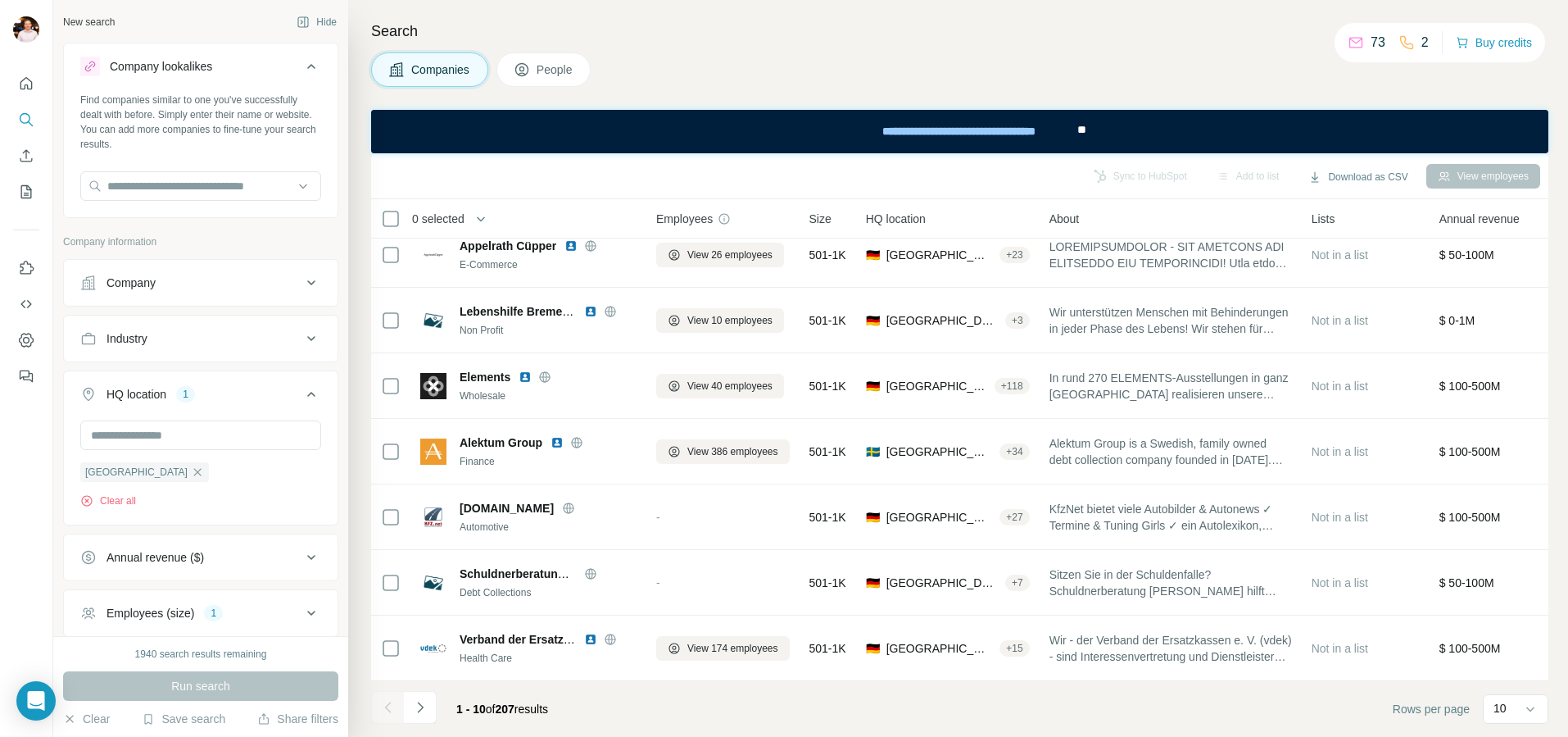
click at [259, 345] on div "Industry" at bounding box center [191, 339] width 221 height 16
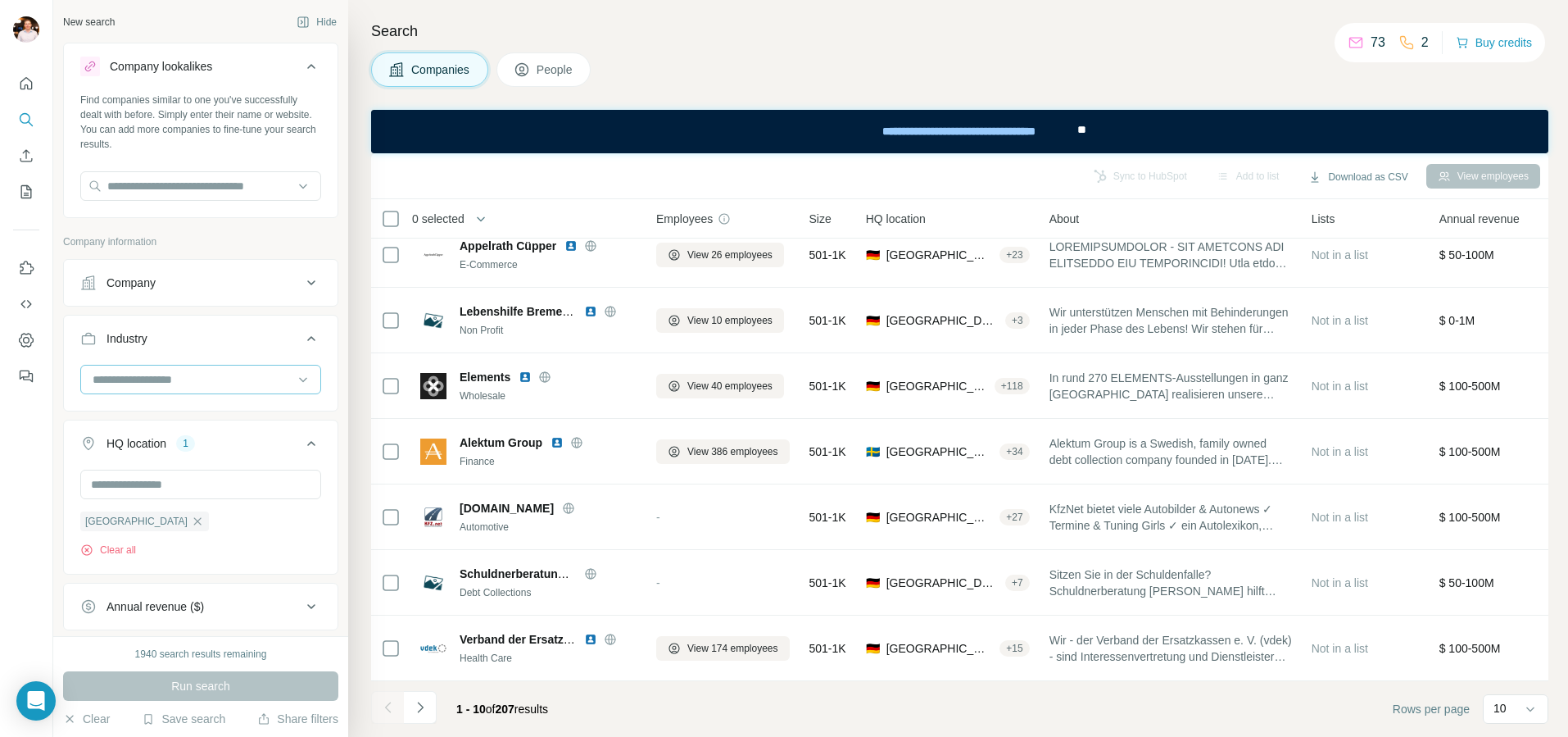
click at [217, 378] on input at bounding box center [193, 380] width 202 height 18
click at [262, 225] on div "Company lookalikes Find companies similar to one you've successfully dealt with…" at bounding box center [200, 445] width 275 height 804
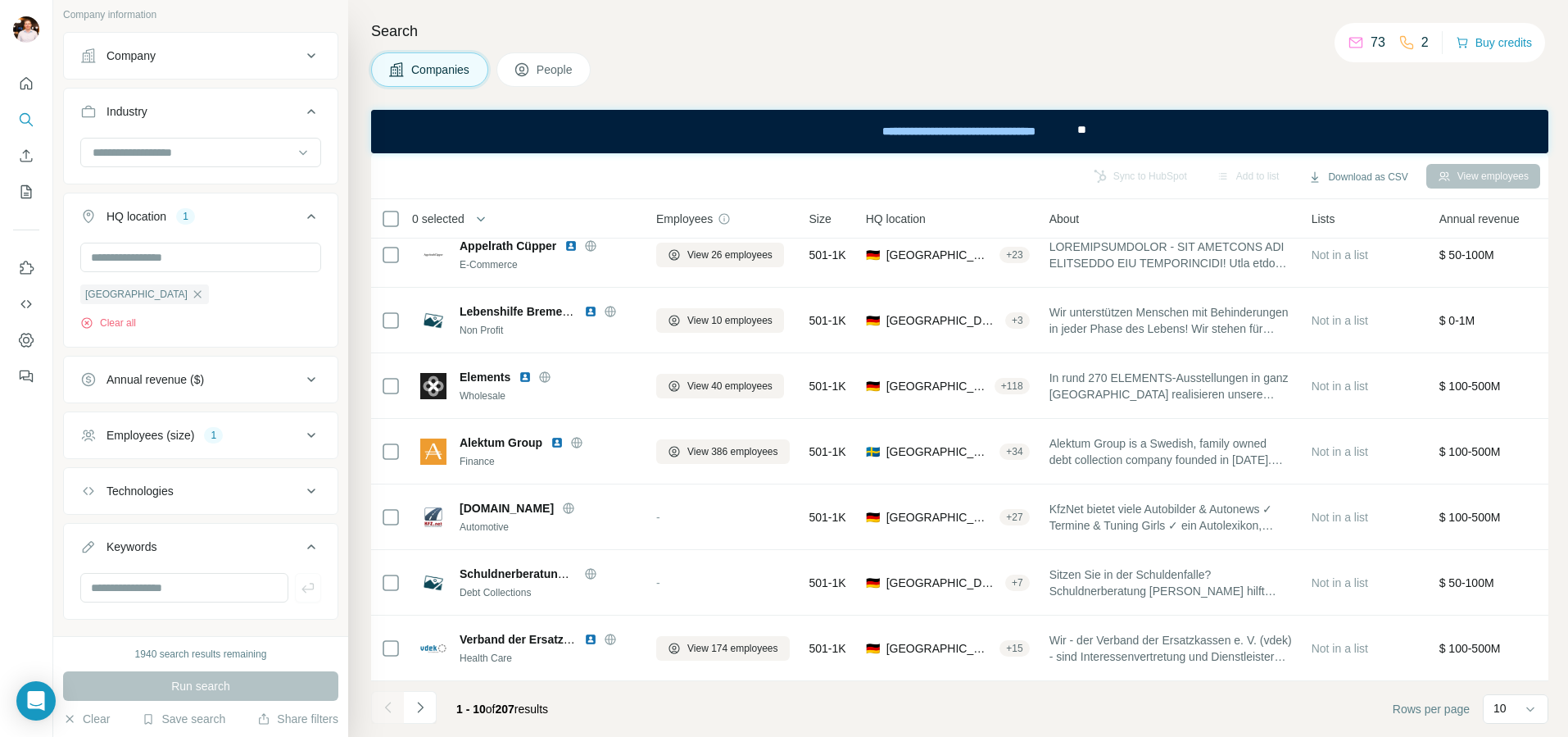
scroll to position [257, 0]
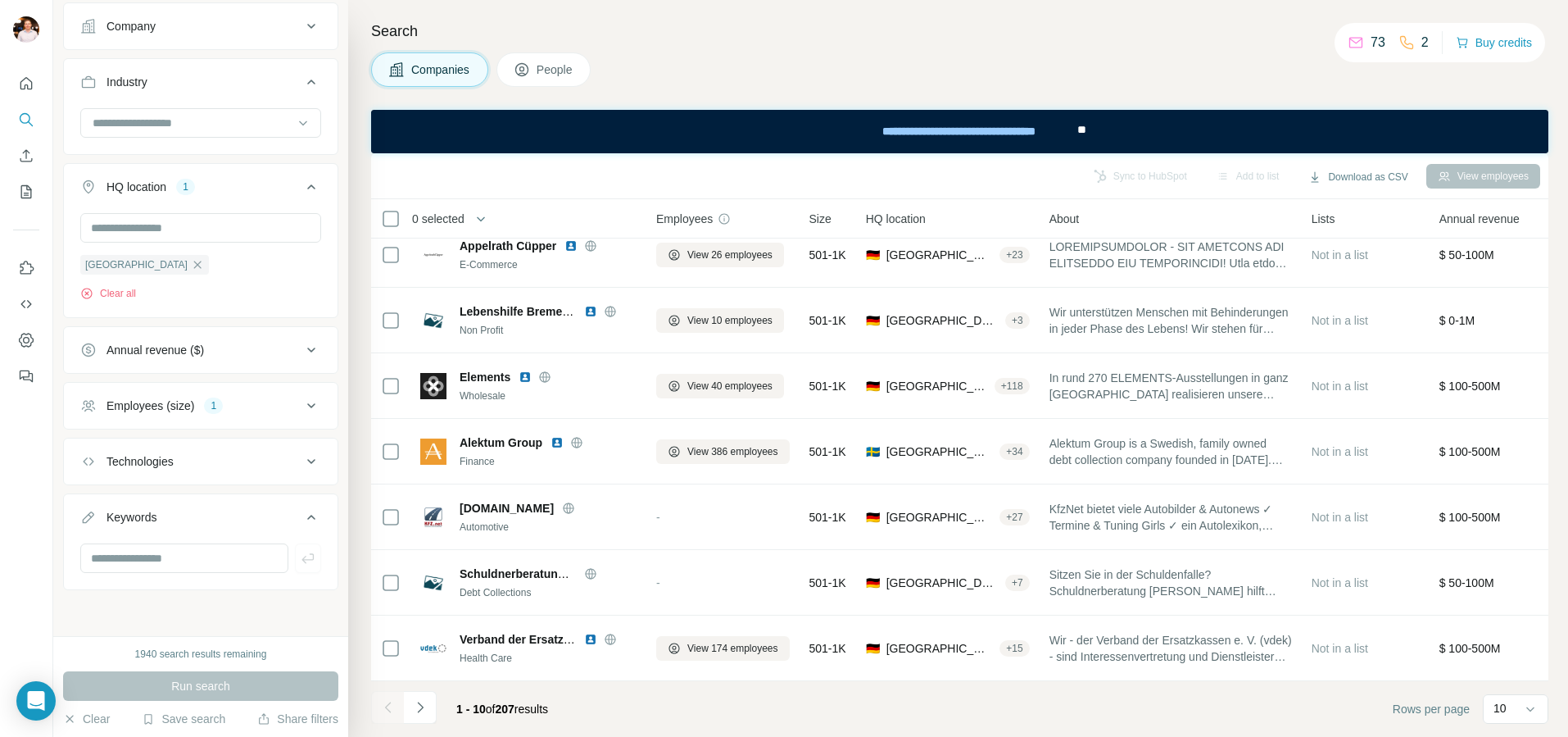
click at [247, 470] on button "Technologies" at bounding box center [201, 461] width 274 height 39
click at [256, 458] on div "Technologies" at bounding box center [191, 460] width 221 height 16
click at [867, 50] on div "Search Companies People Sync to HubSpot Add to list Download as CSV View employ…" at bounding box center [958, 368] width 1220 height 737
click at [781, 75] on div "Companies People" at bounding box center [959, 70] width 1178 height 34
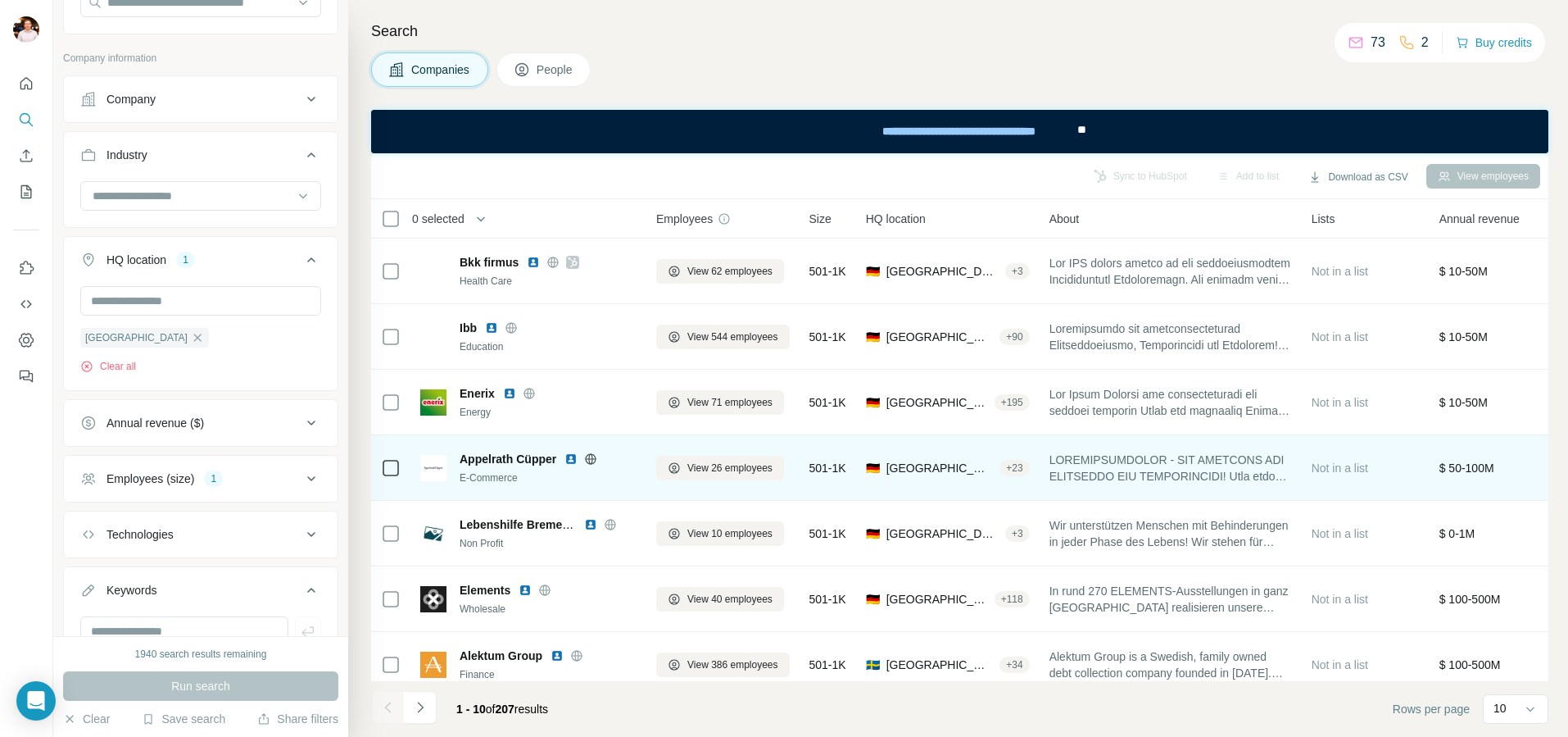
scroll to position [213, 0]
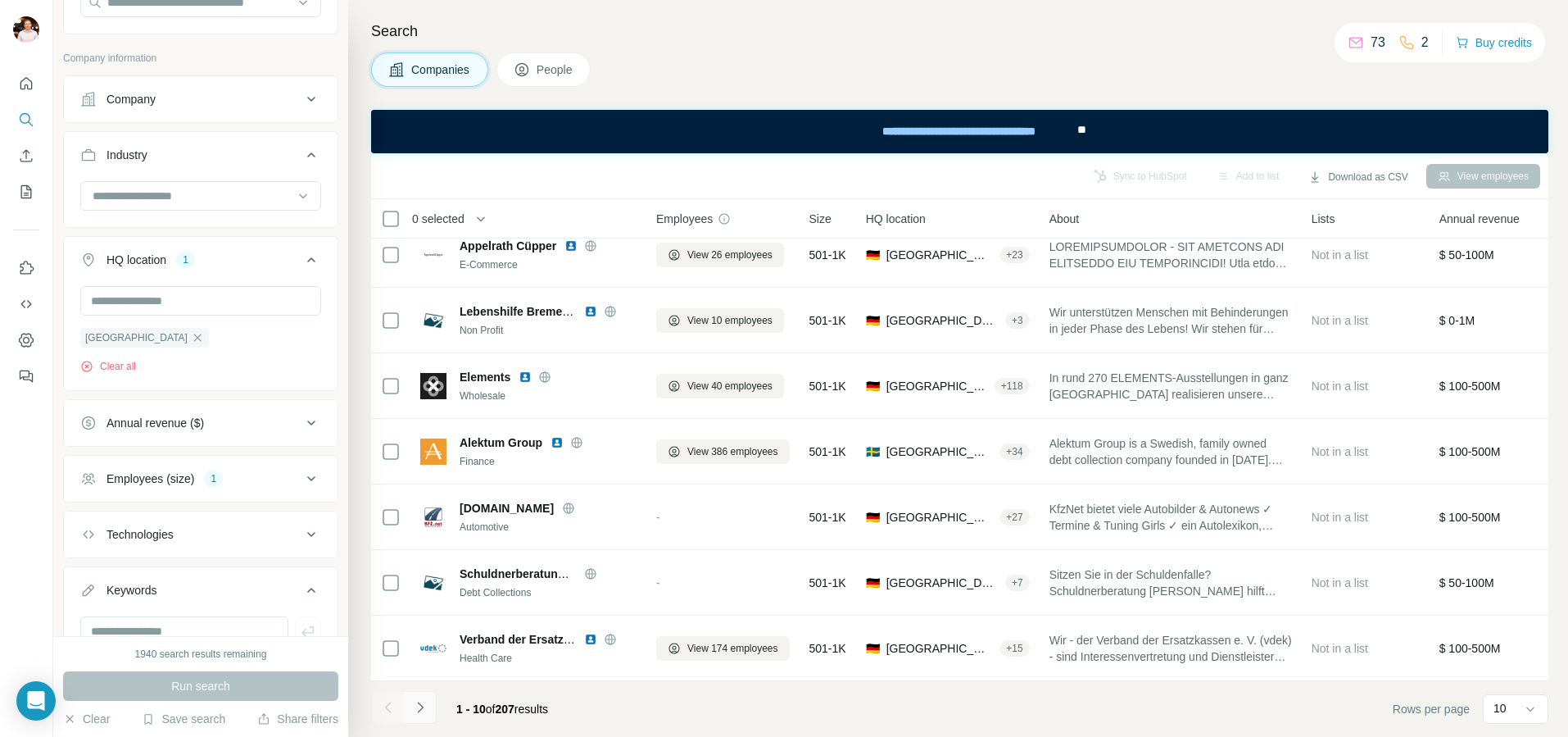
click at [424, 698] on icon "Navigate to next page" at bounding box center [420, 707] width 16 height 16
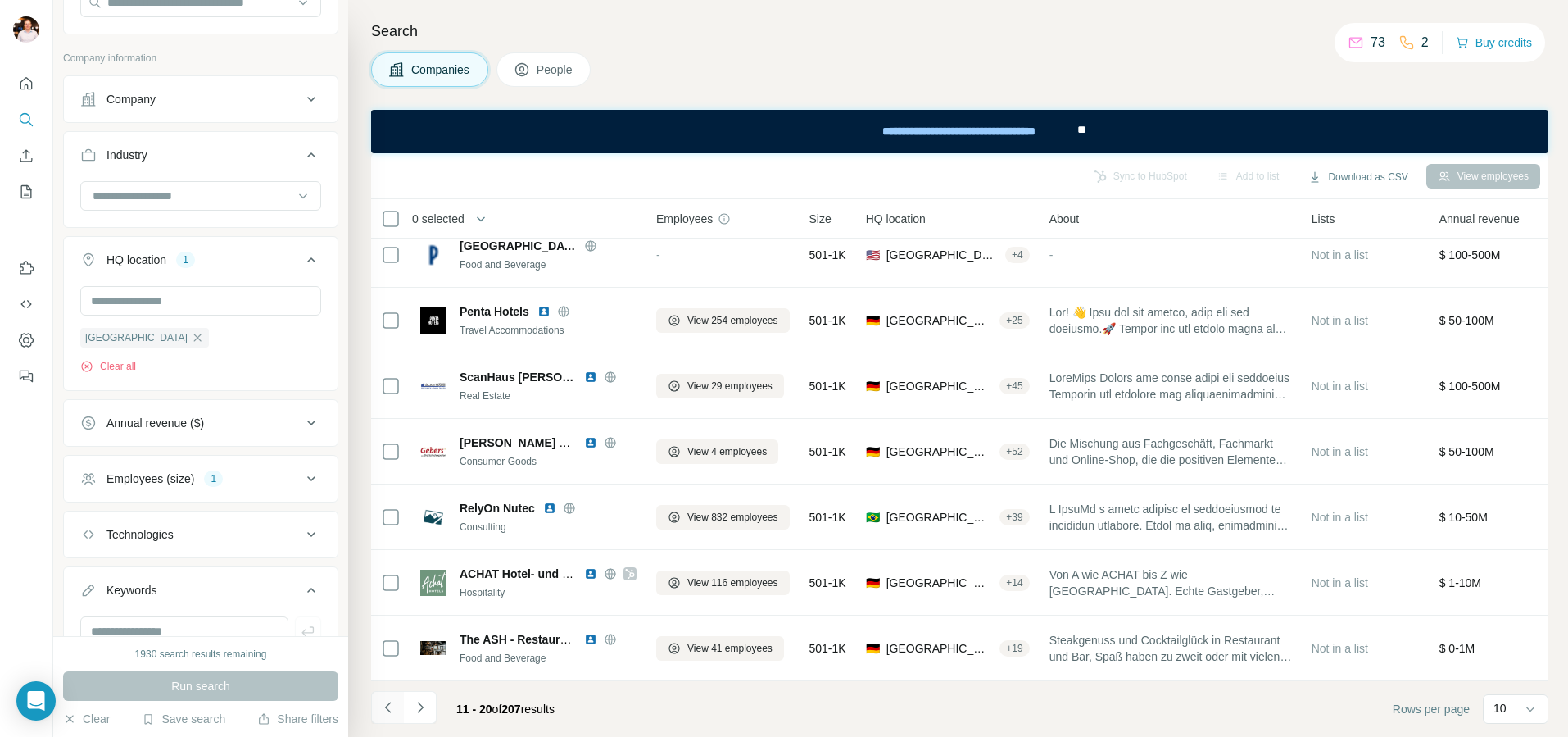
click at [382, 698] on icon "Navigate to previous page" at bounding box center [389, 707] width 16 height 16
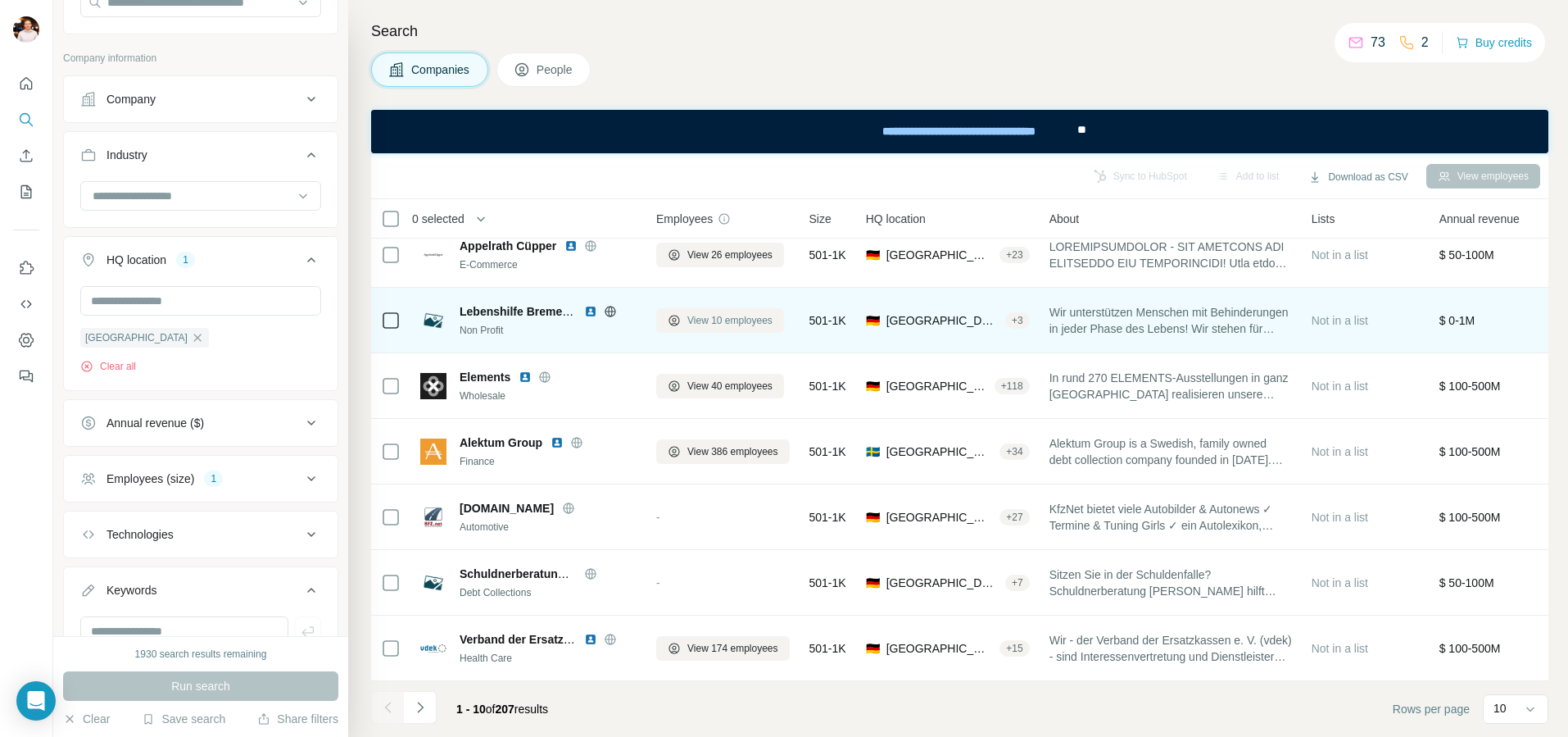
scroll to position [0, 0]
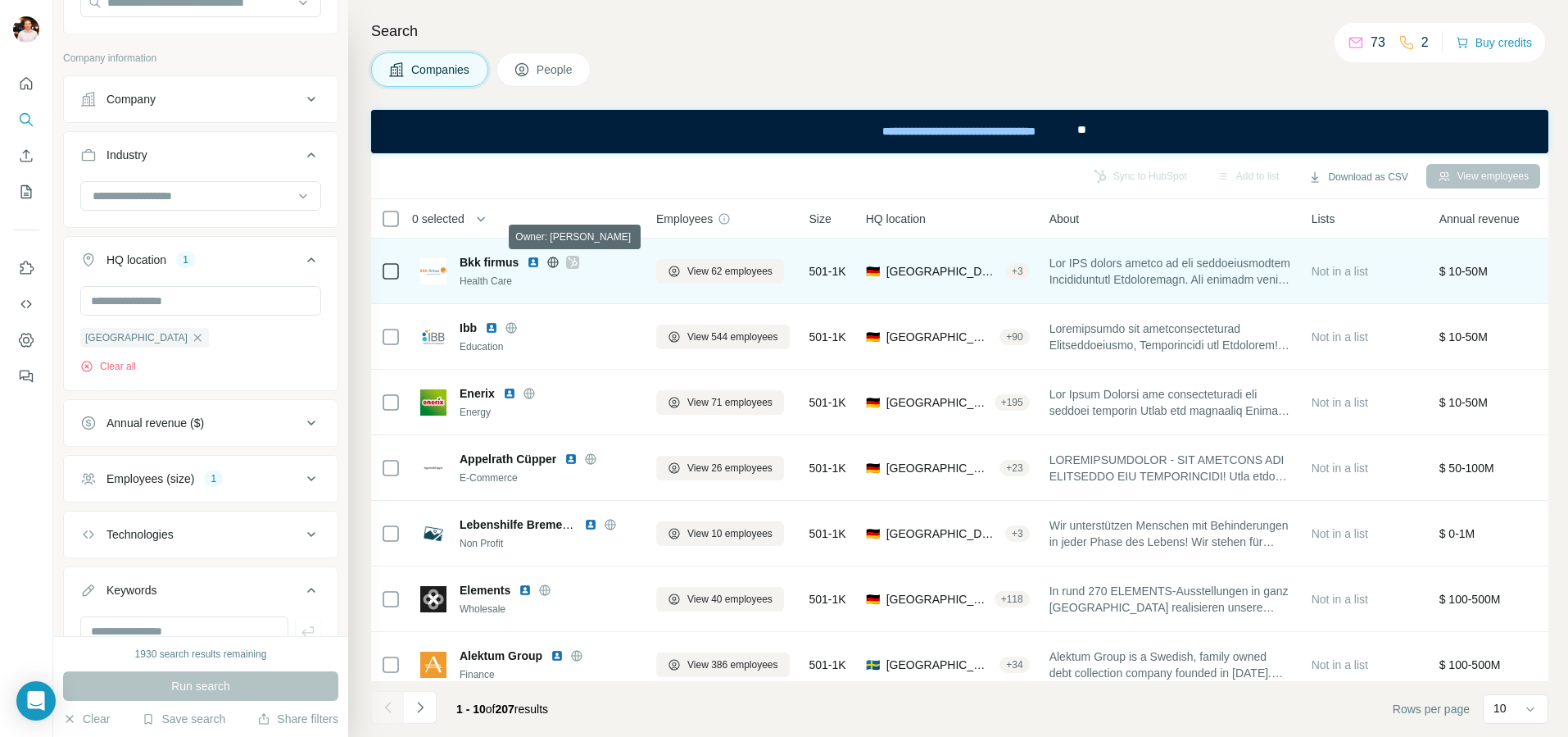
click at [573, 264] on icon at bounding box center [573, 261] width 9 height 10
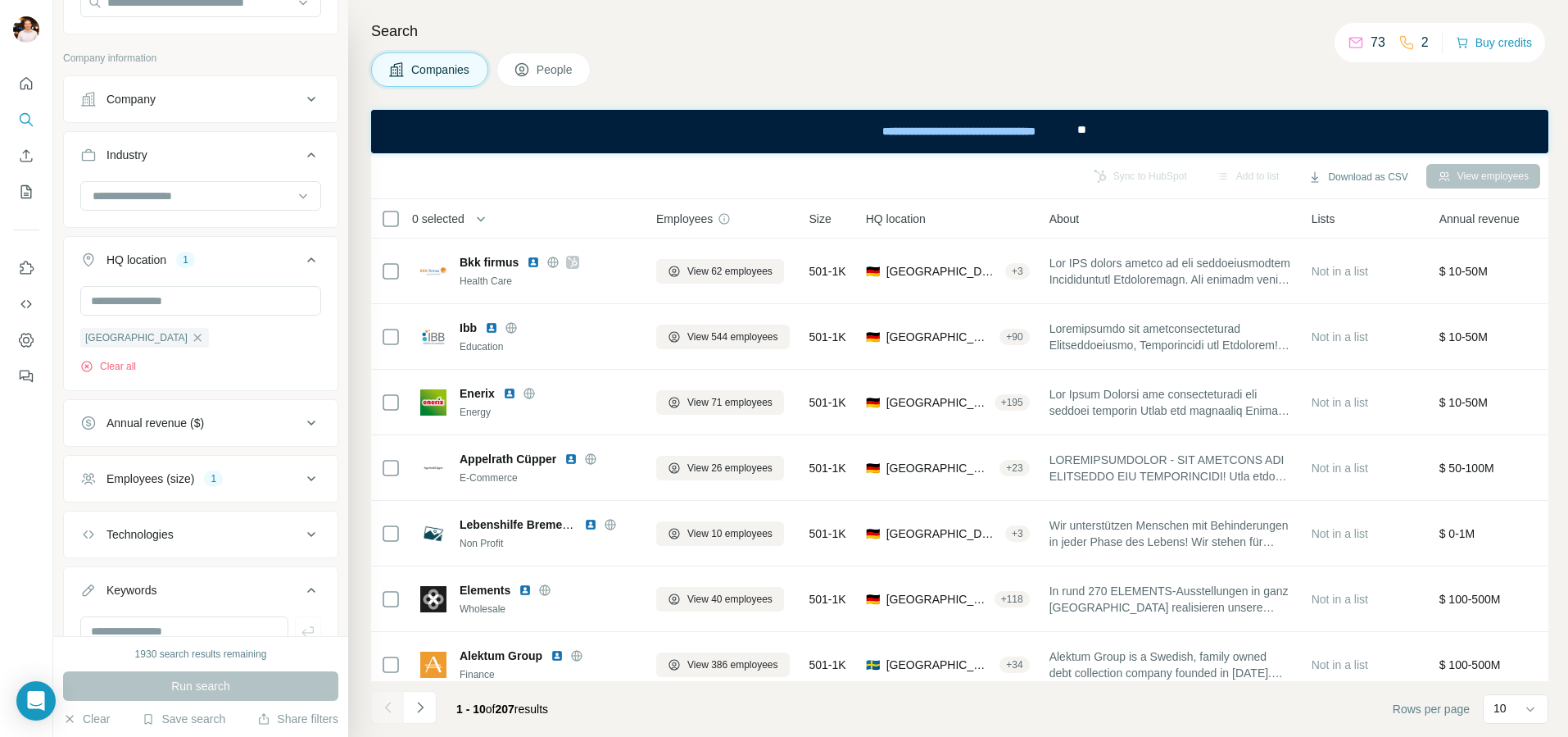
click at [898, 53] on div "Companies People" at bounding box center [959, 70] width 1178 height 34
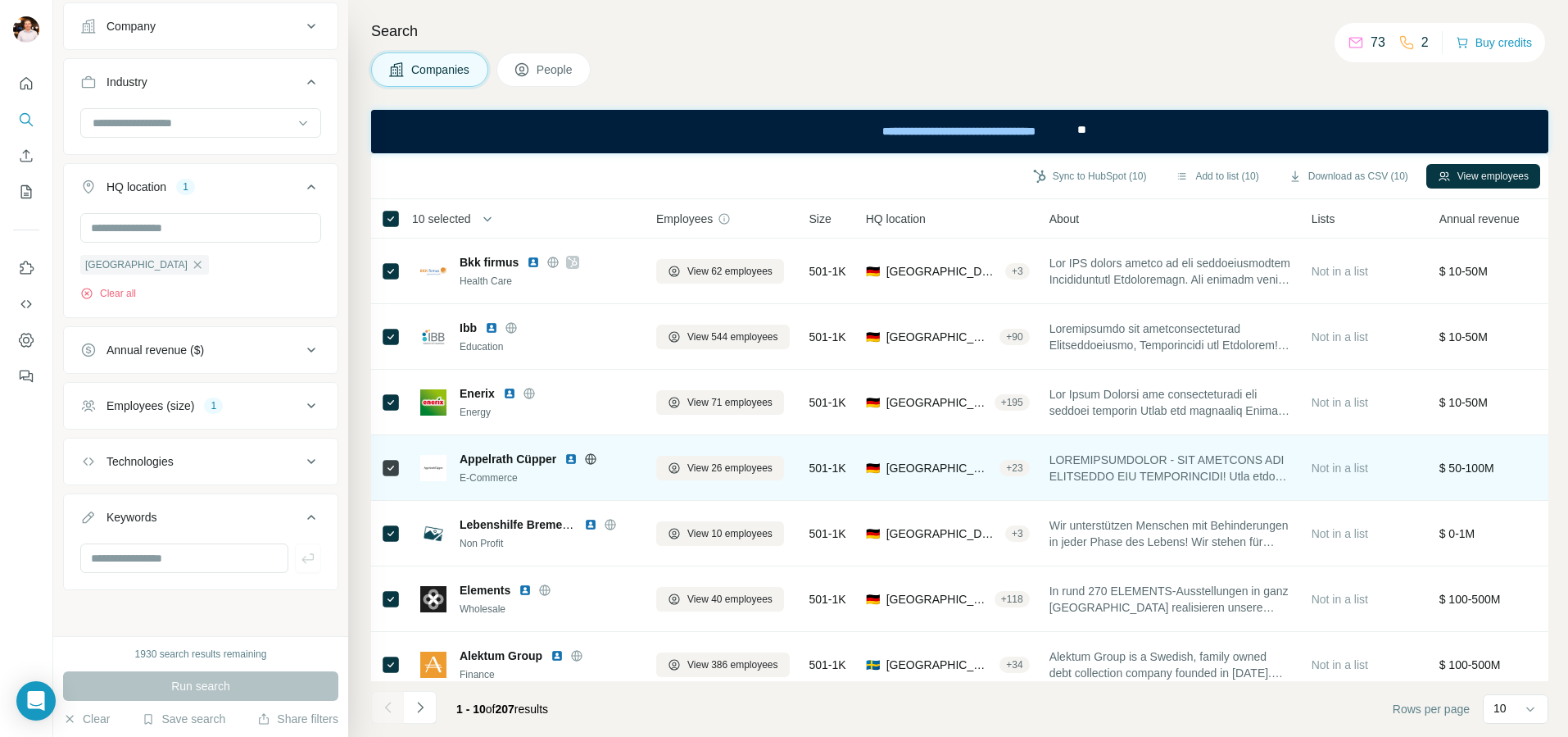
scroll to position [213, 0]
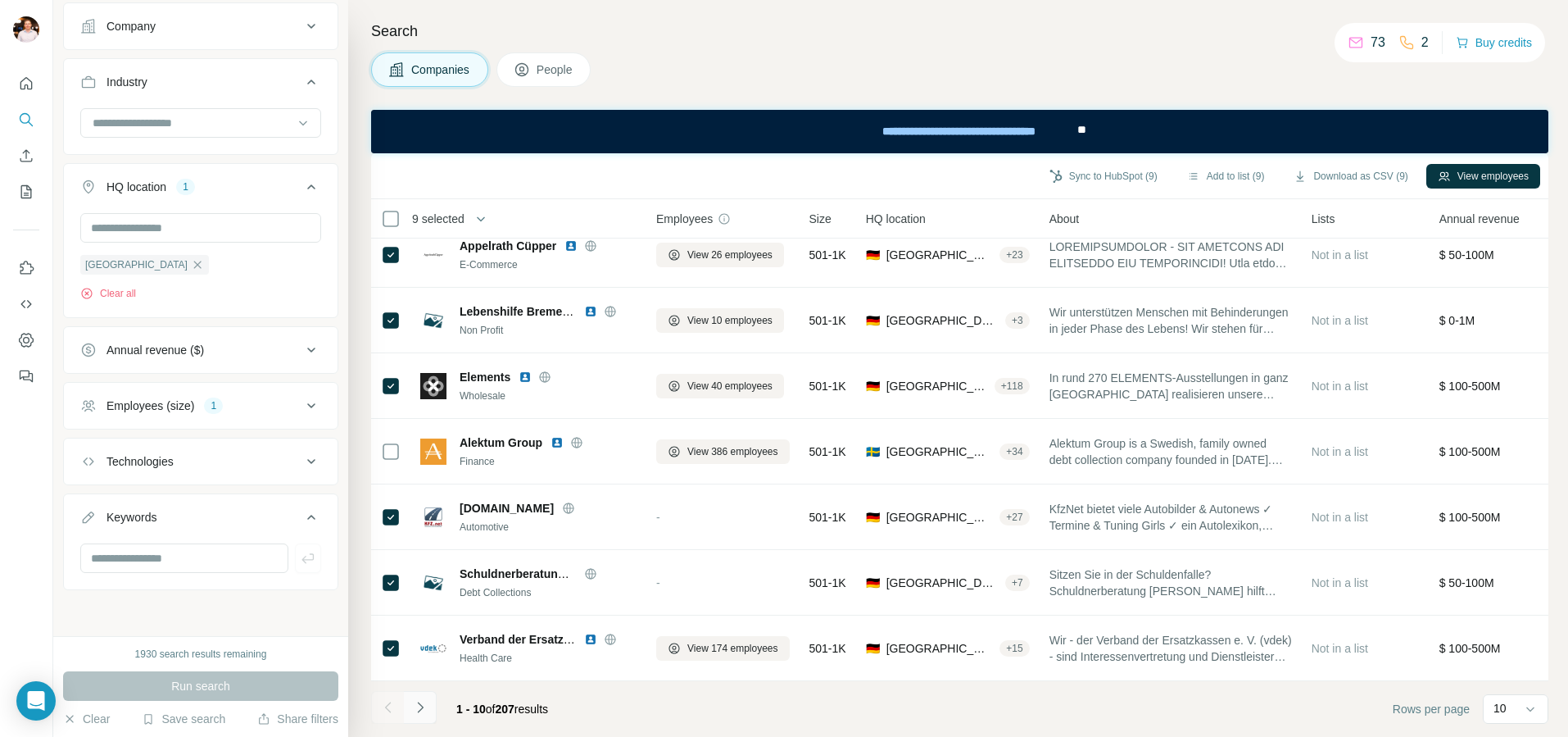
click at [419, 698] on icon "Navigate to next page" at bounding box center [420, 707] width 16 height 16
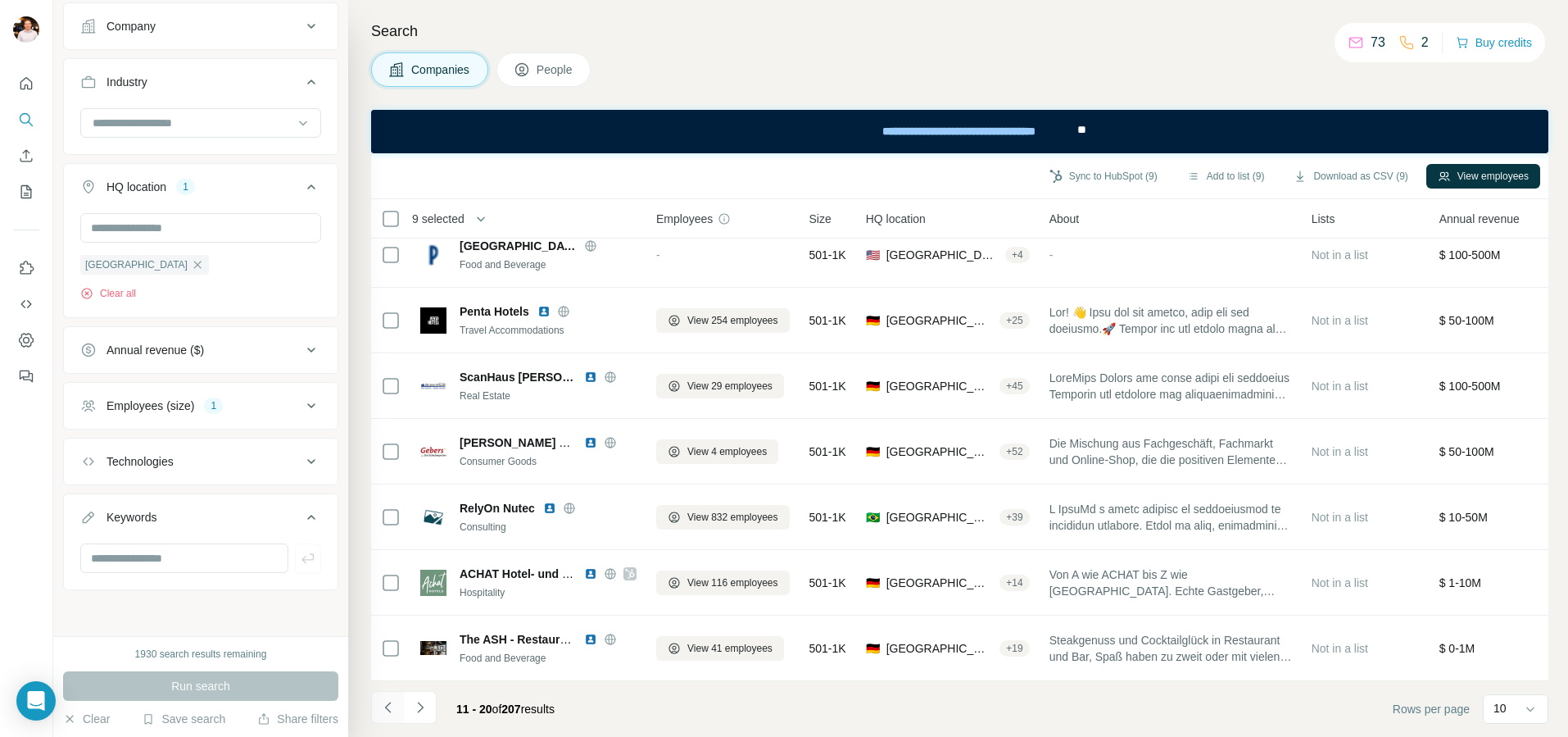
click at [389, 698] on icon "Navigate to previous page" at bounding box center [387, 707] width 5 height 11
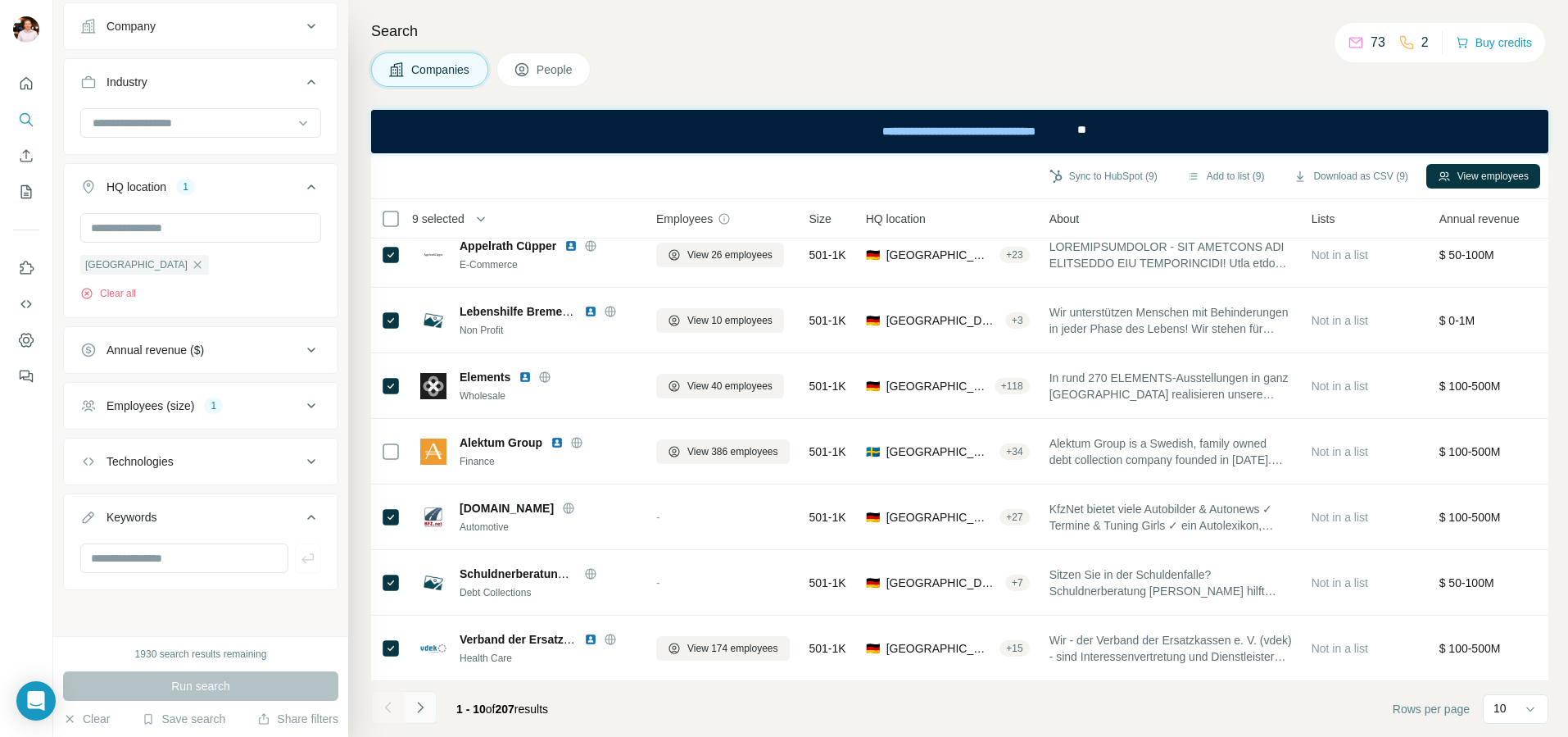
click at [420, 698] on icon "Navigate to next page" at bounding box center [420, 707] width 16 height 16
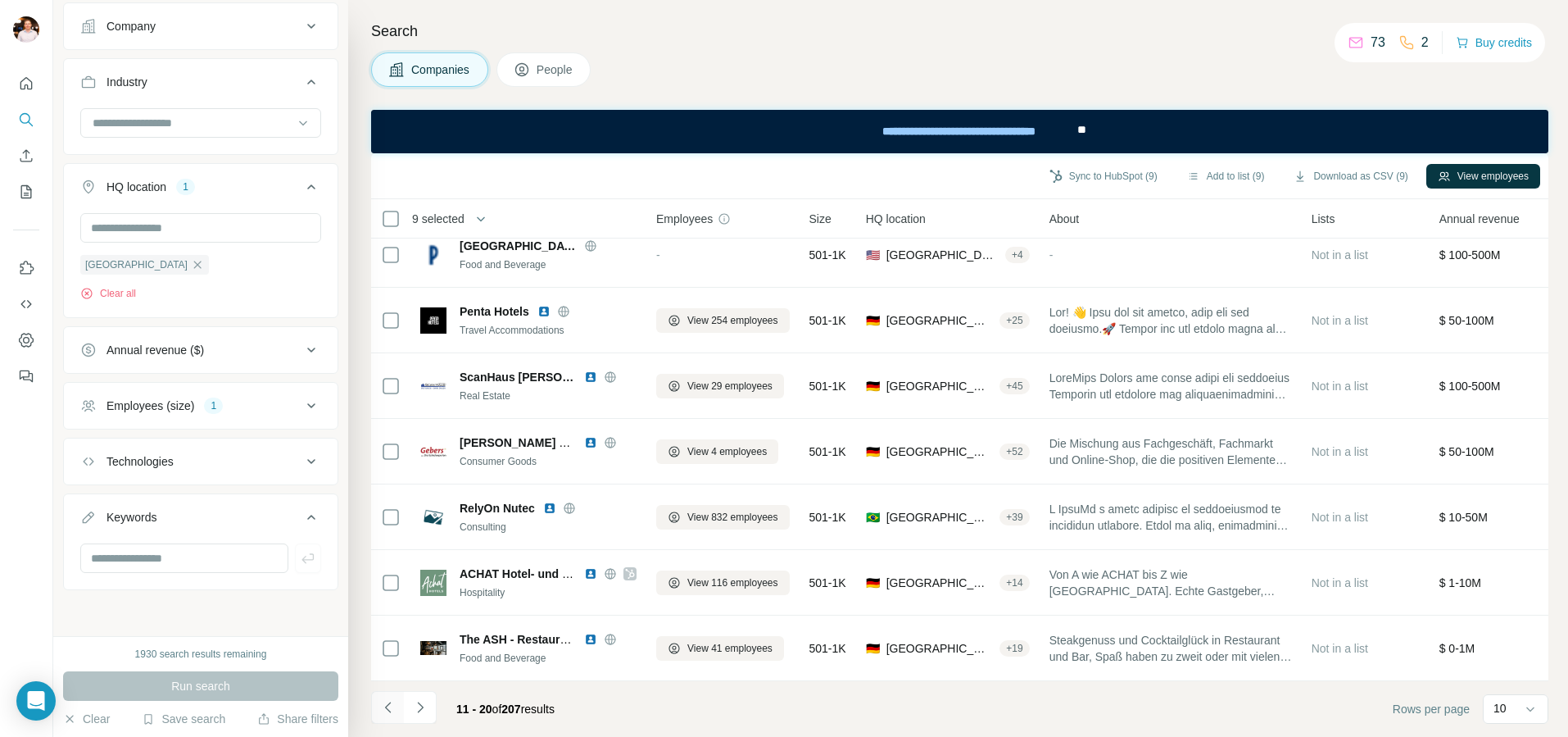
click at [398, 698] on button "Navigate to previous page" at bounding box center [387, 707] width 33 height 33
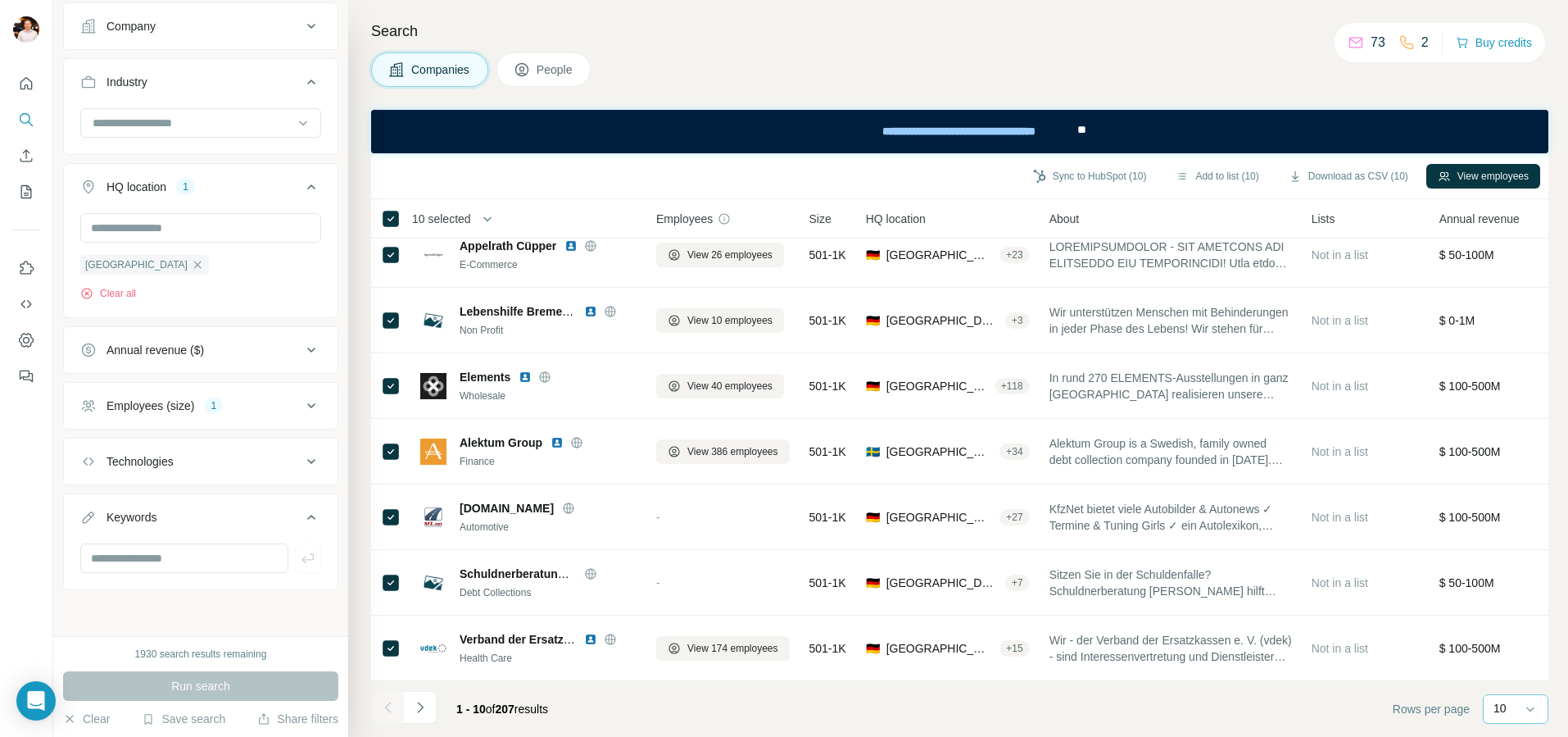
click at [1530, 698] on input at bounding box center [1564, 708] width 49 height 18
click at [1506, 586] on p "60" at bounding box center [1504, 583] width 13 height 16
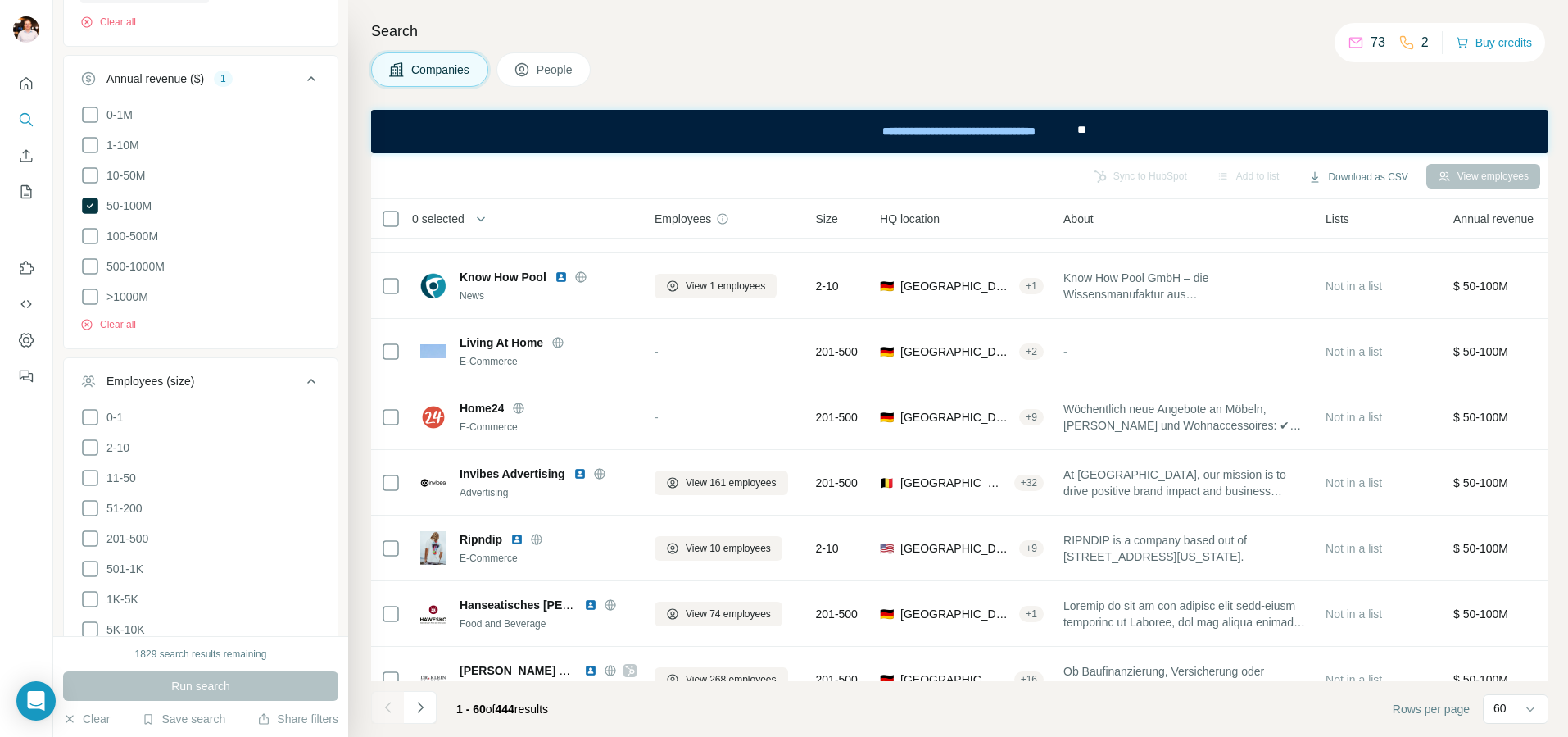
scroll to position [480, 0]
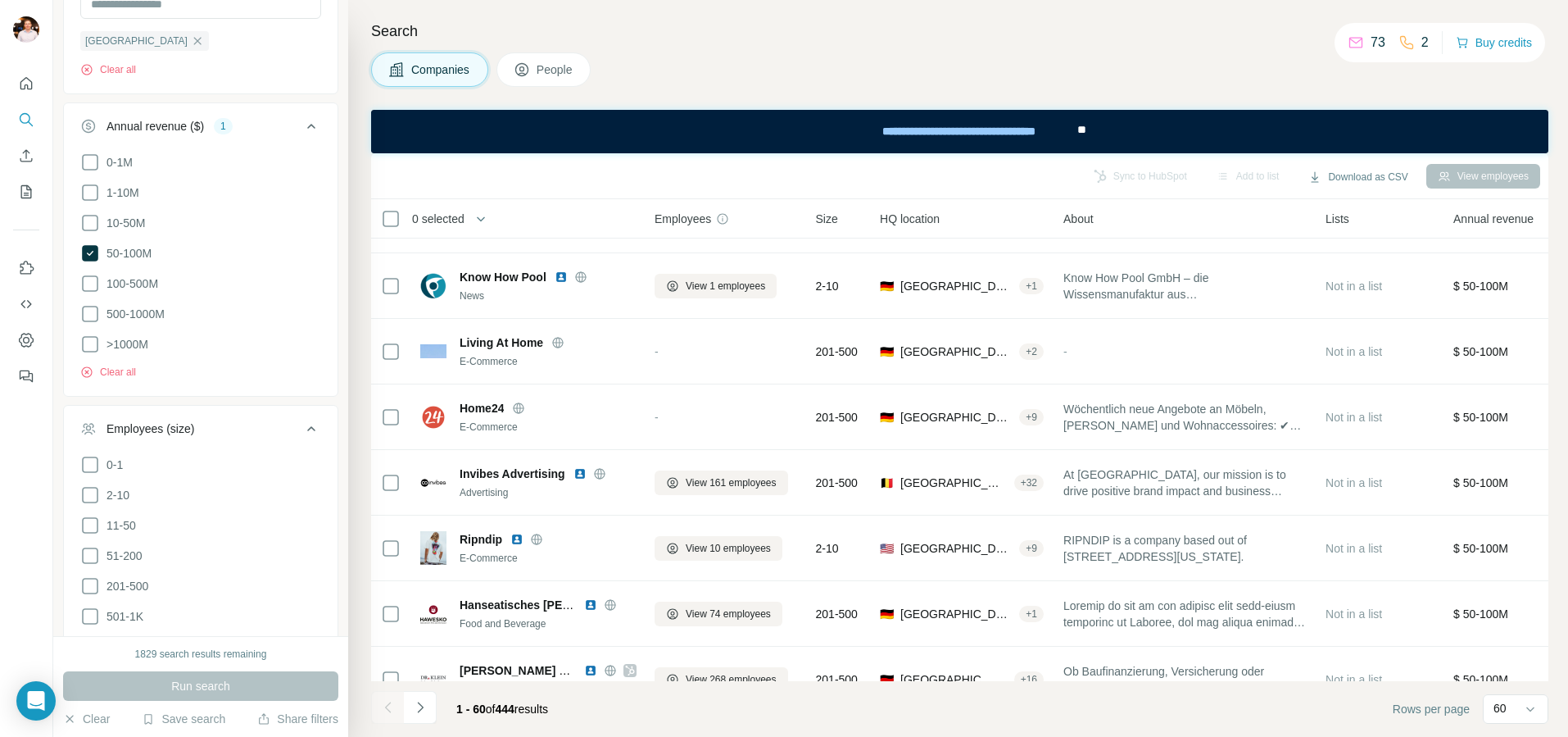
click at [313, 429] on icon at bounding box center [312, 429] width 20 height 20
click at [1032, 75] on div "Companies People" at bounding box center [959, 70] width 1178 height 34
click at [833, 89] on div "Search Companies People Sync to HubSpot Add to list Download as CSV View employ…" at bounding box center [958, 368] width 1220 height 737
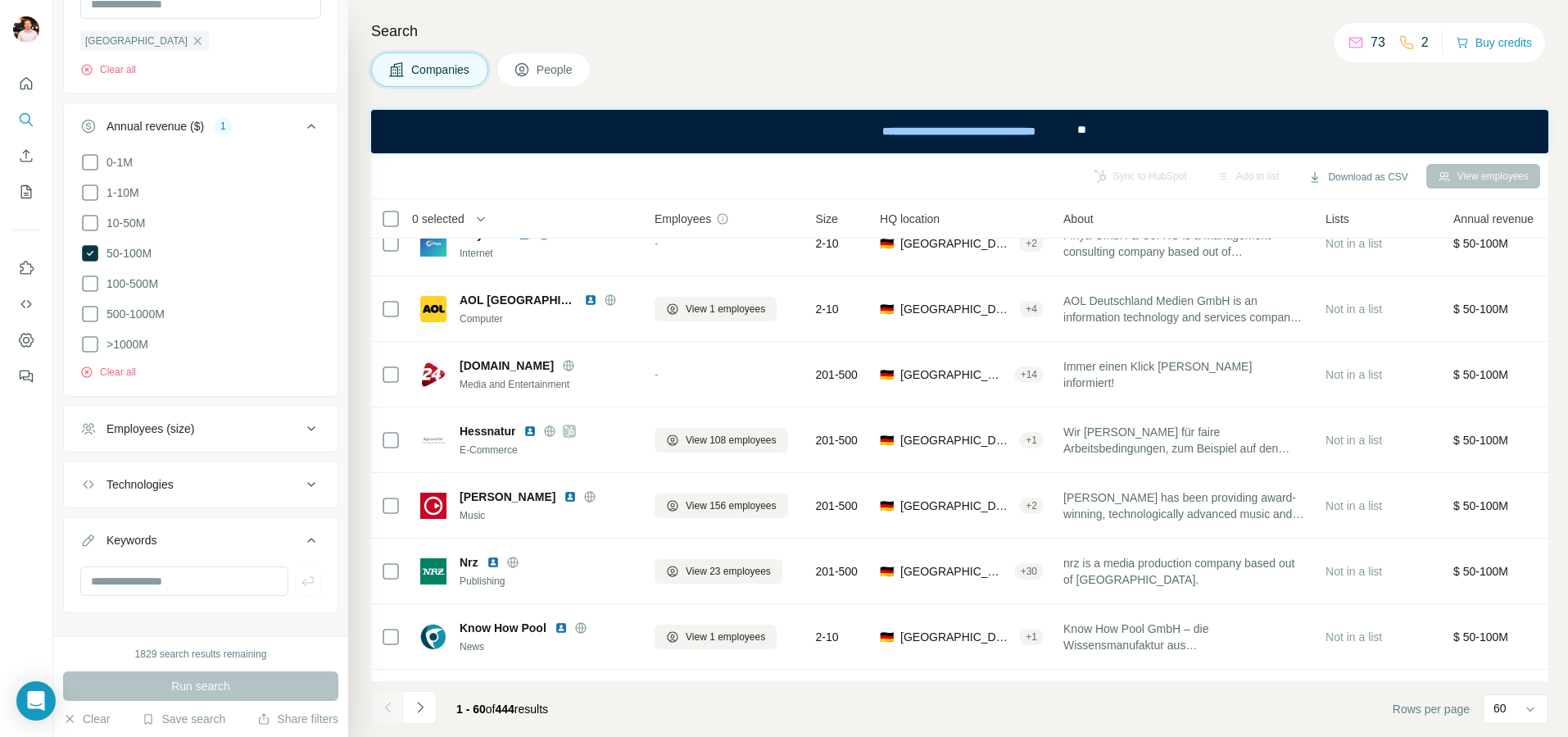
scroll to position [0, 2]
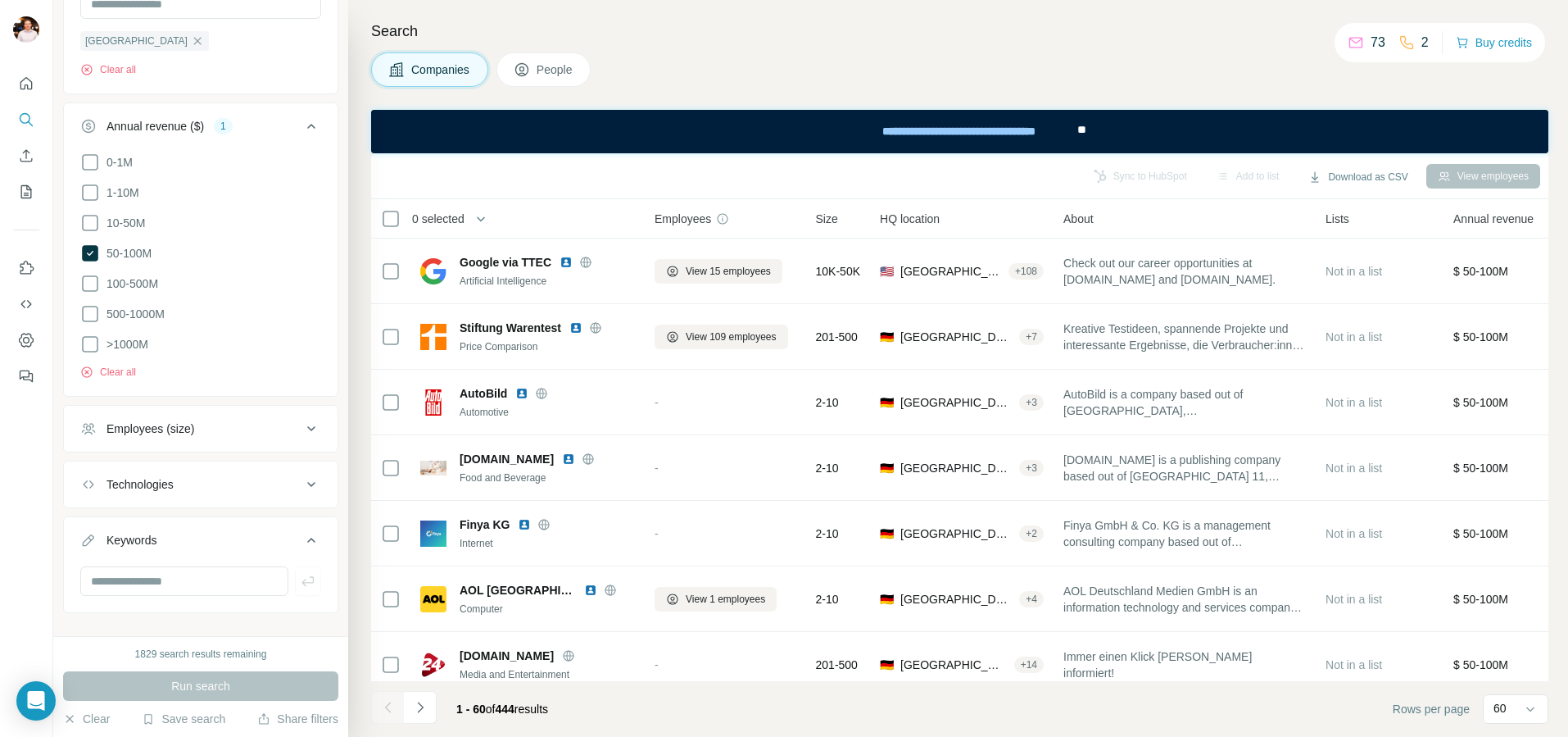
click at [855, 81] on div "Companies People" at bounding box center [959, 70] width 1178 height 34
click at [895, 79] on div "Companies People" at bounding box center [959, 70] width 1178 height 34
click at [92, 252] on icon at bounding box center [90, 253] width 16 height 16
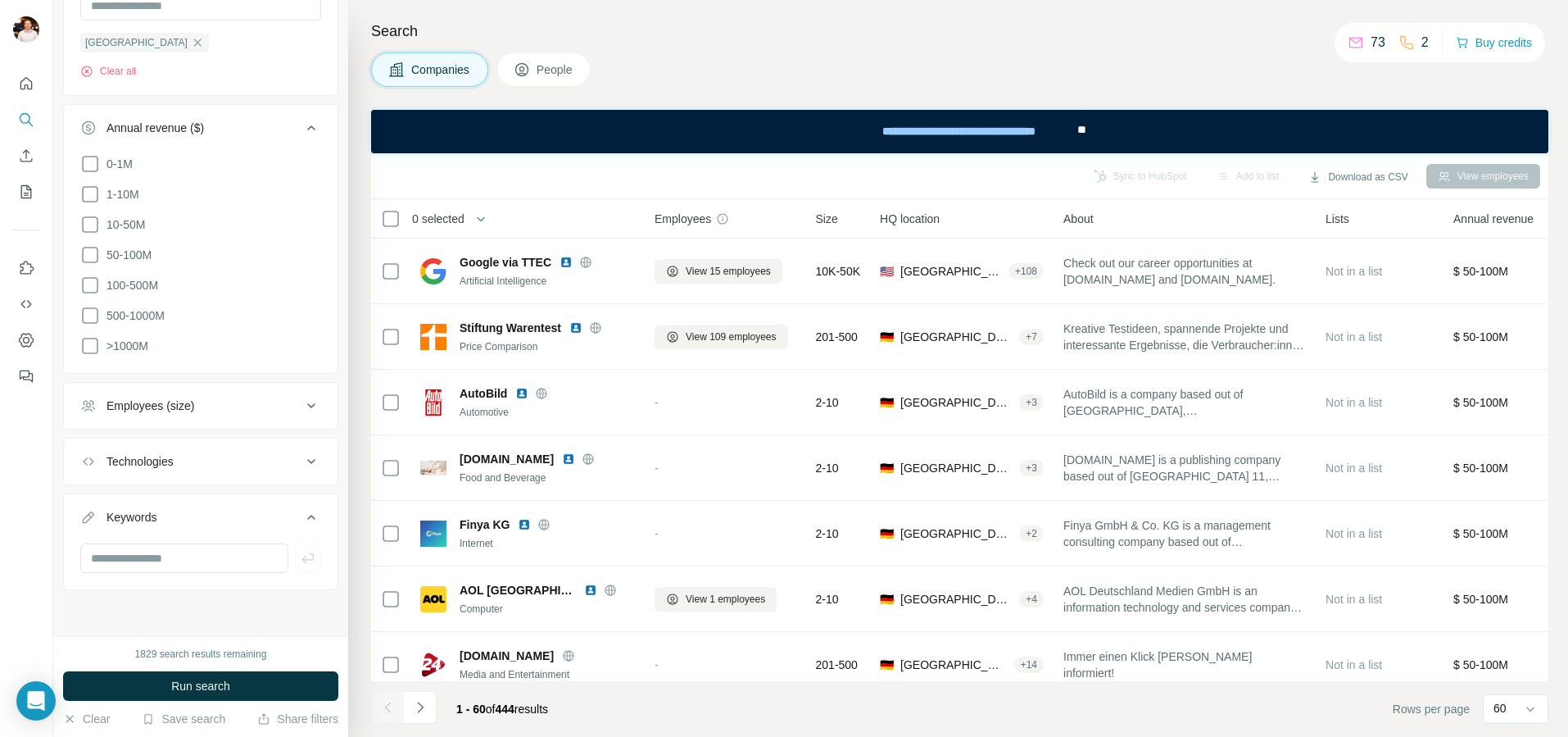
scroll to position [474, 0]
click at [182, 559] on input "text" at bounding box center [184, 562] width 208 height 30
type input "**********"
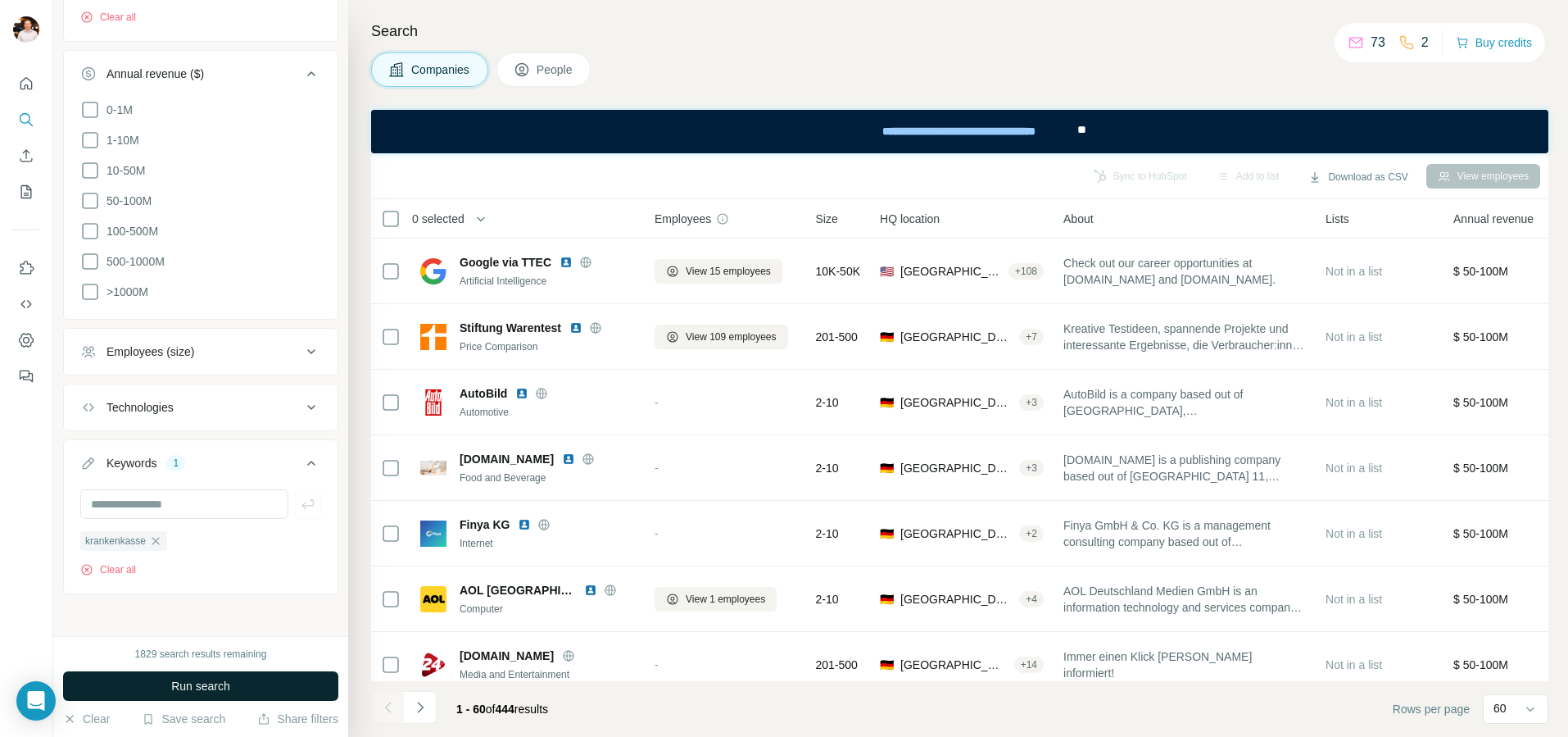
click at [207, 699] on button "Run search" at bounding box center [200, 685] width 275 height 30
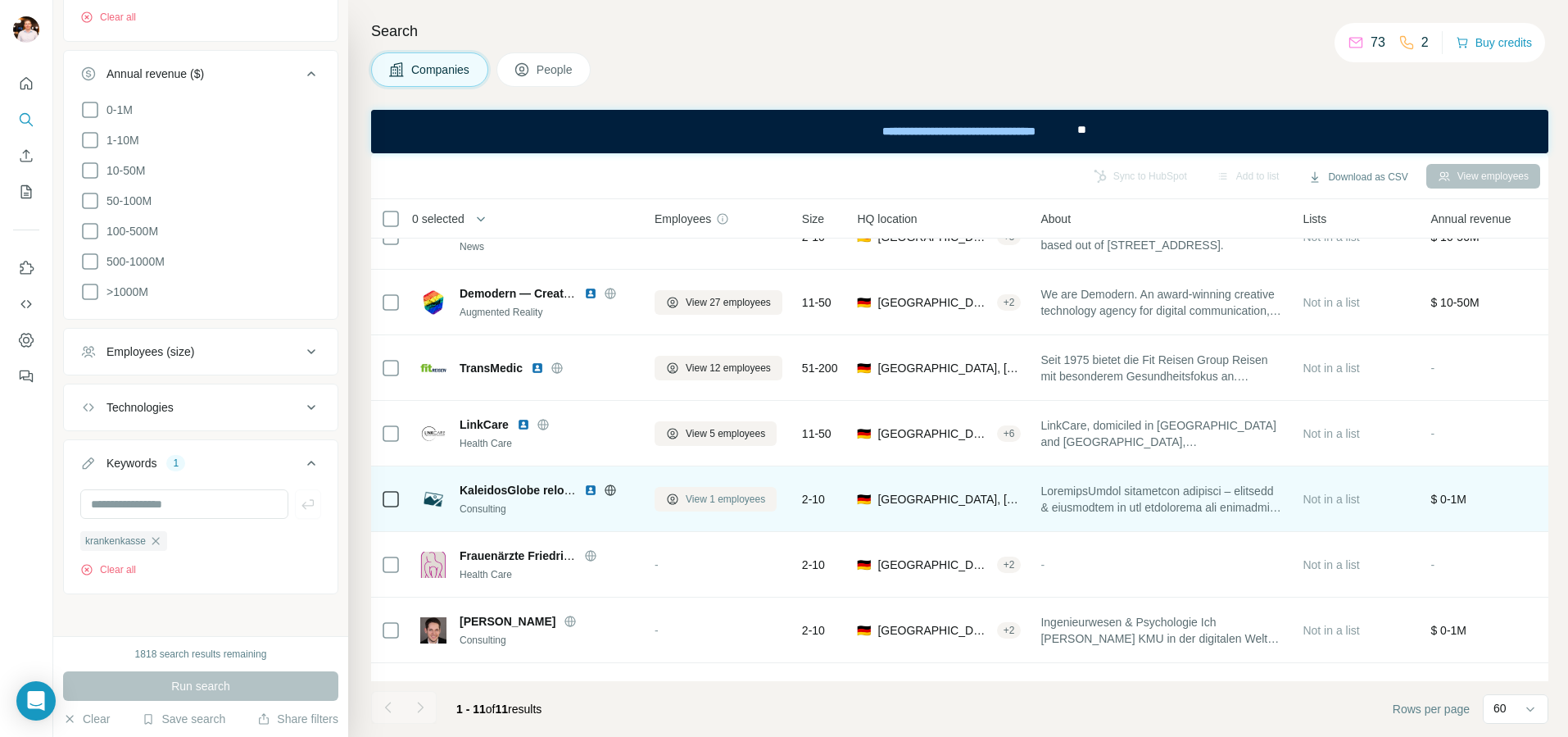
scroll to position [40, 2]
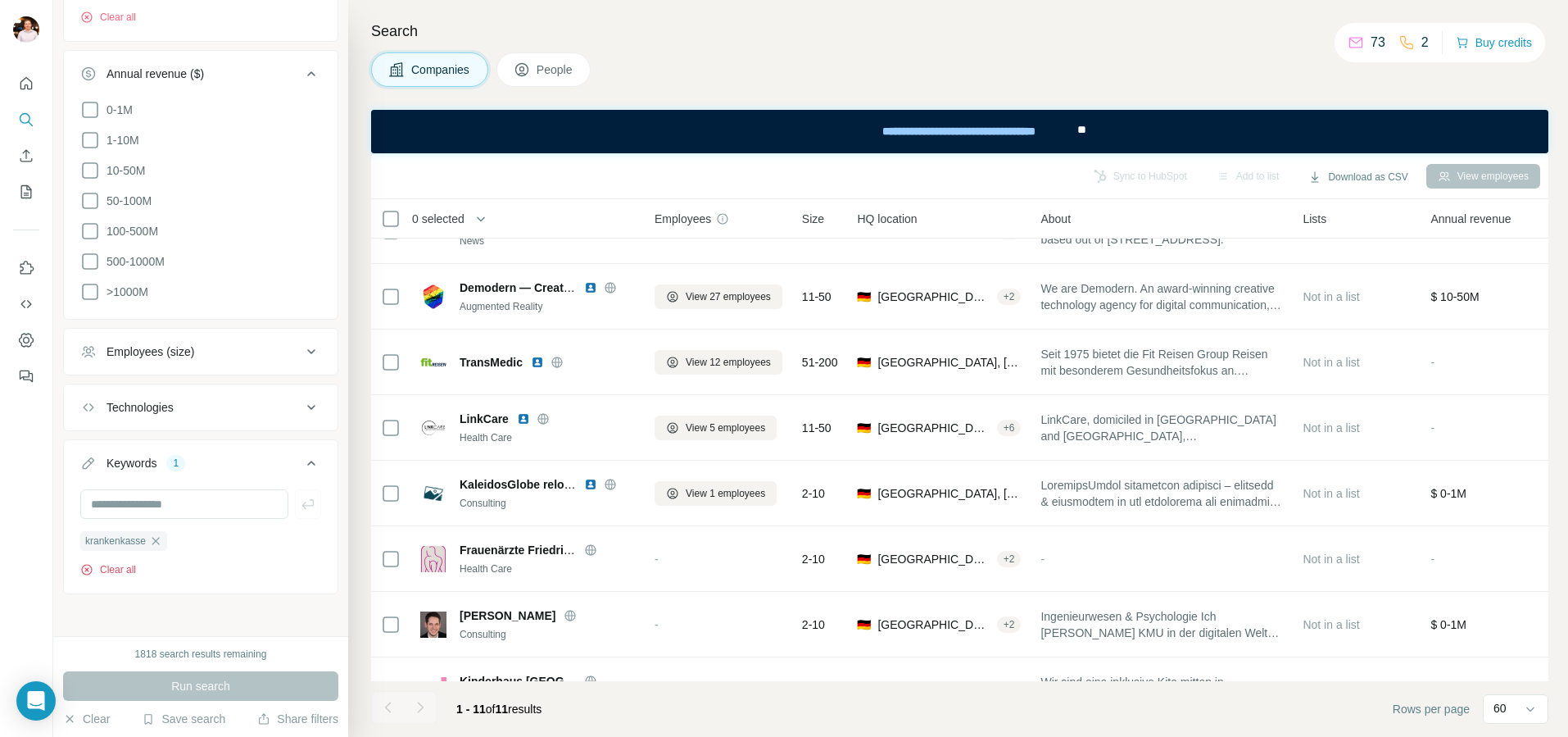
click at [118, 564] on button "Clear all" at bounding box center [108, 570] width 56 height 14
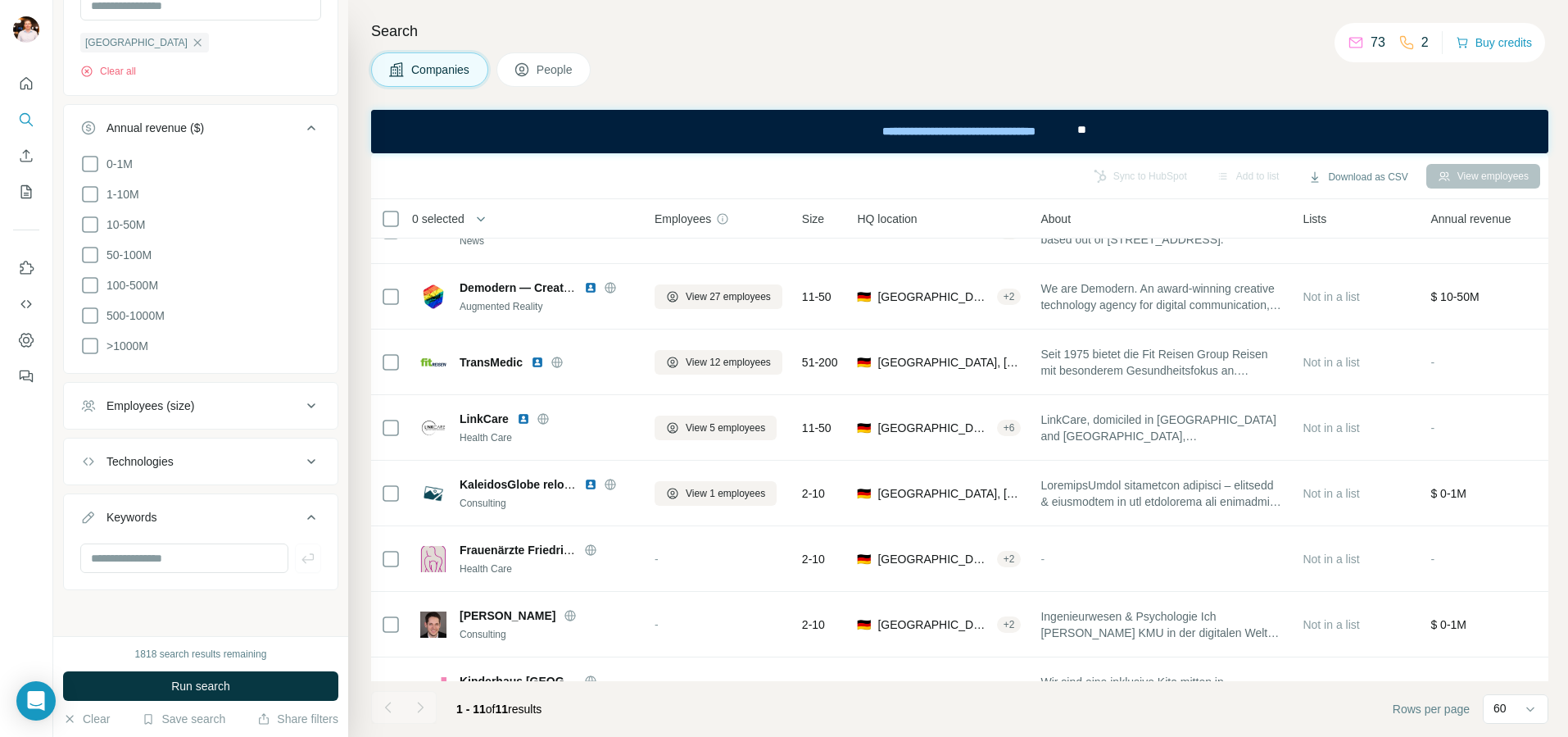
scroll to position [474, 0]
click at [238, 562] on input "text" at bounding box center [184, 562] width 208 height 30
click at [297, 623] on div "New search Hide Company lookalikes Find companies similar to one you've success…" at bounding box center [200, 318] width 295 height 636
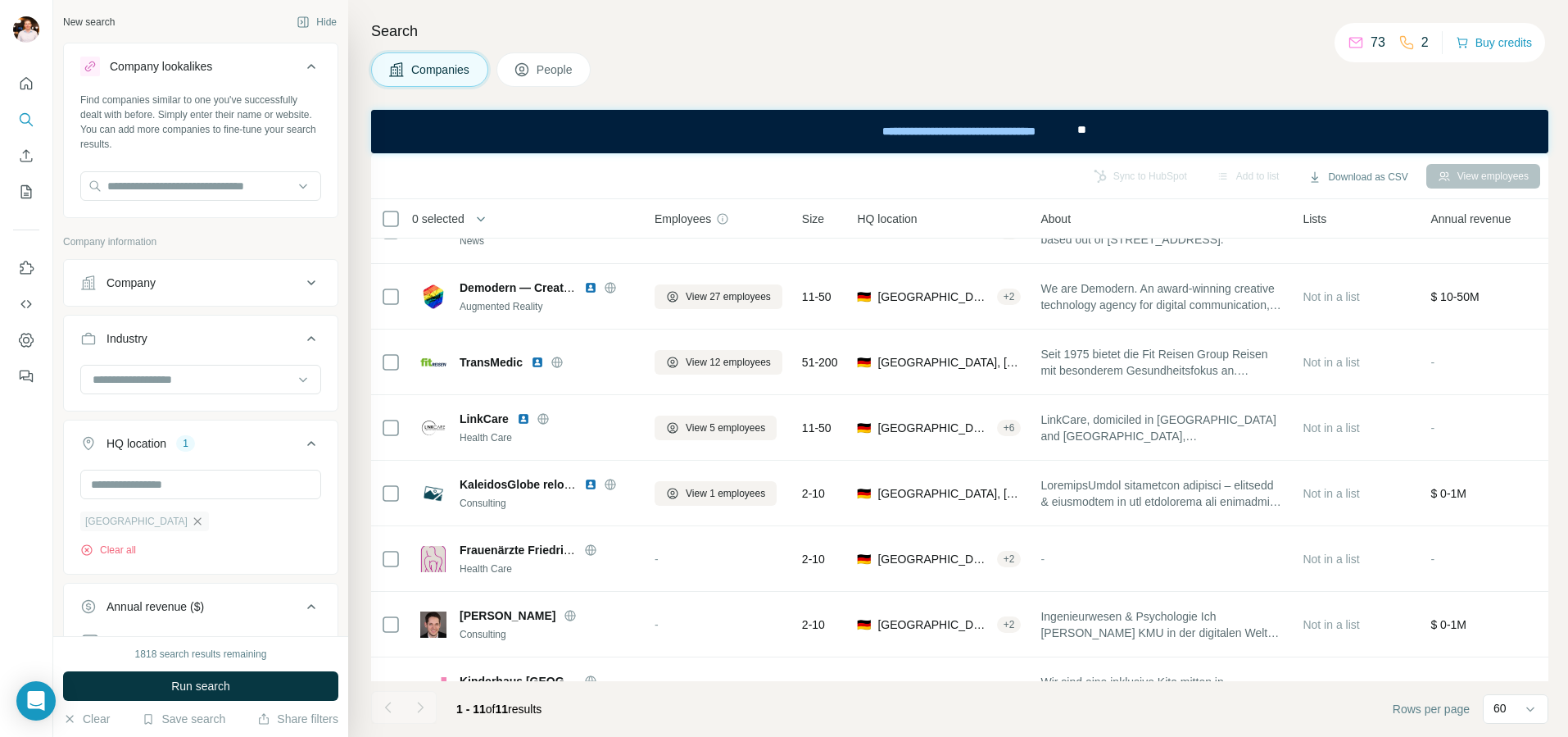
click at [194, 523] on icon "button" at bounding box center [198, 520] width 7 height 7
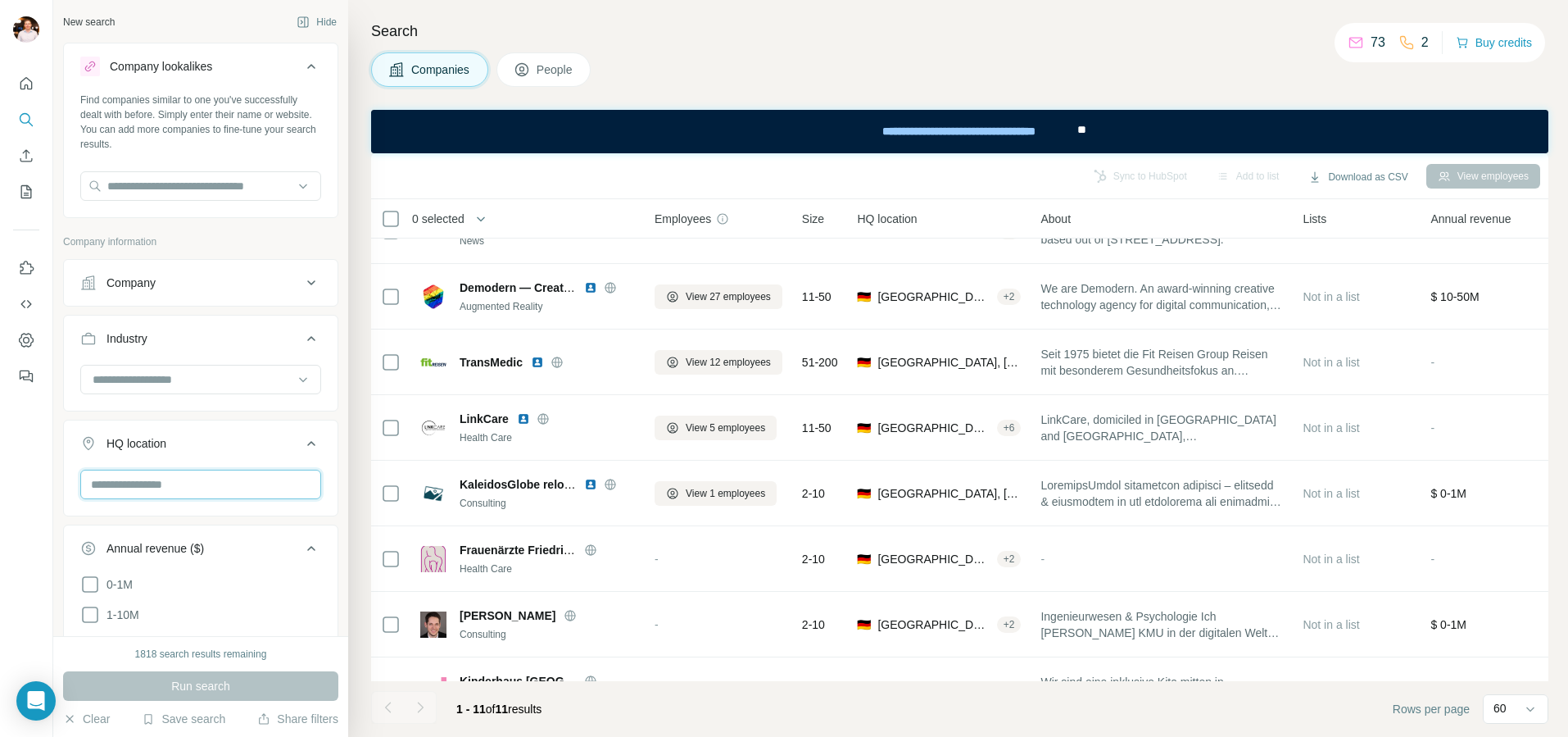
click at [195, 481] on input "text" at bounding box center [201, 484] width 241 height 30
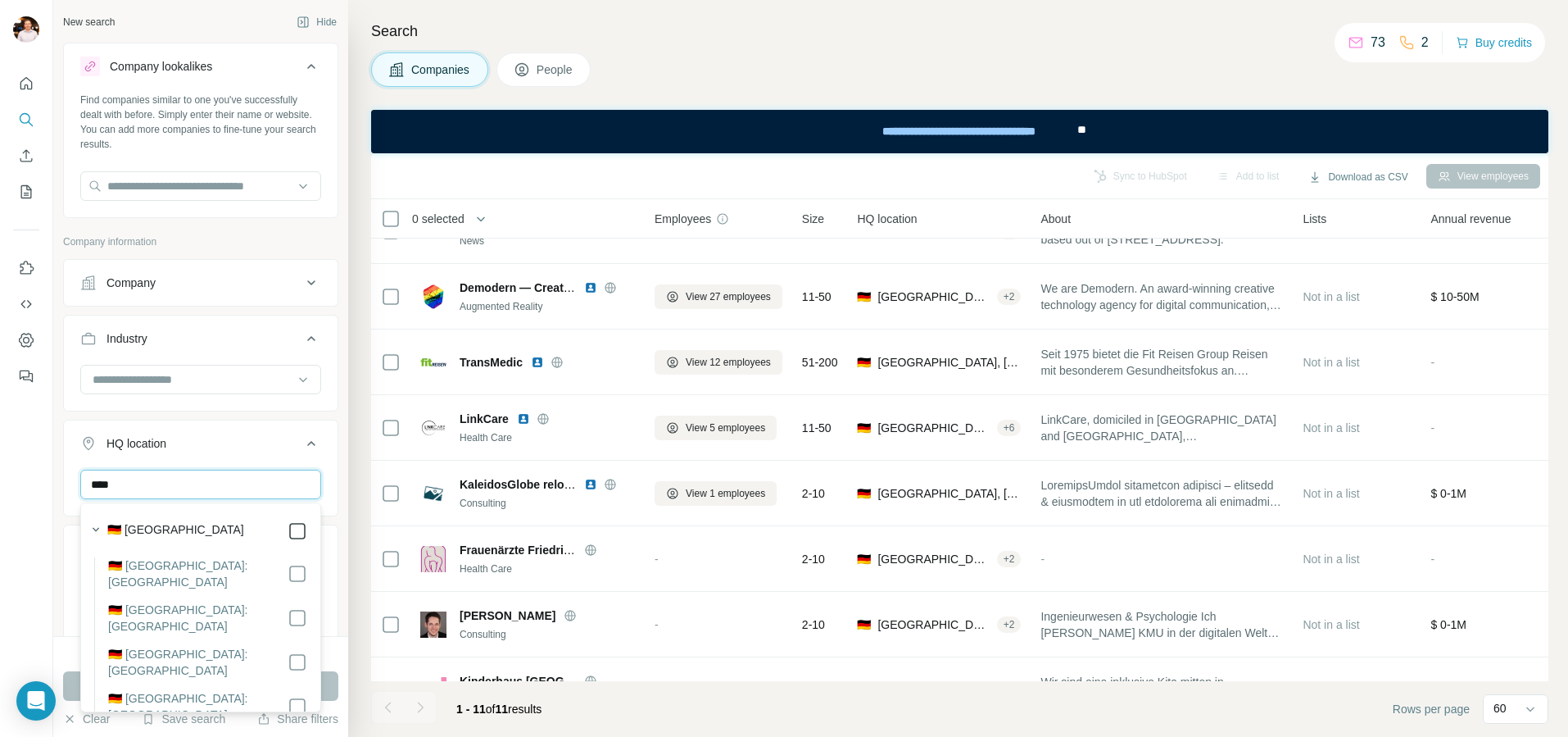
type input "****"
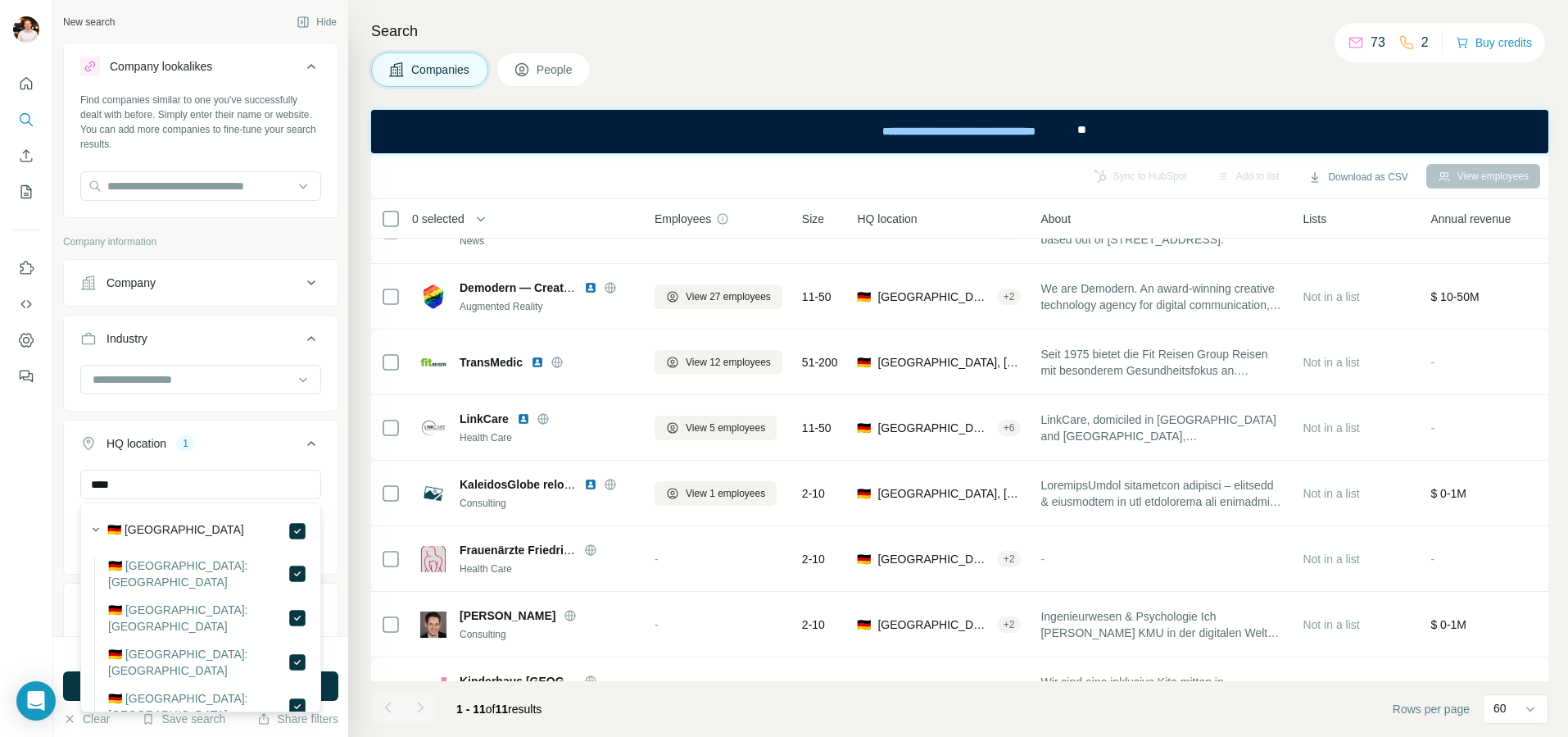
click at [280, 246] on p "Company information" at bounding box center [200, 242] width 275 height 14
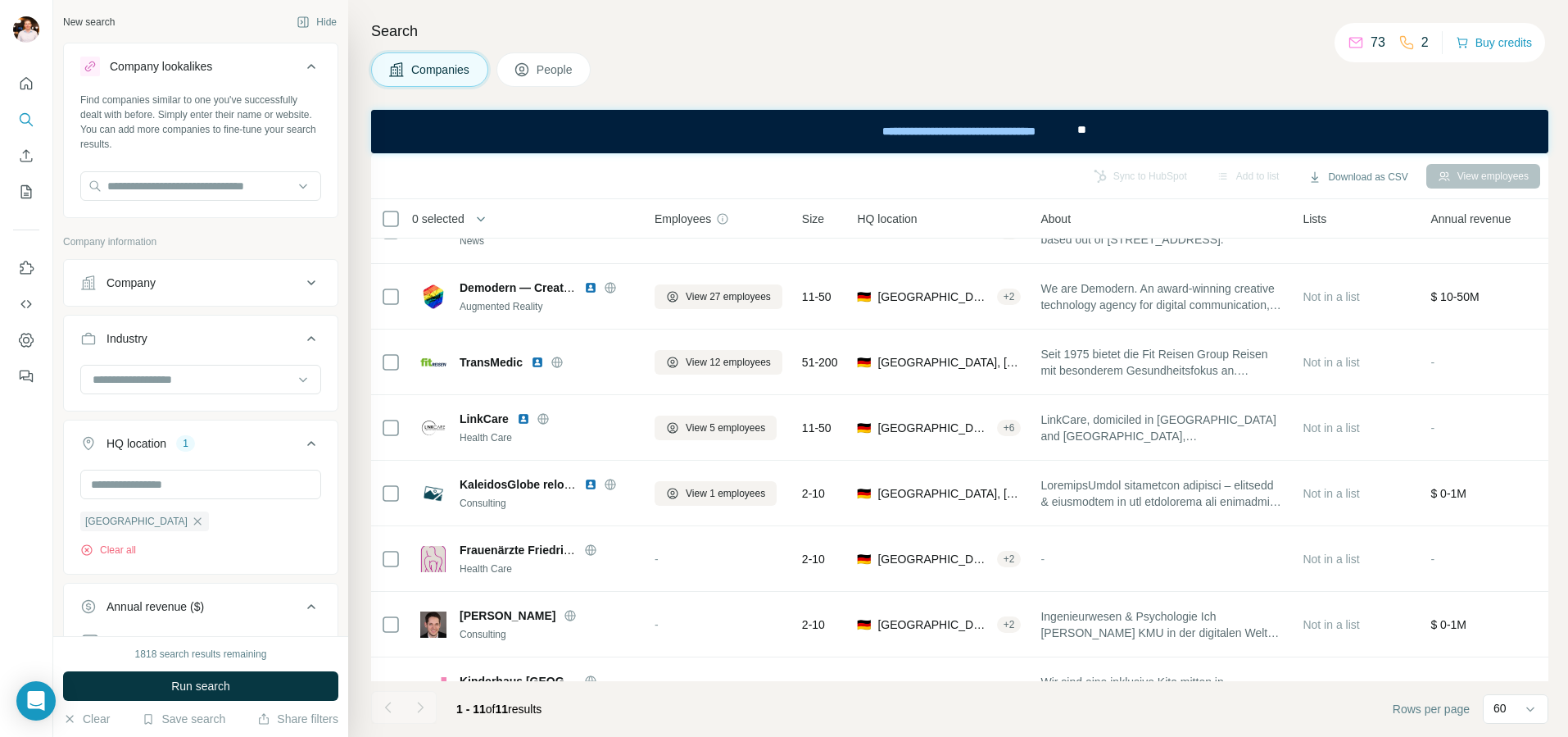
scroll to position [474, 0]
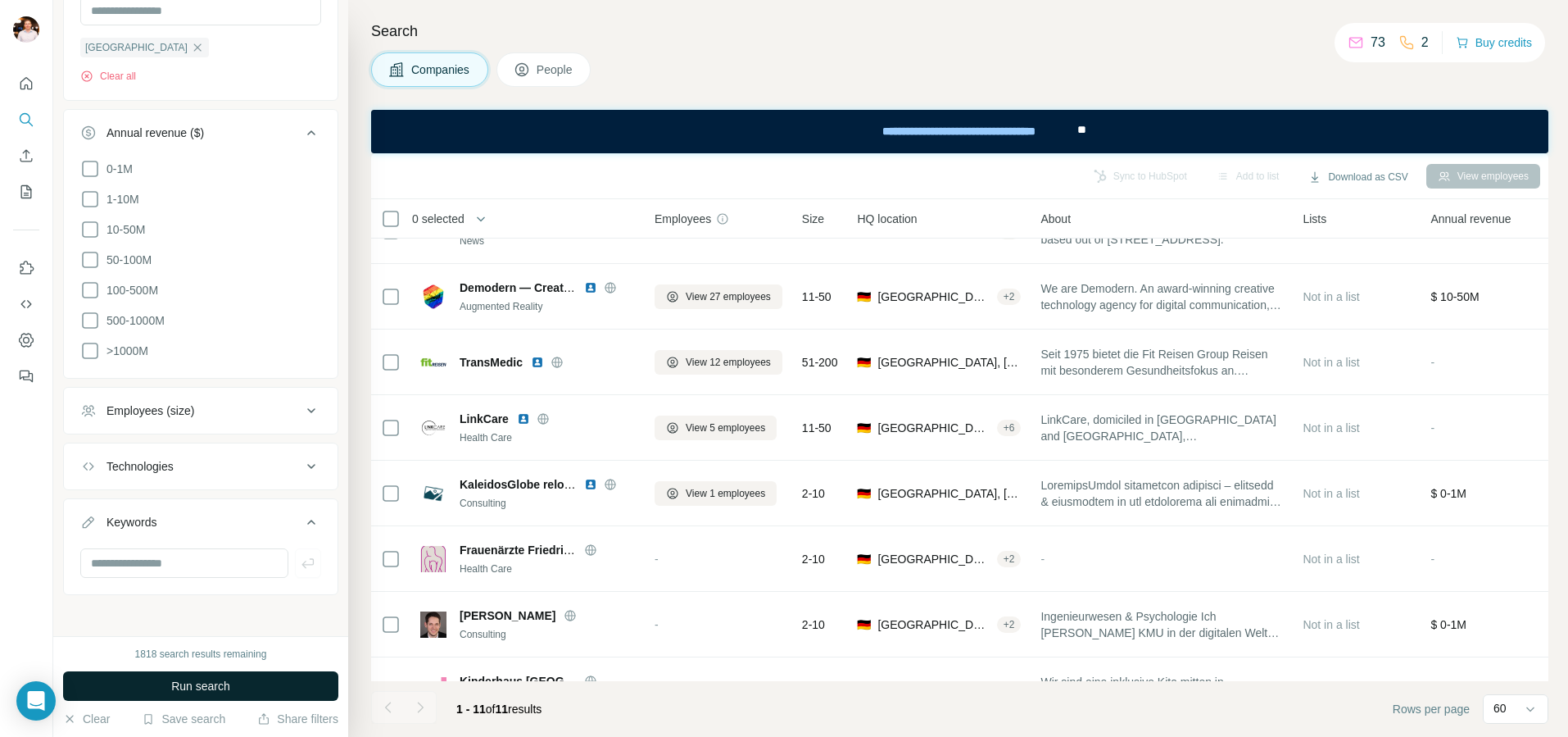
click at [198, 692] on span "Run search" at bounding box center [201, 686] width 59 height 16
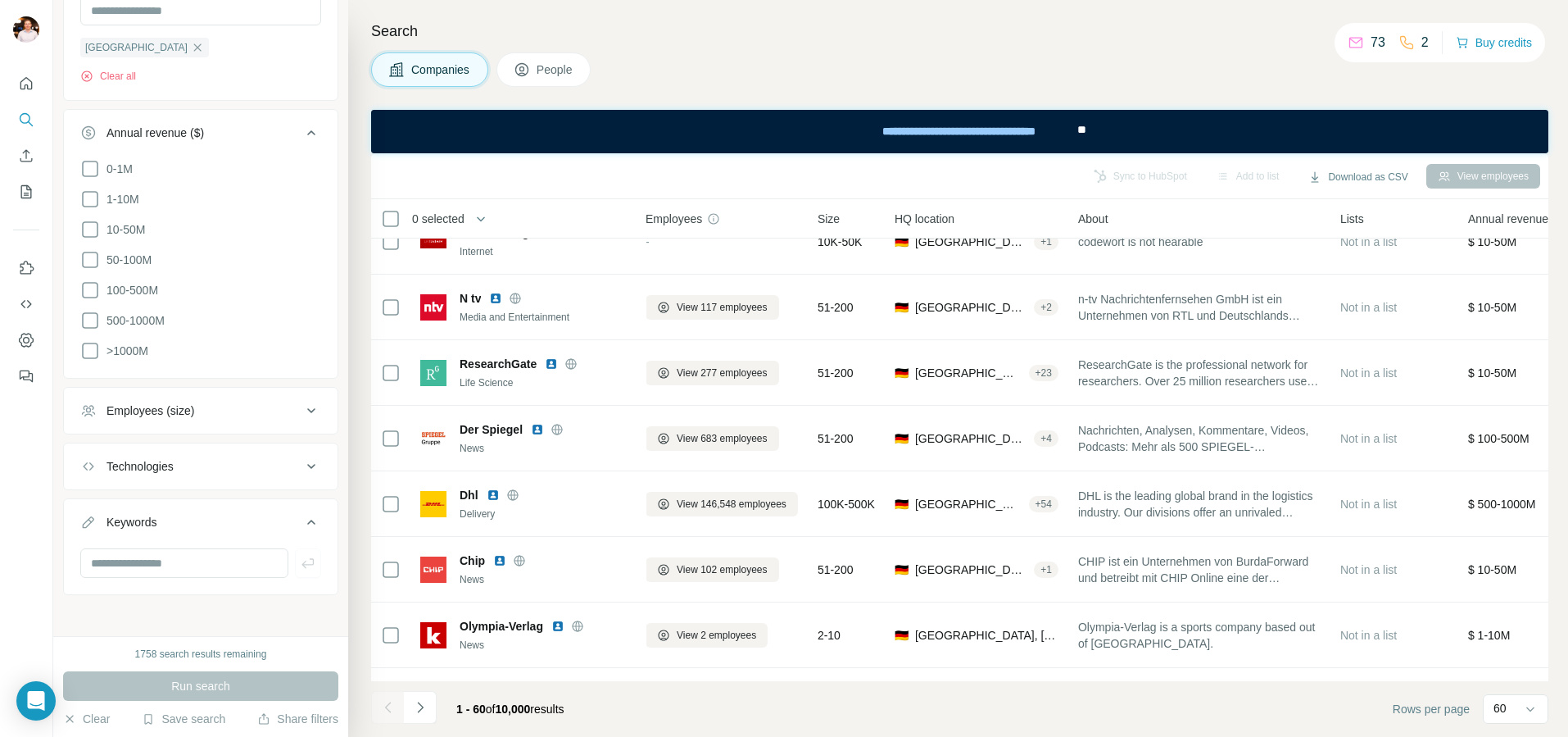
scroll to position [0, 11]
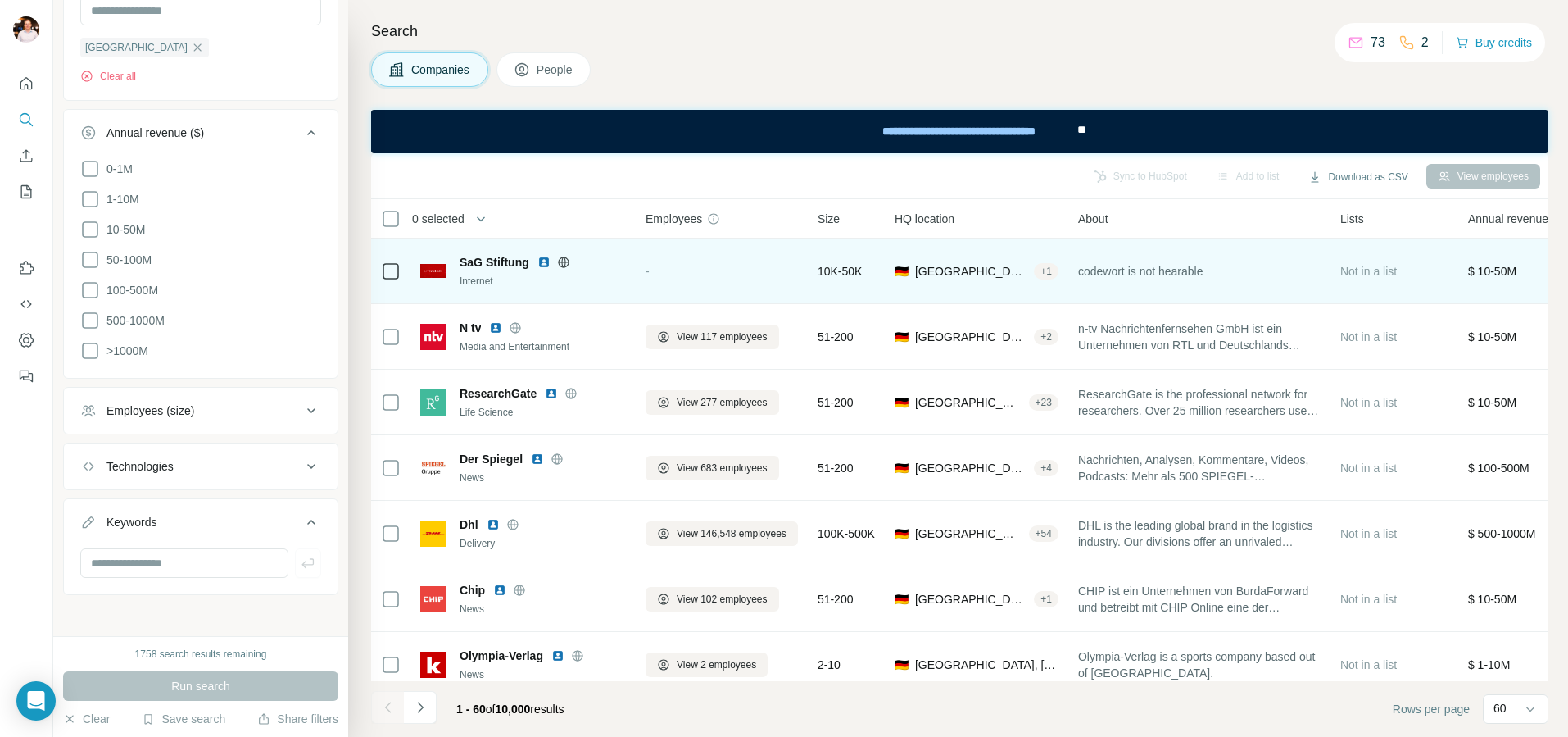
click at [1036, 272] on div "+ 1" at bounding box center [1046, 271] width 24 height 14
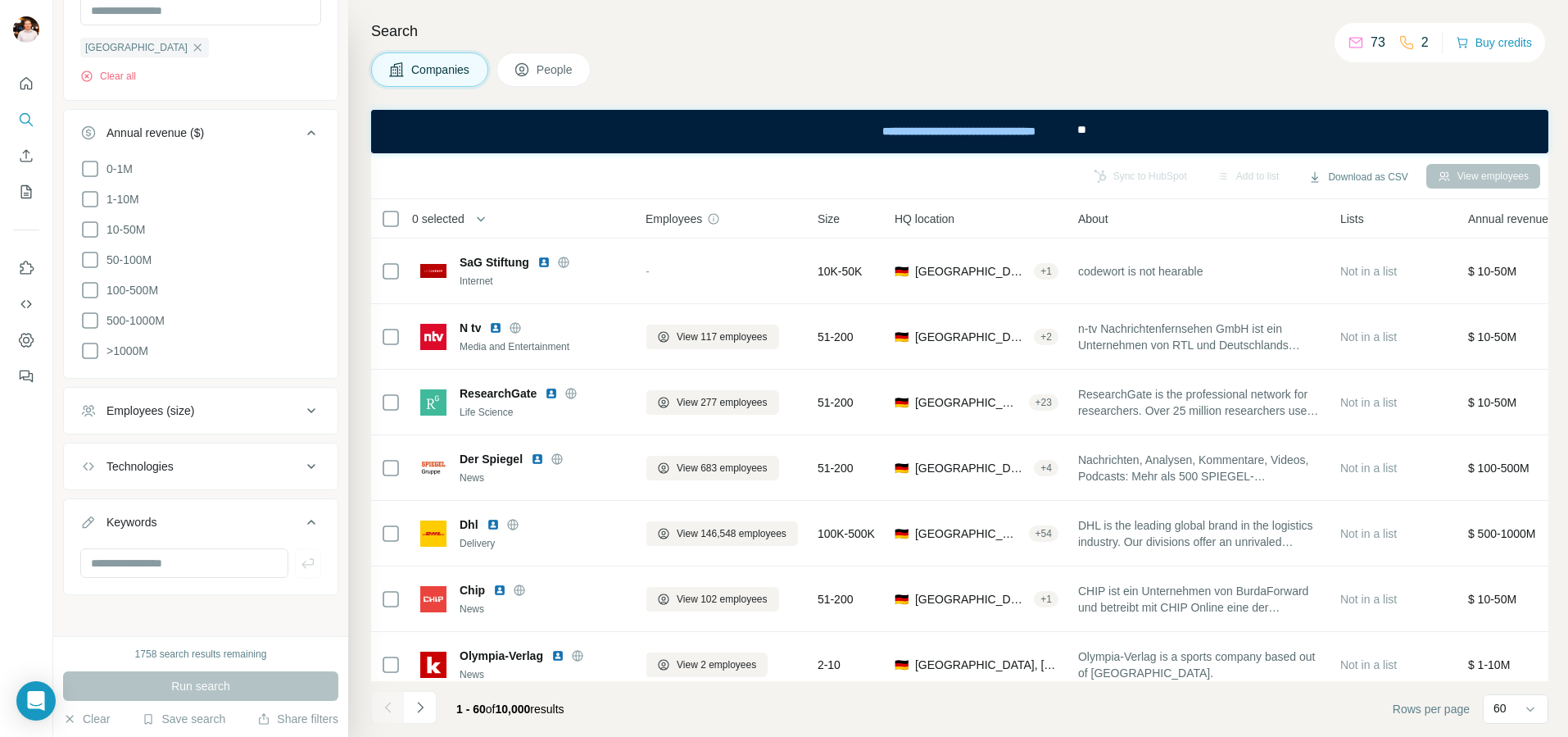
click at [1104, 56] on div "Companies People" at bounding box center [959, 70] width 1178 height 34
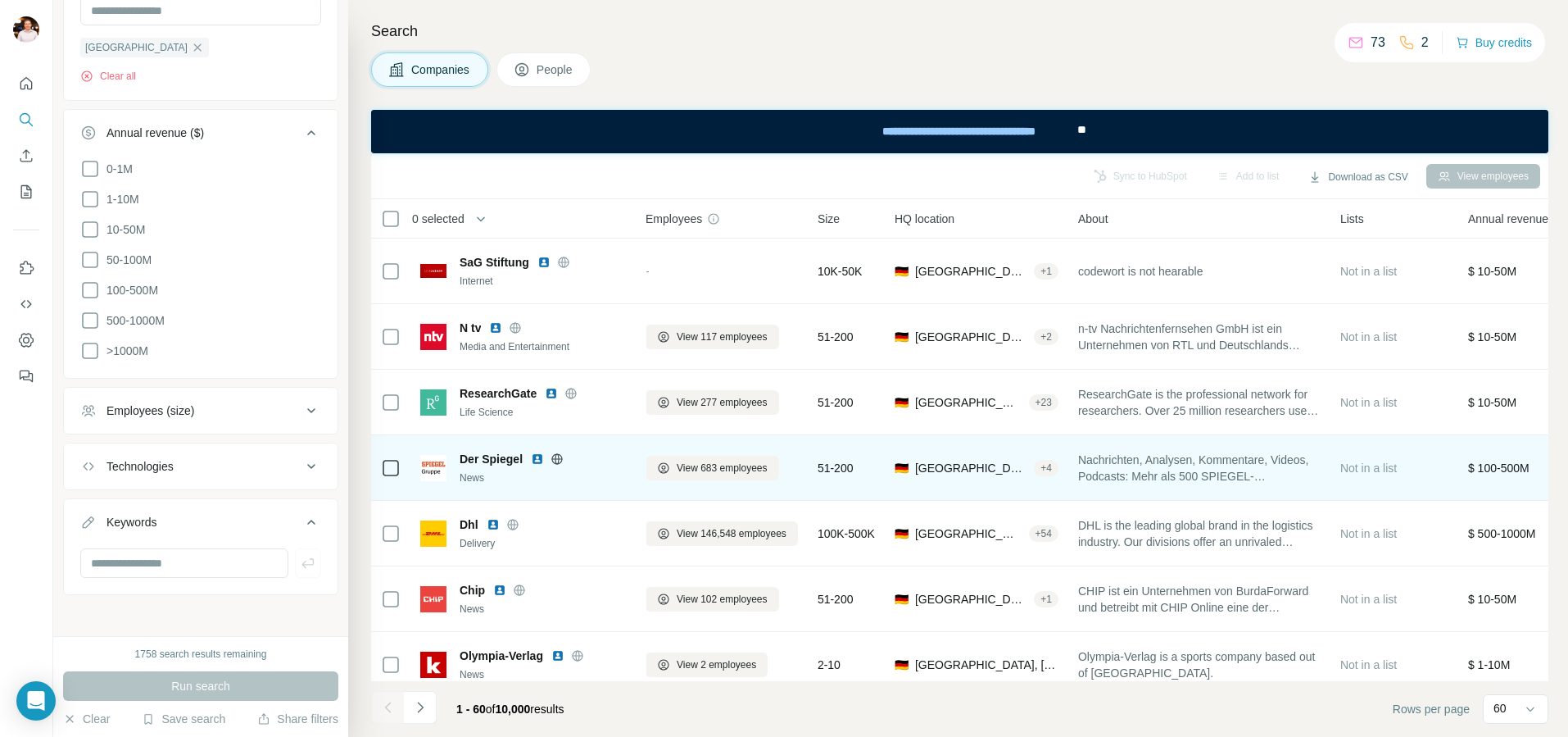
click at [1046, 479] on div "🇩🇪 Germany, Hamburg + 4" at bounding box center [976, 467] width 164 height 45
click at [1053, 472] on div "+ 4" at bounding box center [1046, 467] width 24 height 14
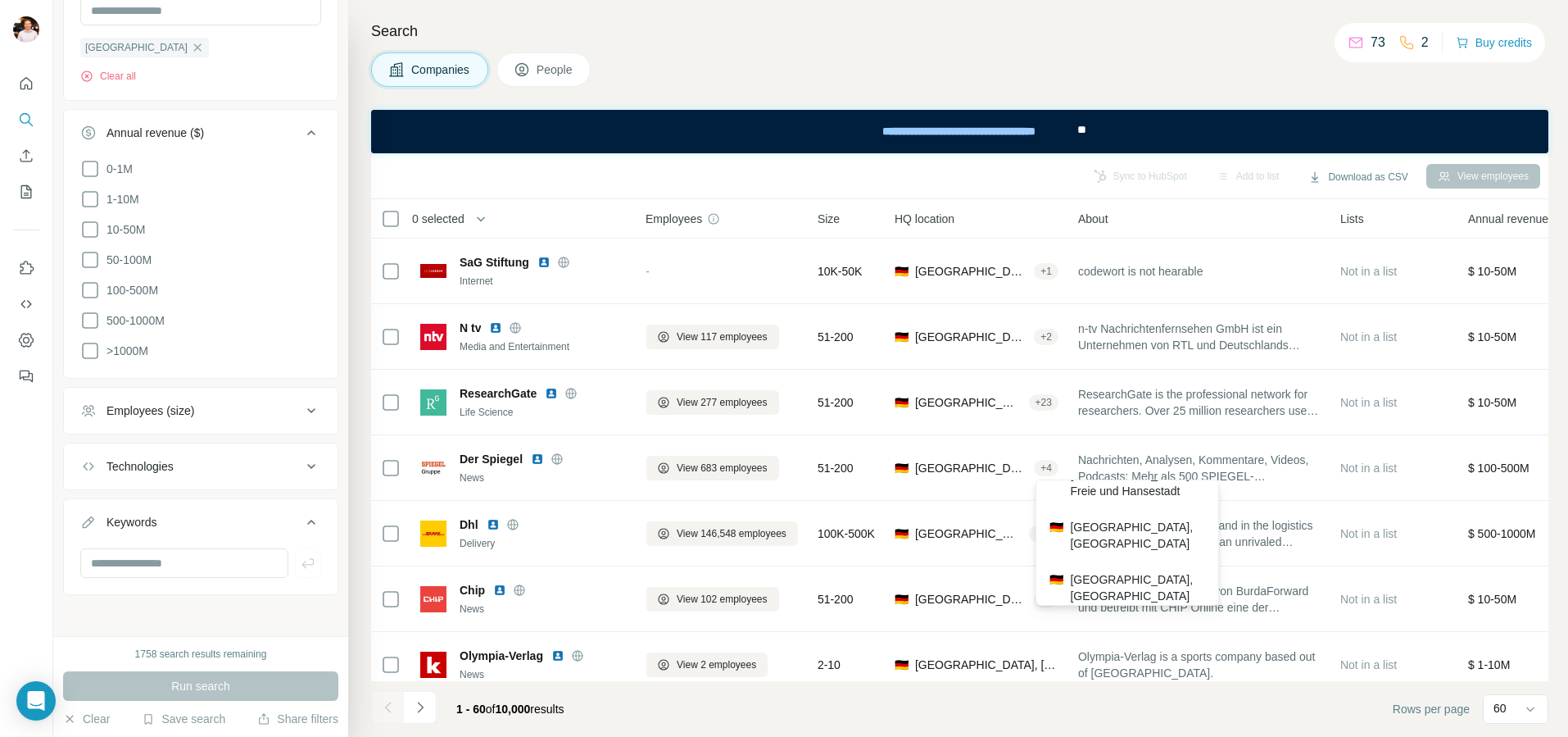
scroll to position [108, 0]
click at [1066, 49] on div "Search Companies People Sync to HubSpot Add to list Download as CSV View employ…" at bounding box center [958, 368] width 1220 height 737
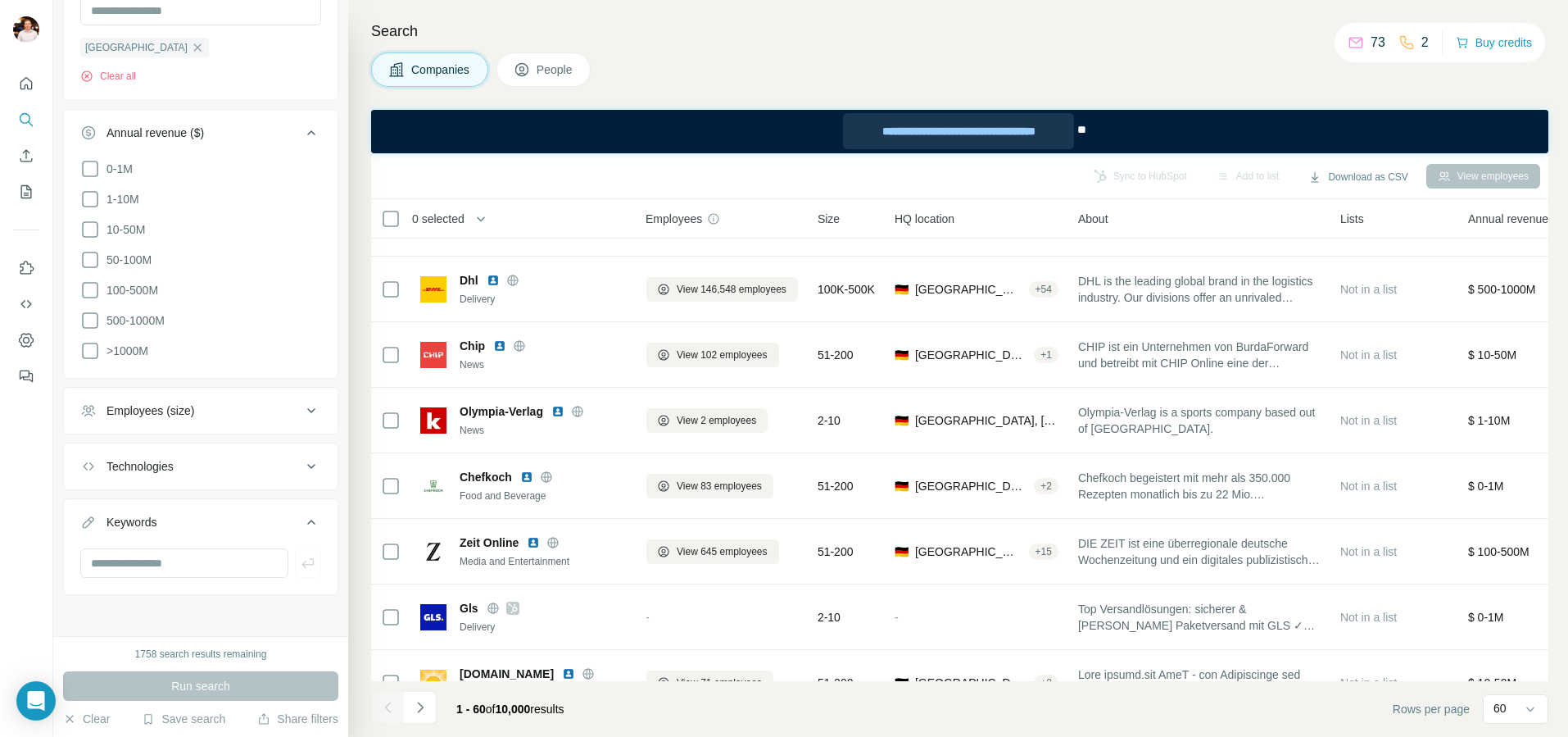
scroll to position [527, 11]
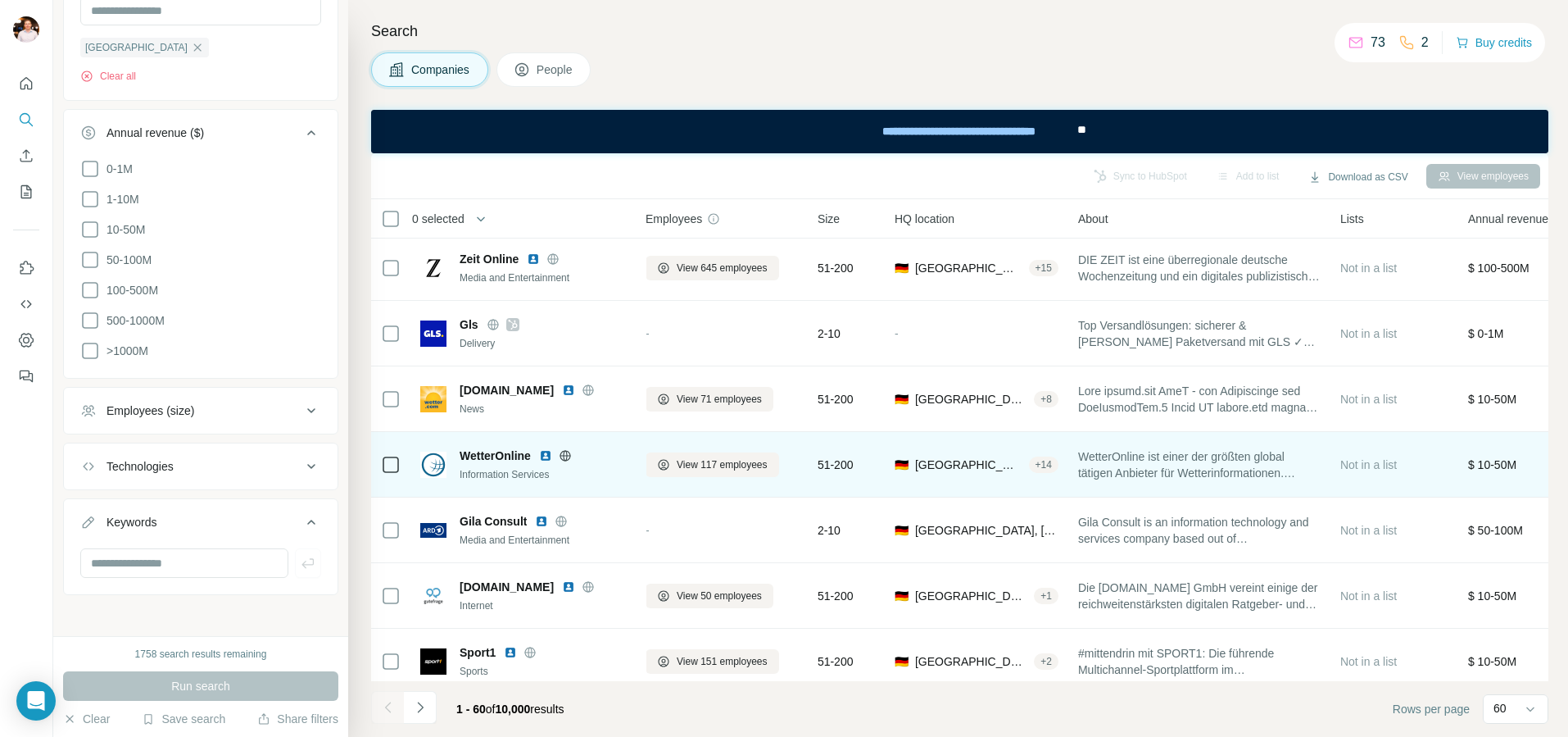
click at [1056, 465] on div "+ 14" at bounding box center [1043, 465] width 30 height 14
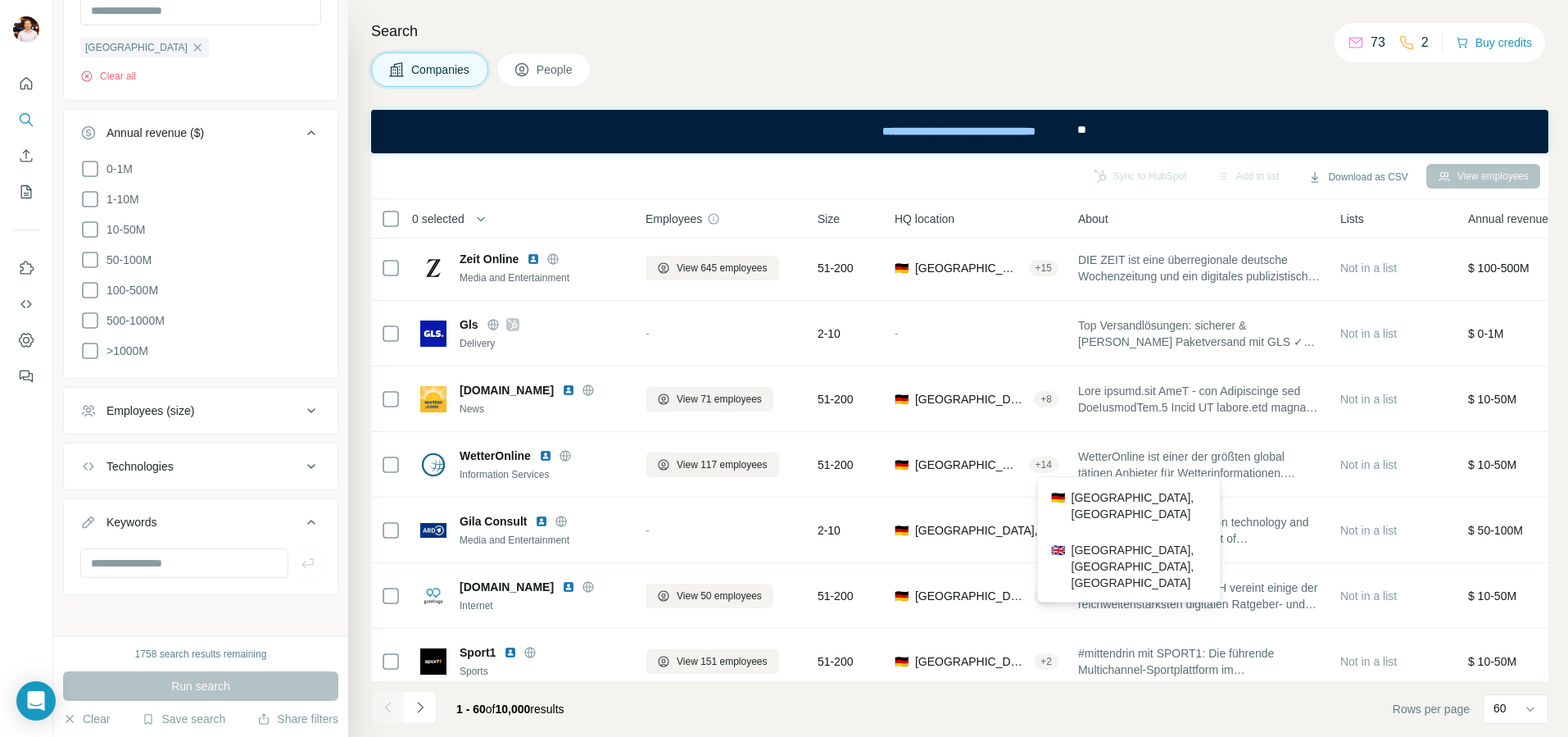
scroll to position [535, 0]
click at [983, 51] on div "Search Companies People Sync to HubSpot Add to list Download as CSV View employ…" at bounding box center [958, 368] width 1220 height 737
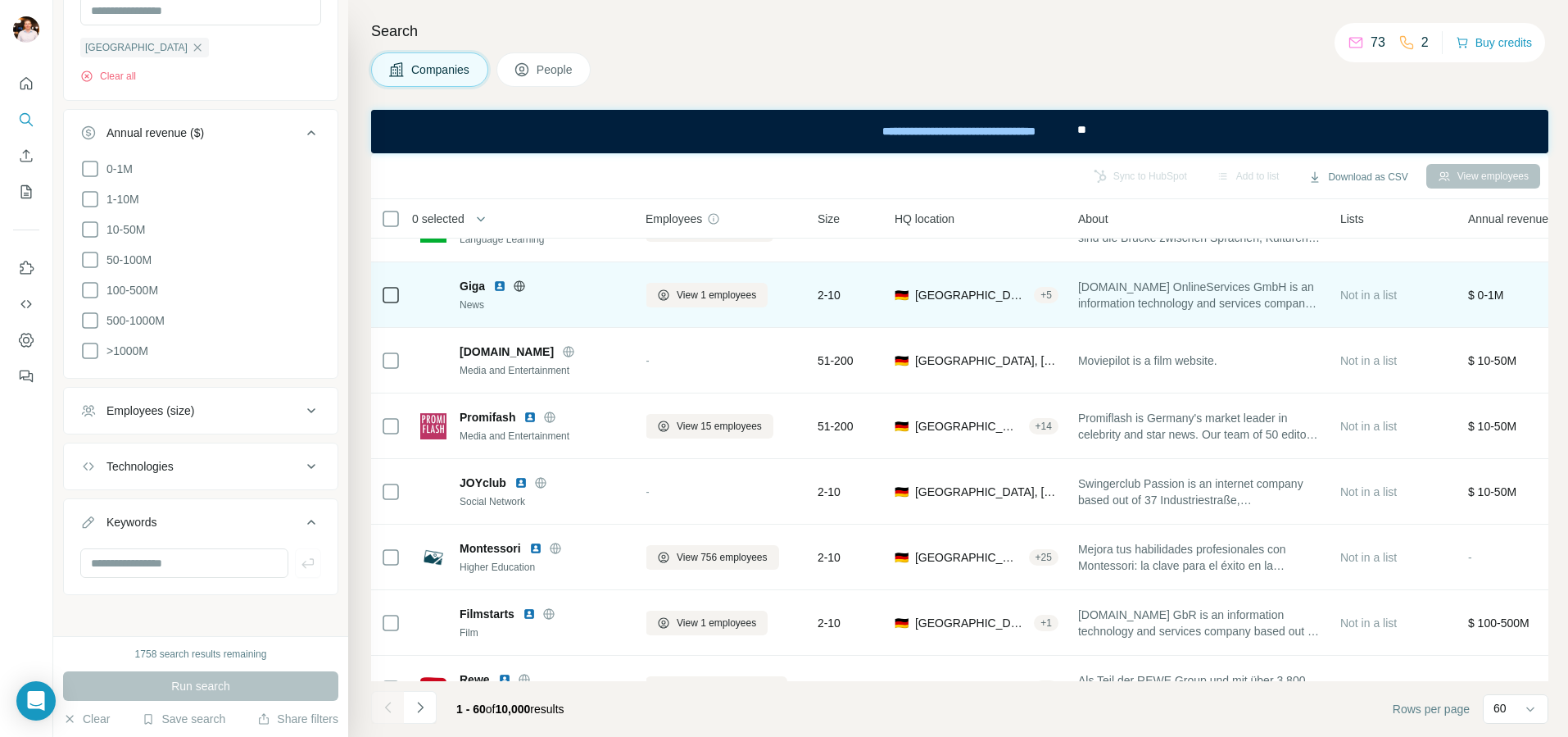
scroll to position [2490, 11]
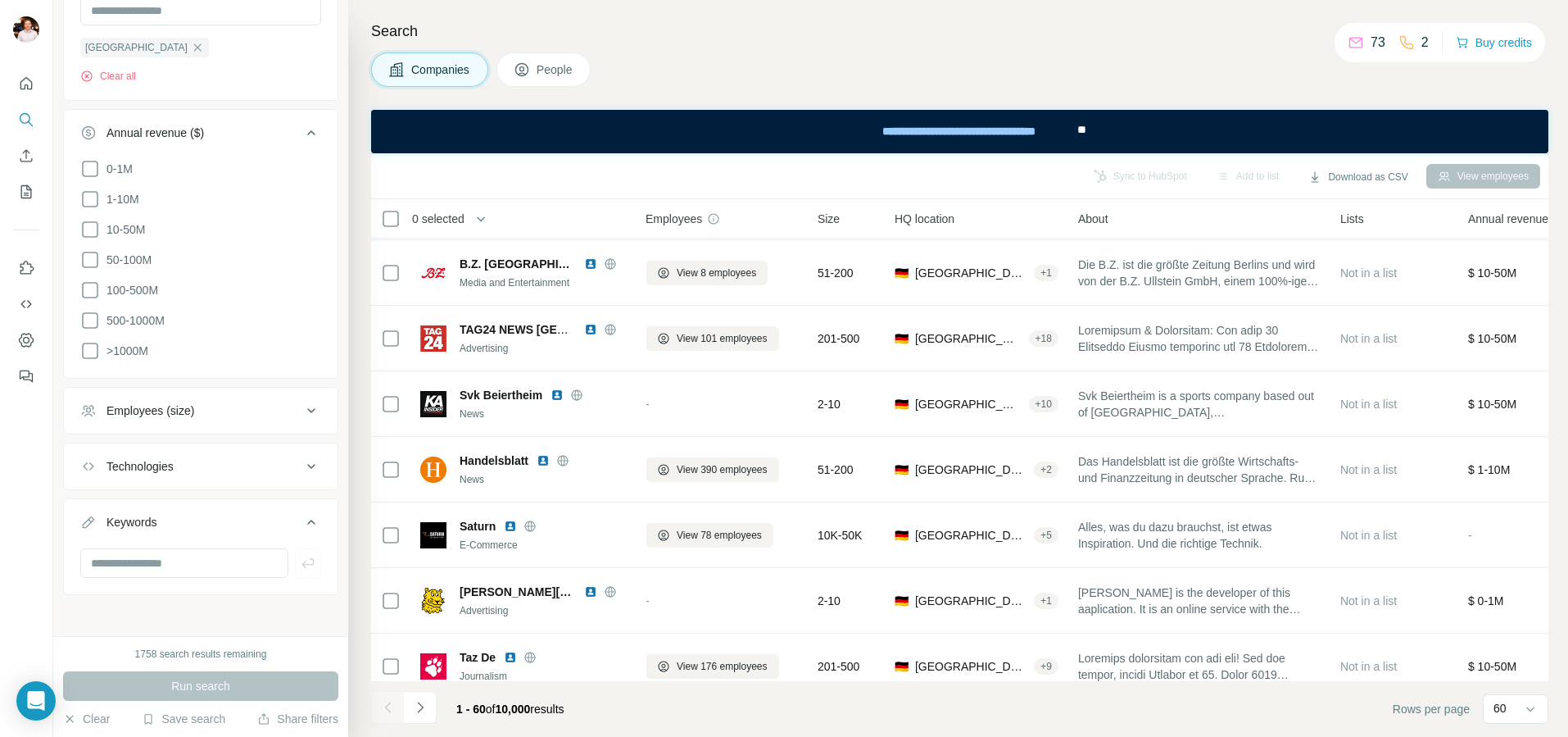
click at [868, 55] on div "Companies People" at bounding box center [959, 70] width 1178 height 34
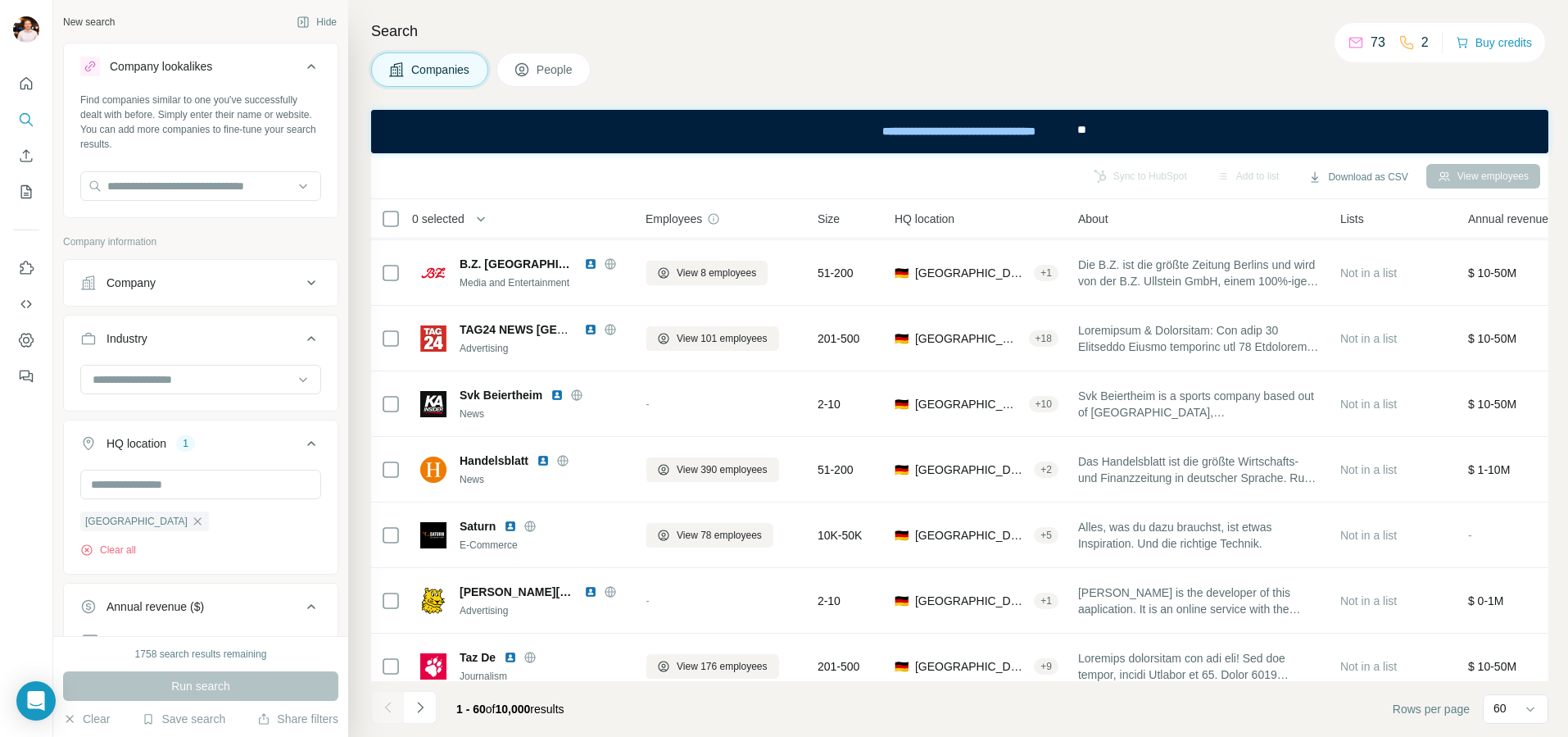
click at [998, 37] on h4 "Search" at bounding box center [959, 31] width 1178 height 23
click at [570, 64] on span "People" at bounding box center [555, 70] width 38 height 16
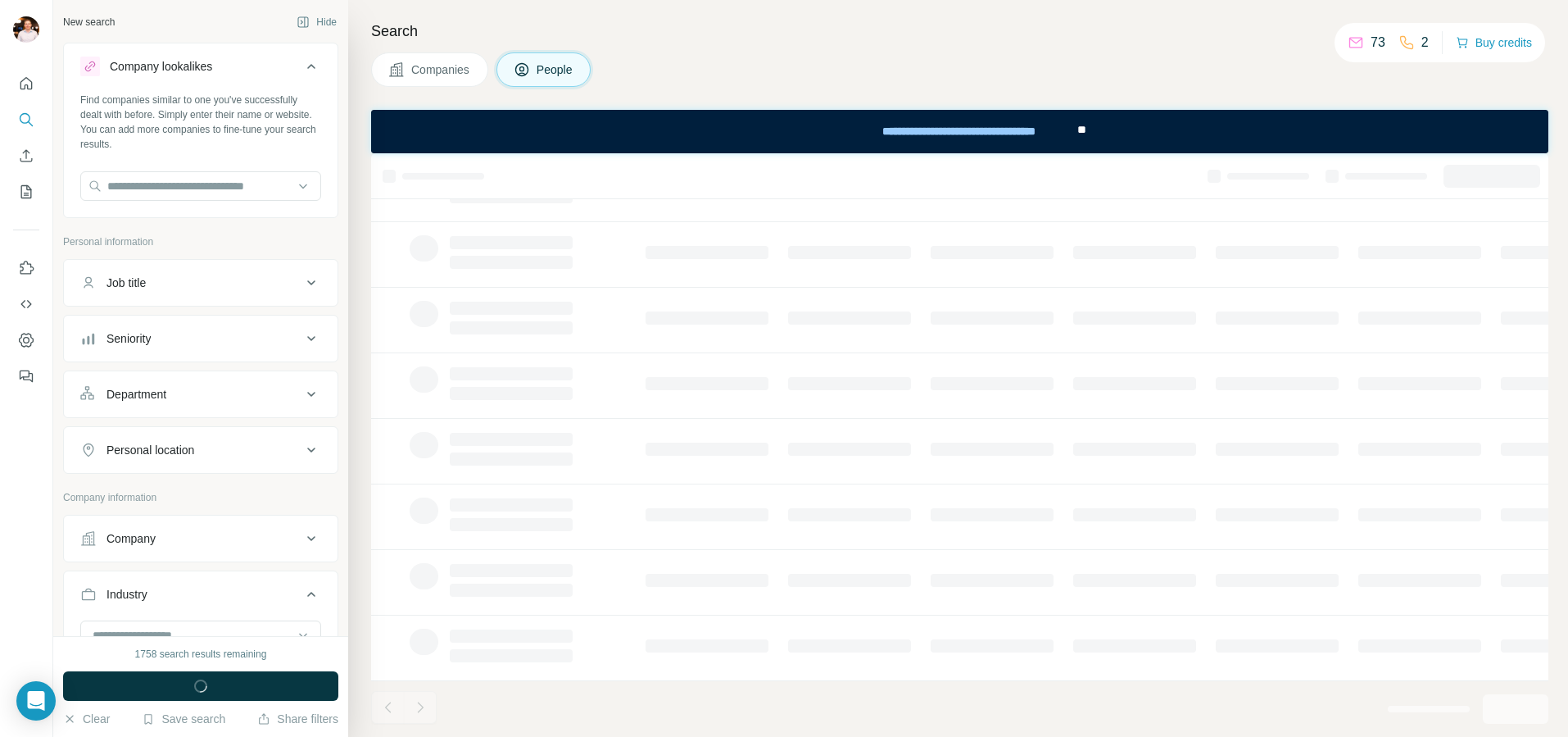
scroll to position [213, 11]
click at [235, 284] on div "Job title" at bounding box center [191, 283] width 221 height 16
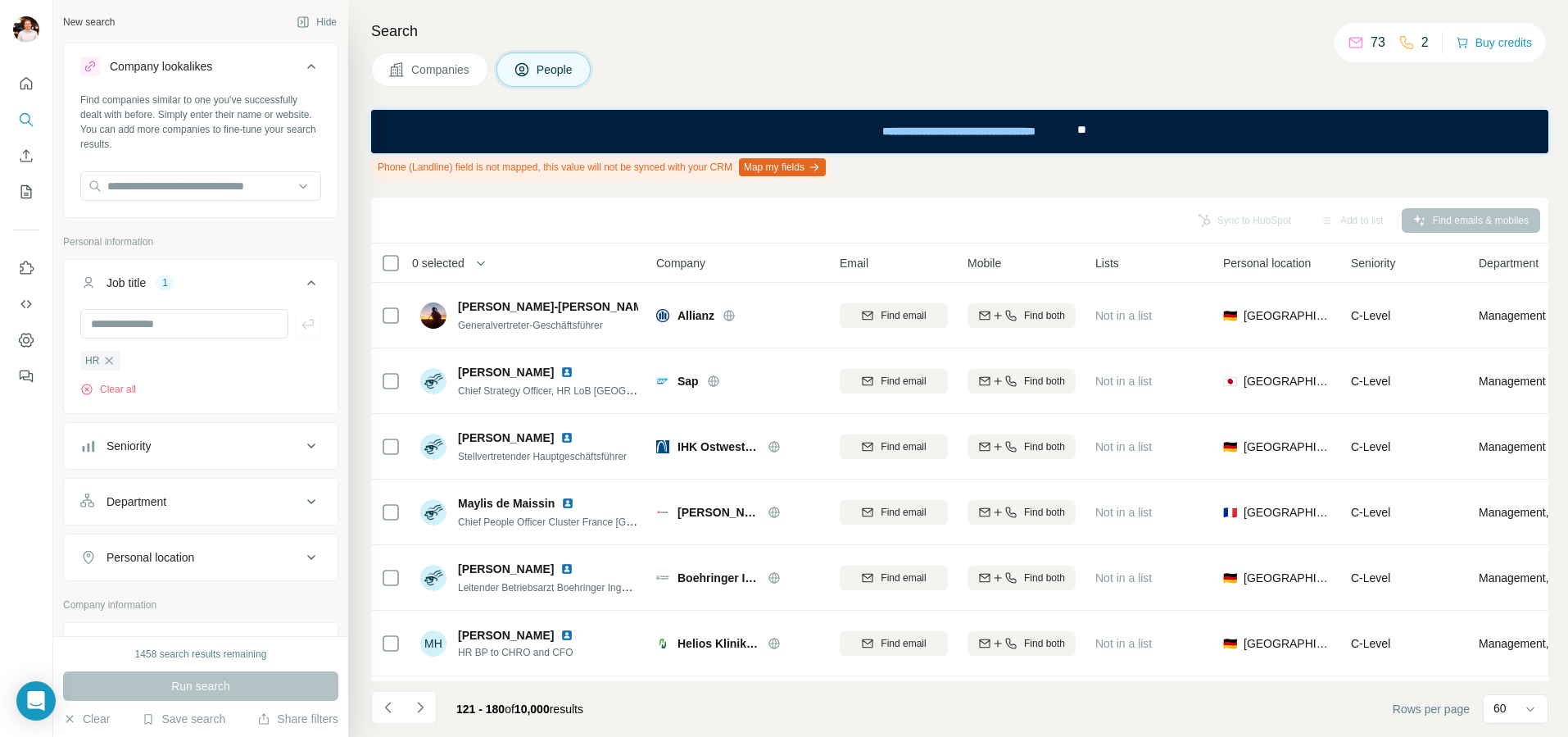
scroll to position [197, 0]
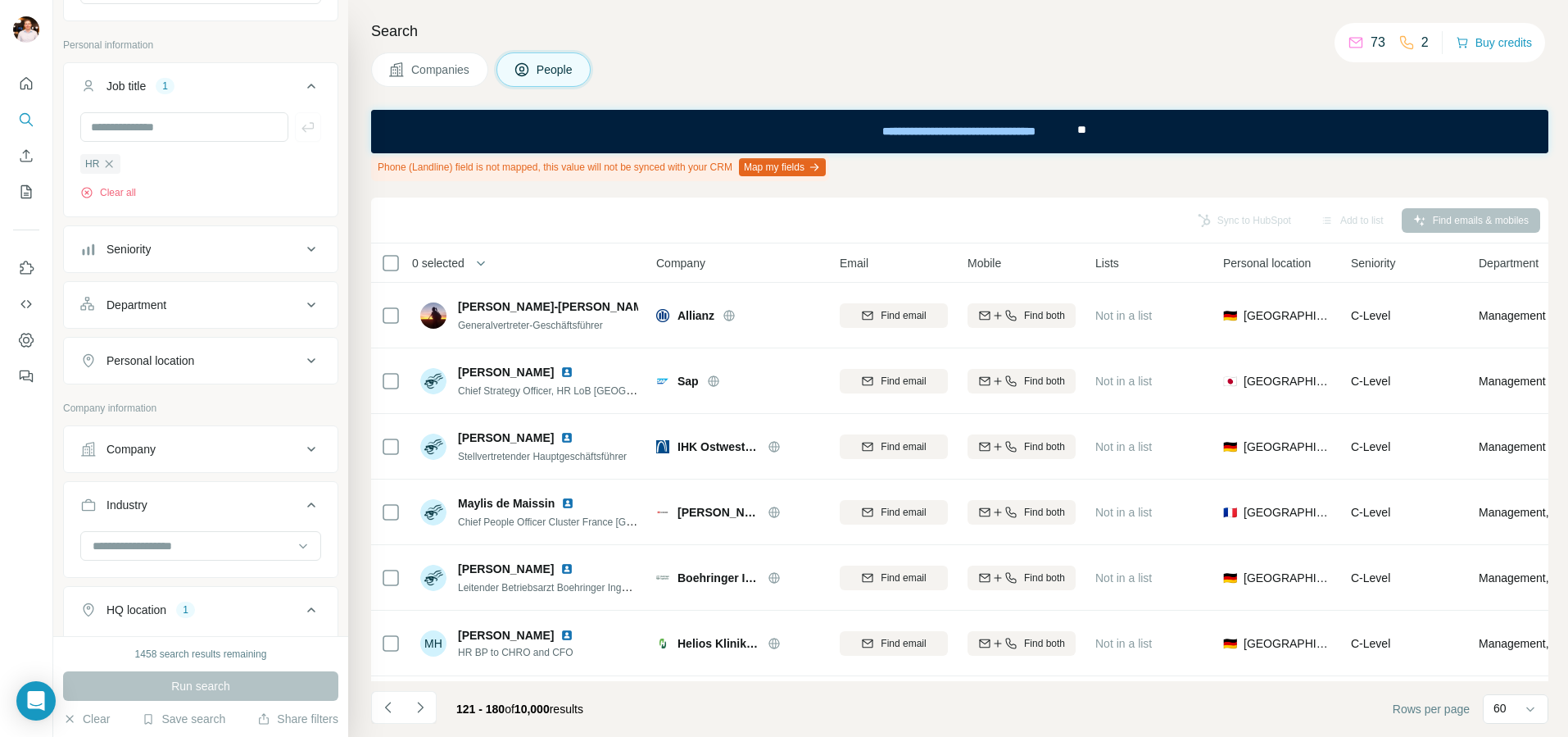
click at [927, 80] on div "Companies People" at bounding box center [959, 70] width 1178 height 34
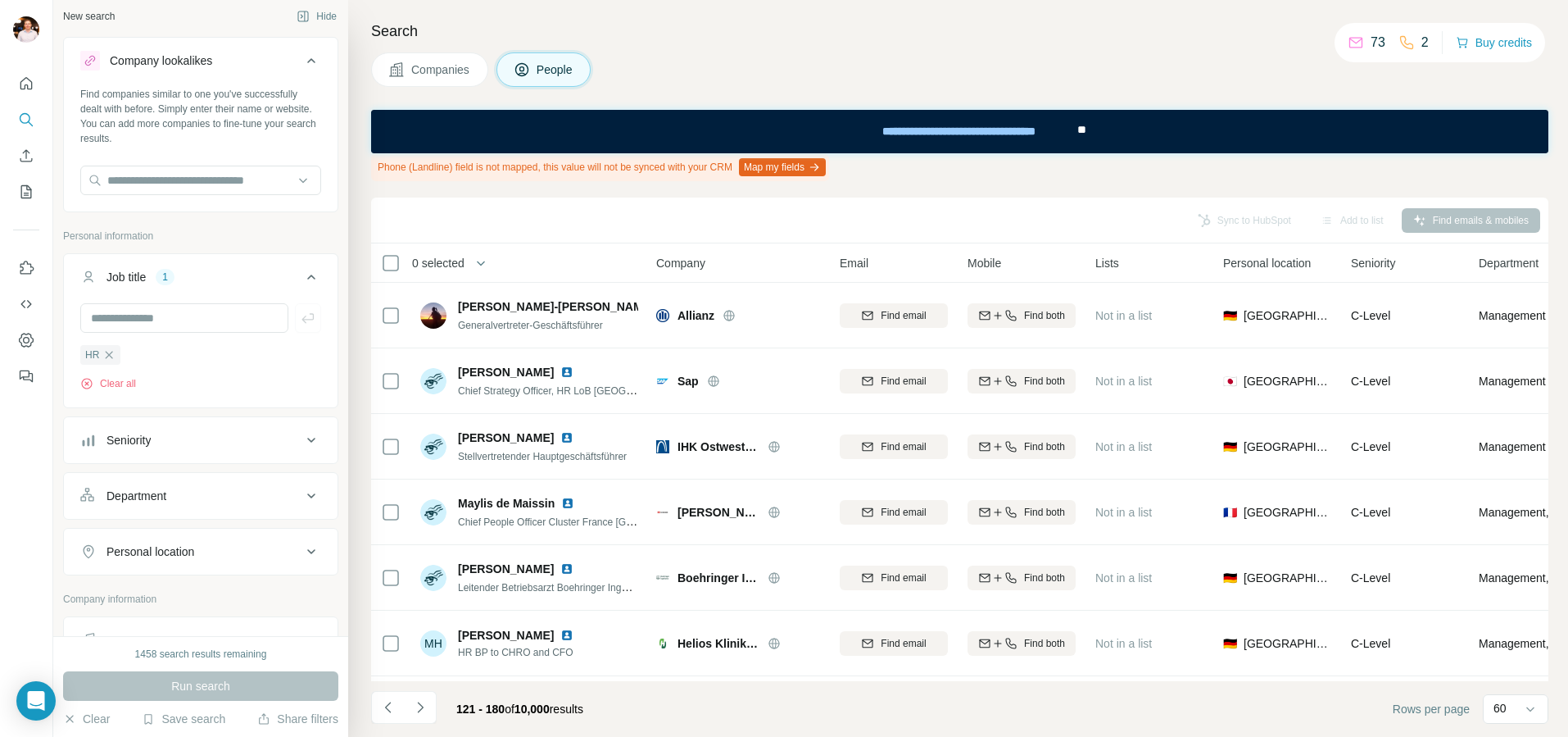
scroll to position [0, 0]
click at [112, 359] on icon "button" at bounding box center [108, 360] width 13 height 13
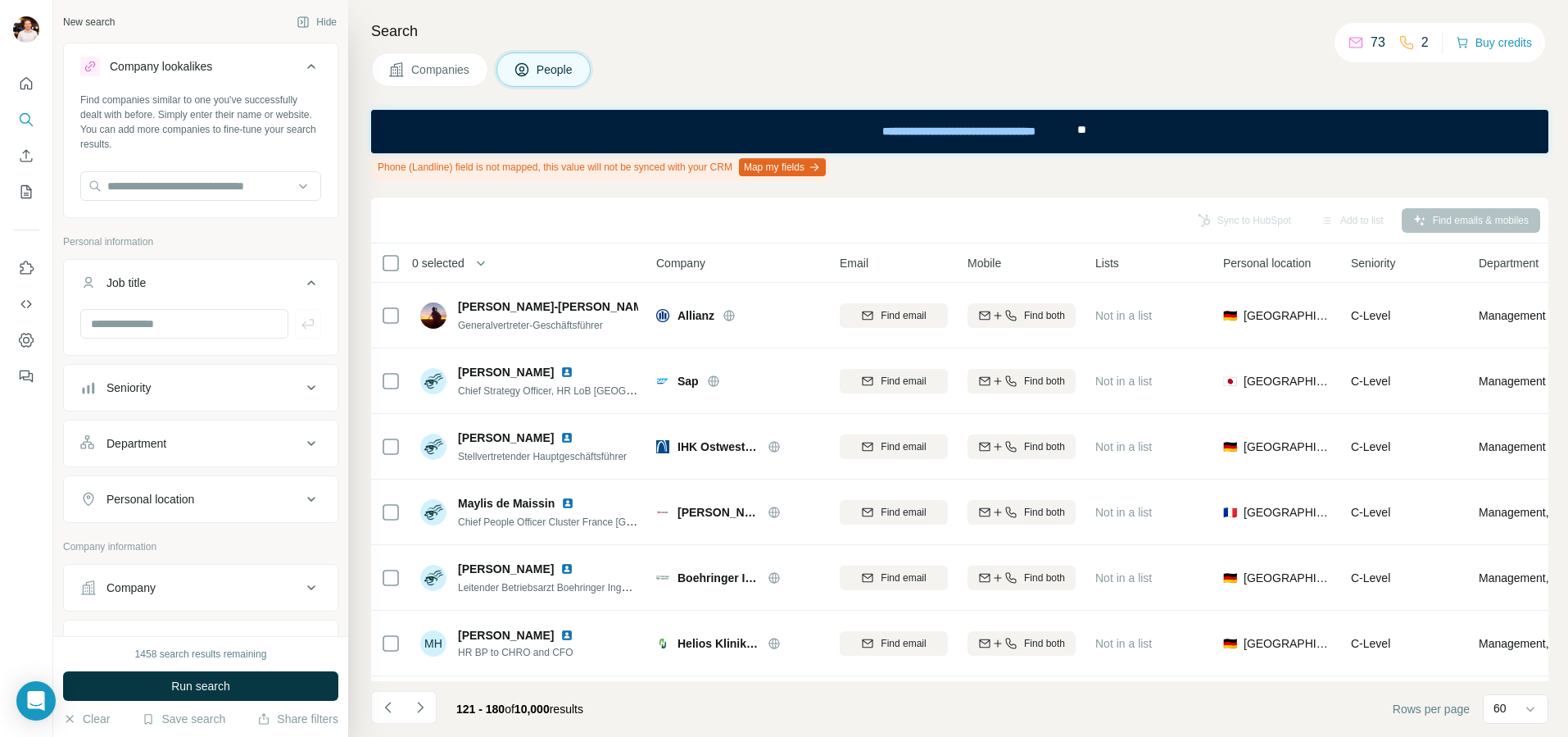
click at [832, 60] on div "Companies People" at bounding box center [959, 70] width 1178 height 34
